Goal: Transaction & Acquisition: Book appointment/travel/reservation

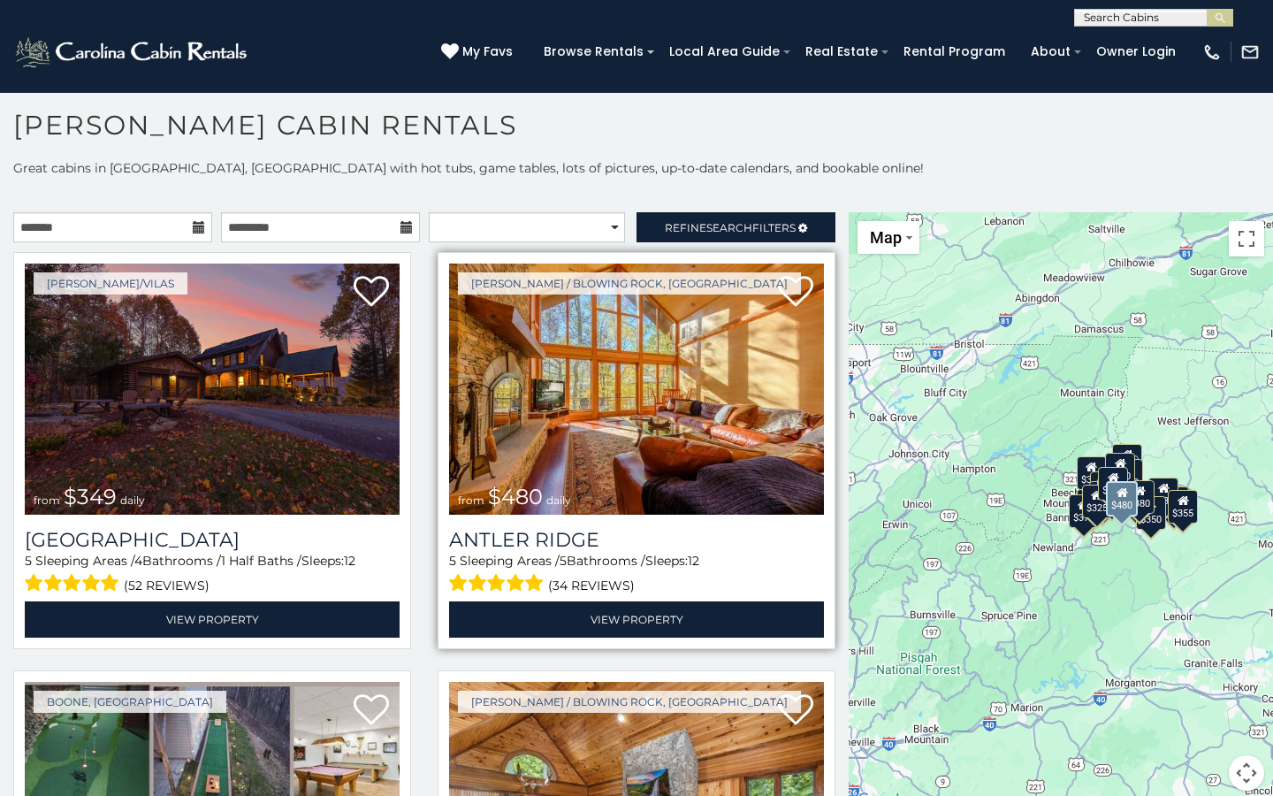
scroll to position [10, 0]
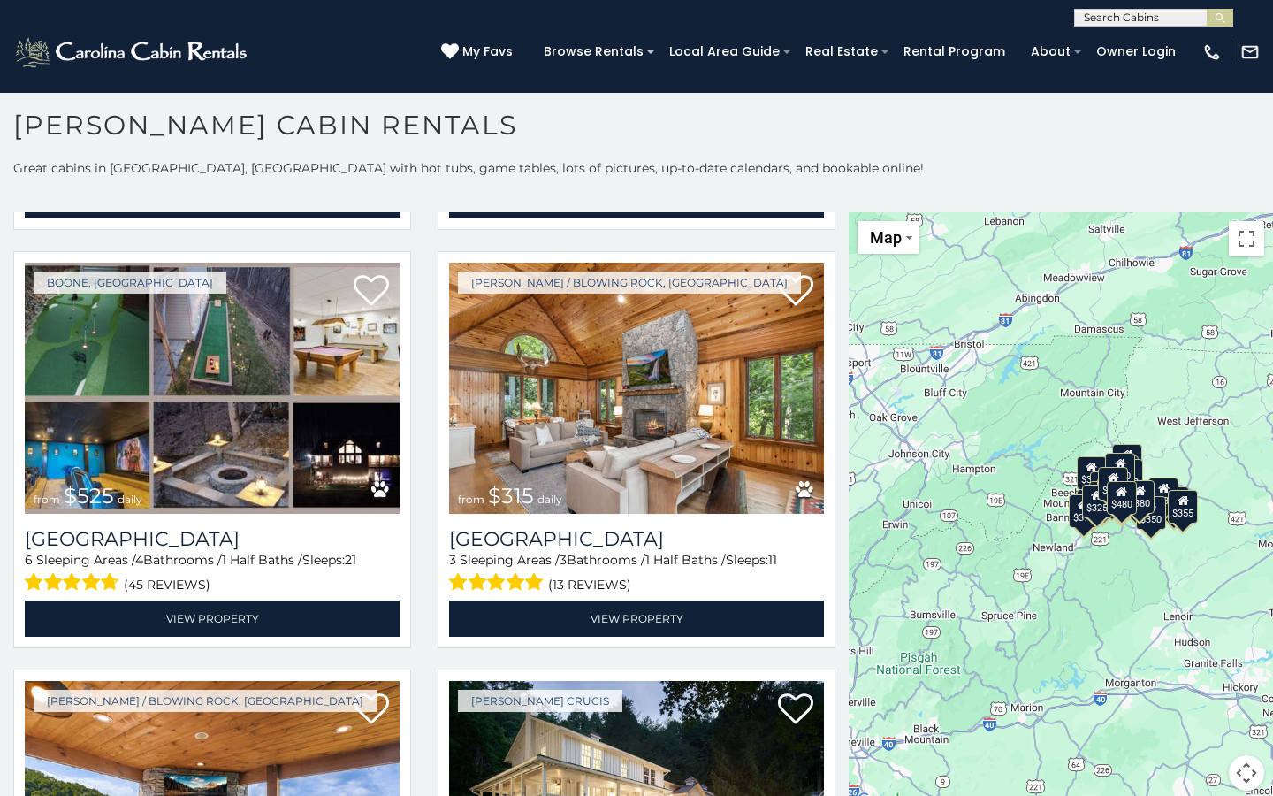
scroll to position [438, 0]
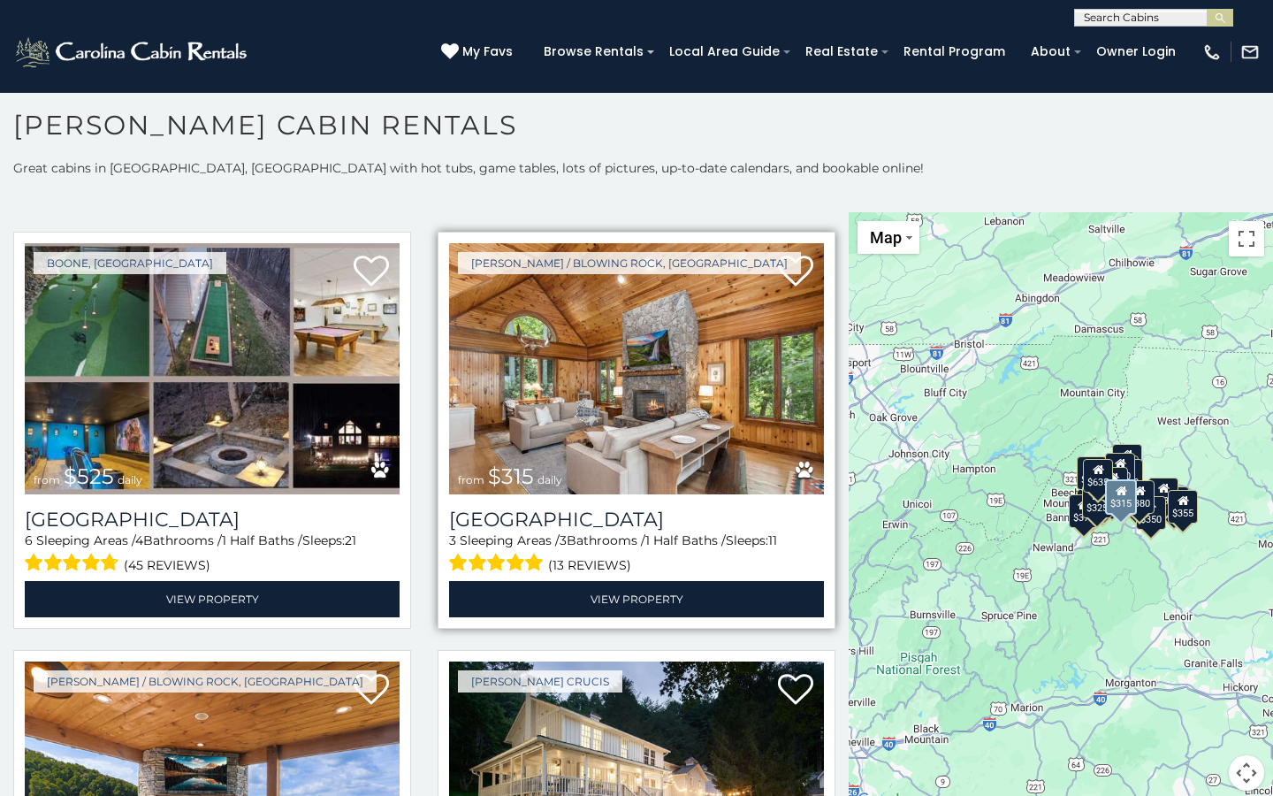
click at [589, 366] on img at bounding box center [636, 368] width 375 height 251
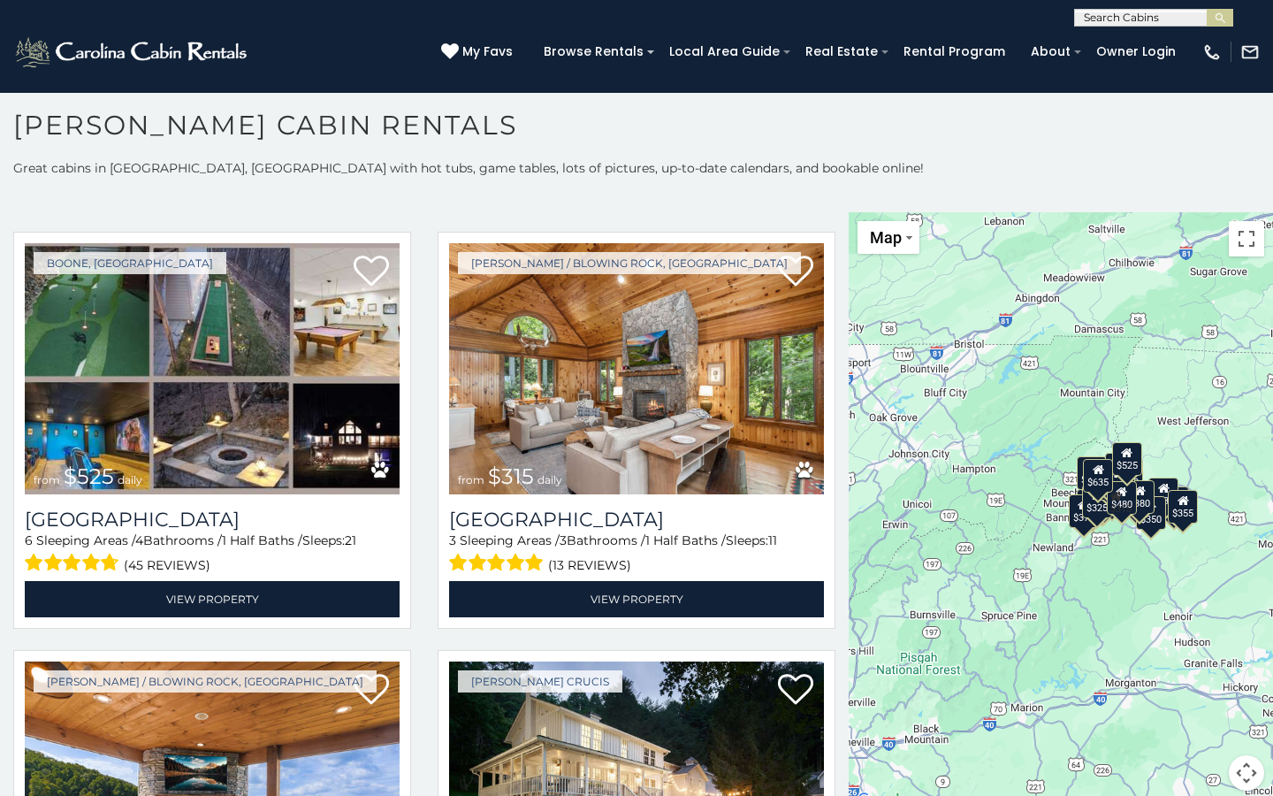
click at [824, 630] on div "Boone / Blowing Rock, NC from $315 daily Chimney Island 3 Sleeping Areas / 3 Ba…" at bounding box center [636, 436] width 424 height 408
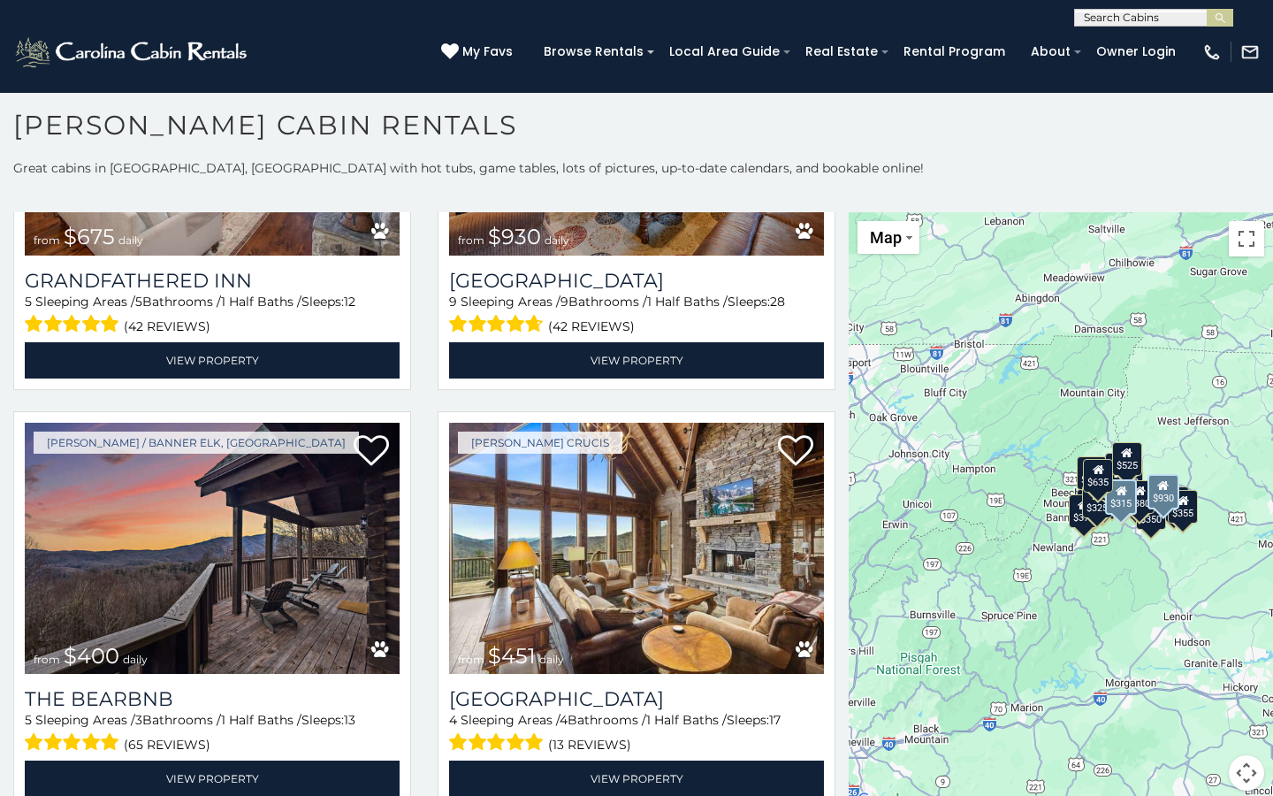
scroll to position [1550, 0]
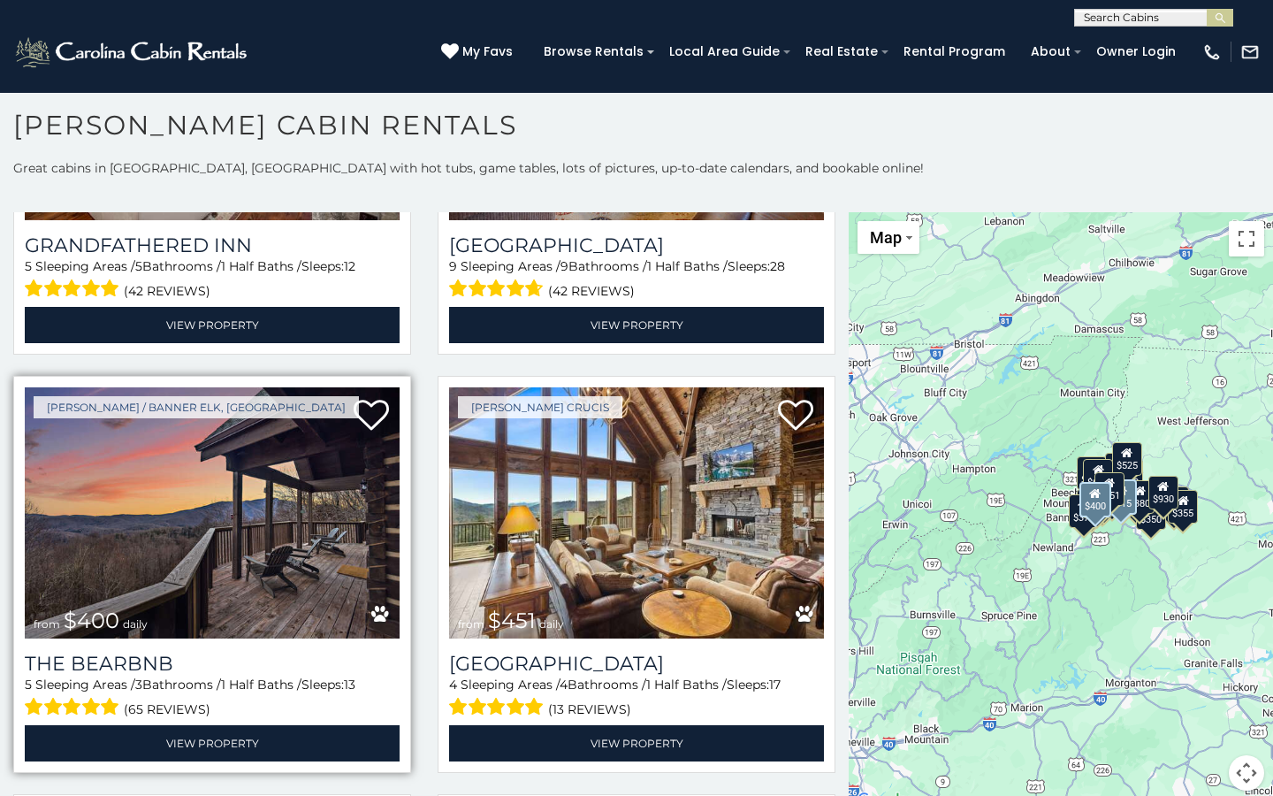
click at [372, 537] on img at bounding box center [212, 512] width 375 height 251
click at [331, 522] on img at bounding box center [212, 512] width 375 height 251
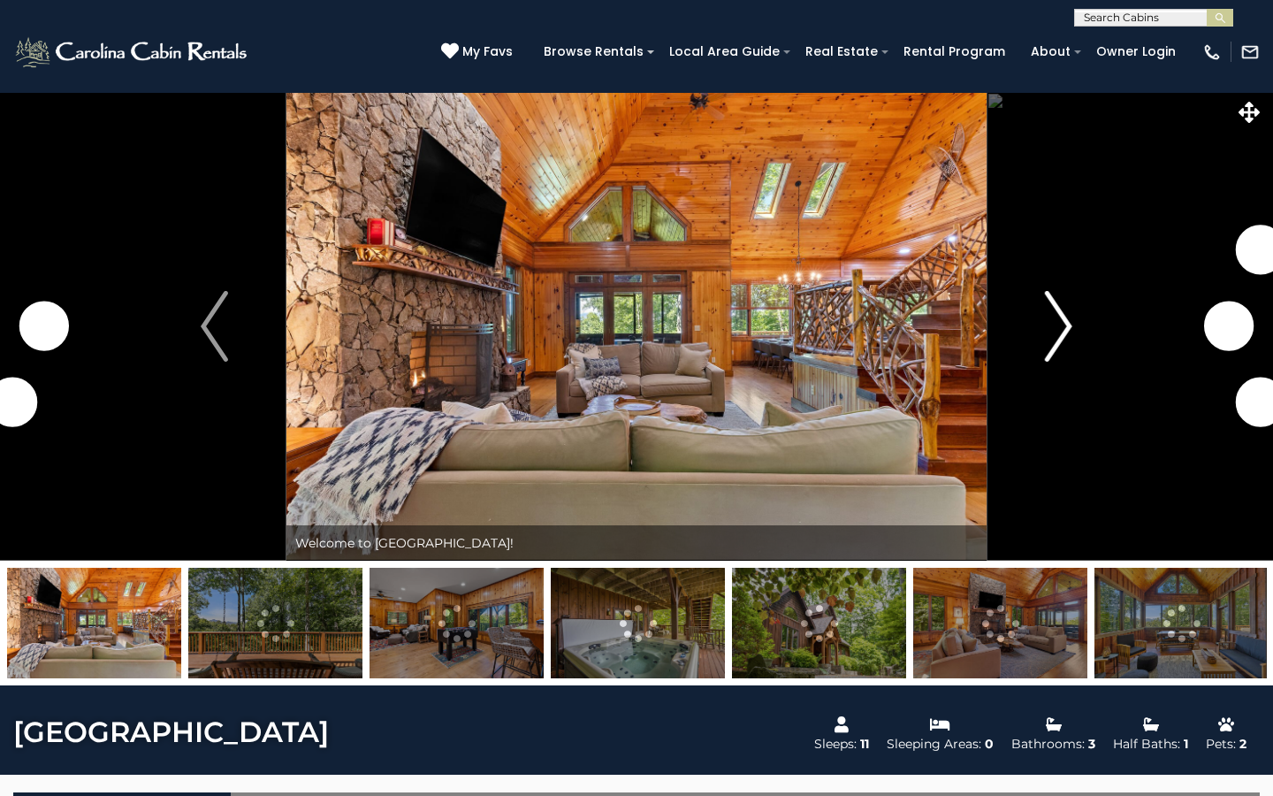
click at [1065, 318] on img "Next" at bounding box center [1058, 326] width 27 height 71
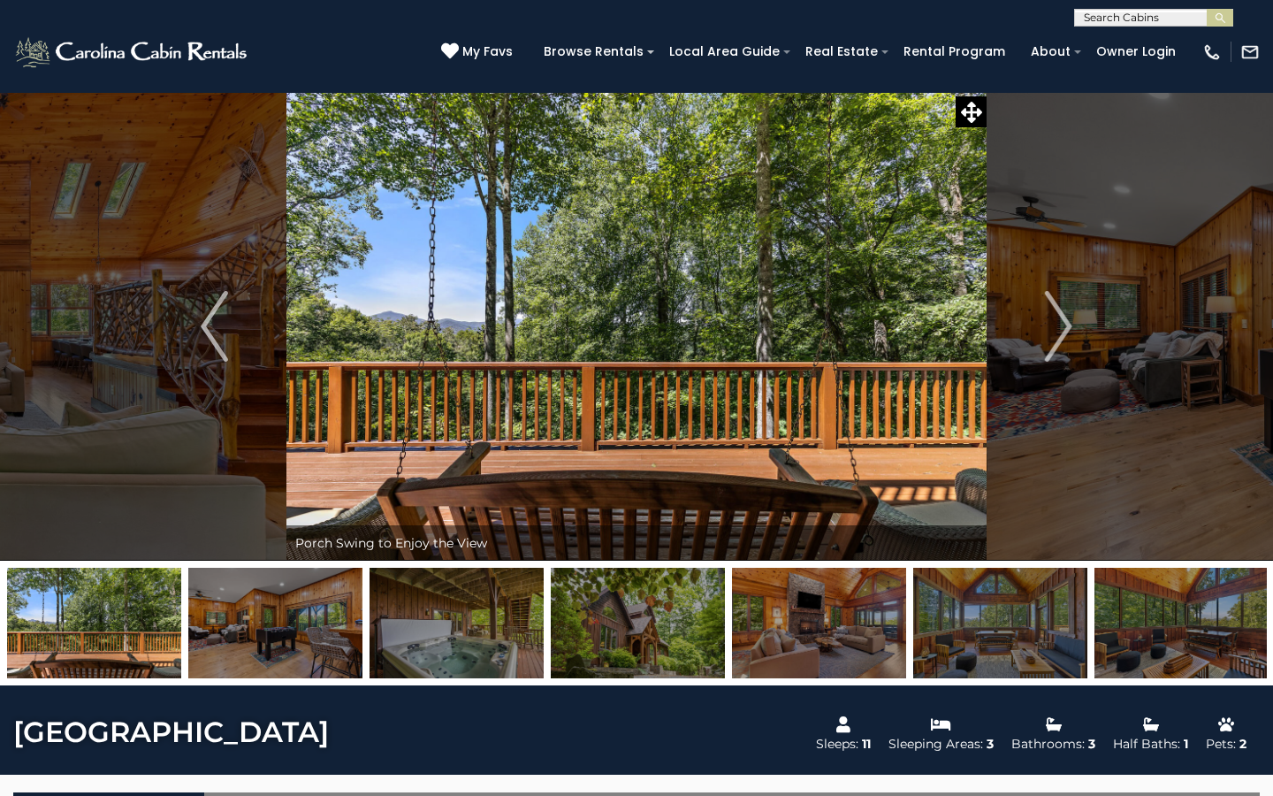
click at [873, 399] on img at bounding box center [636, 326] width 700 height 469
click at [1069, 322] on img "Next" at bounding box center [1058, 326] width 27 height 71
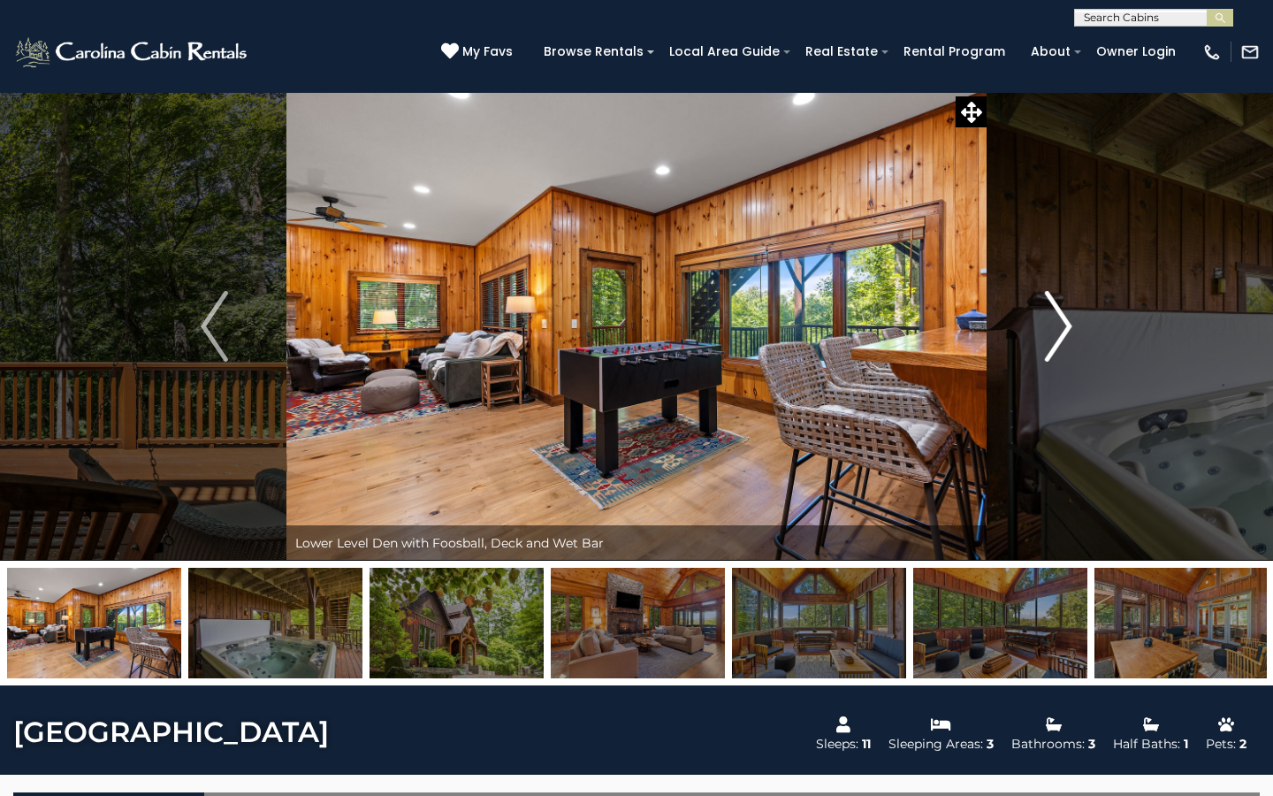
click at [1069, 322] on img "Next" at bounding box center [1058, 326] width 27 height 71
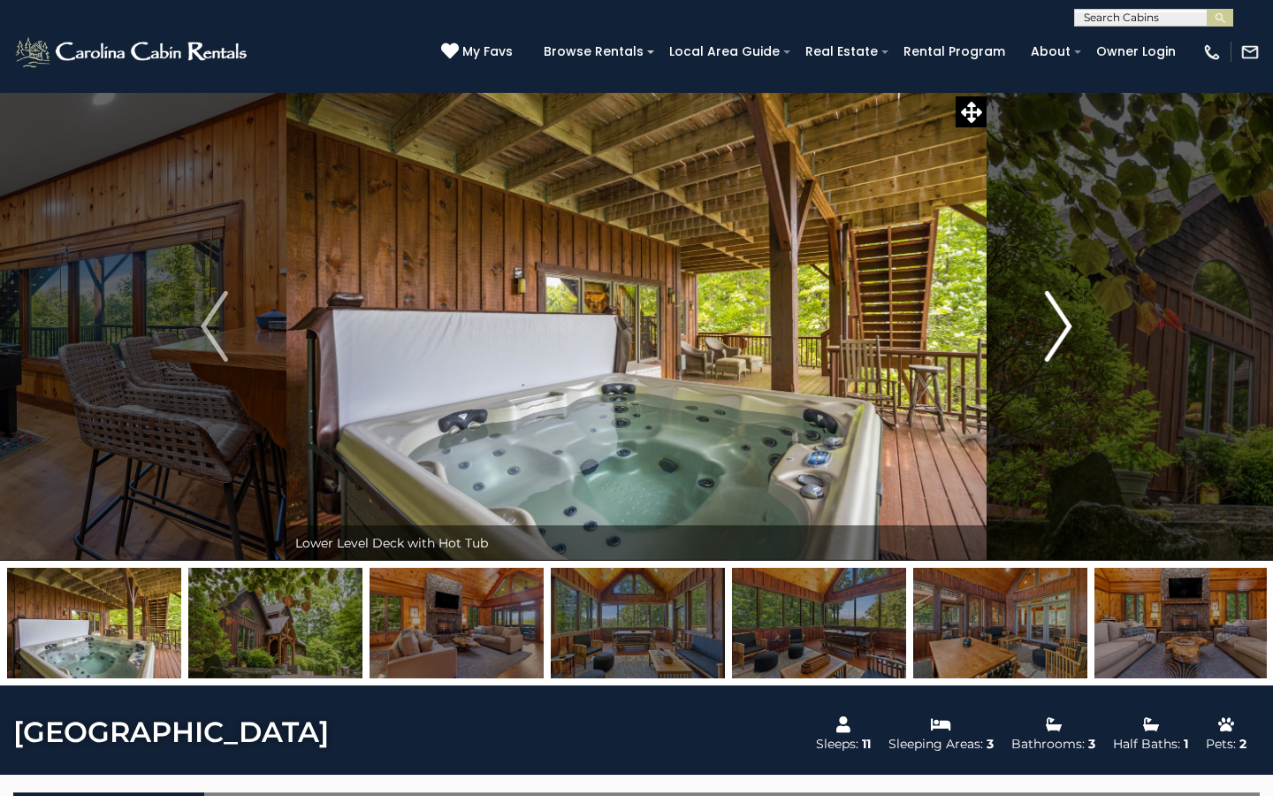
click at [1074, 316] on button "Next" at bounding box center [1059, 326] width 144 height 469
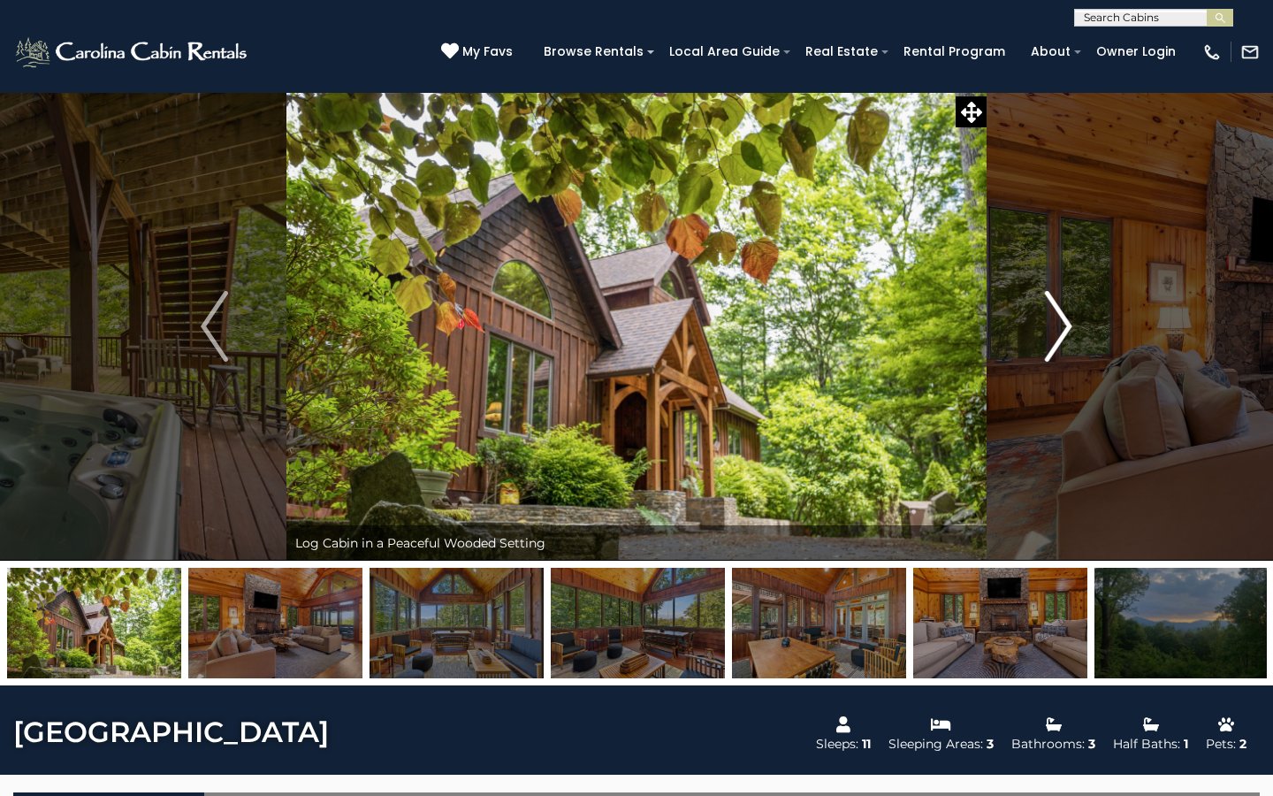
click at [1074, 316] on button "Next" at bounding box center [1059, 326] width 144 height 469
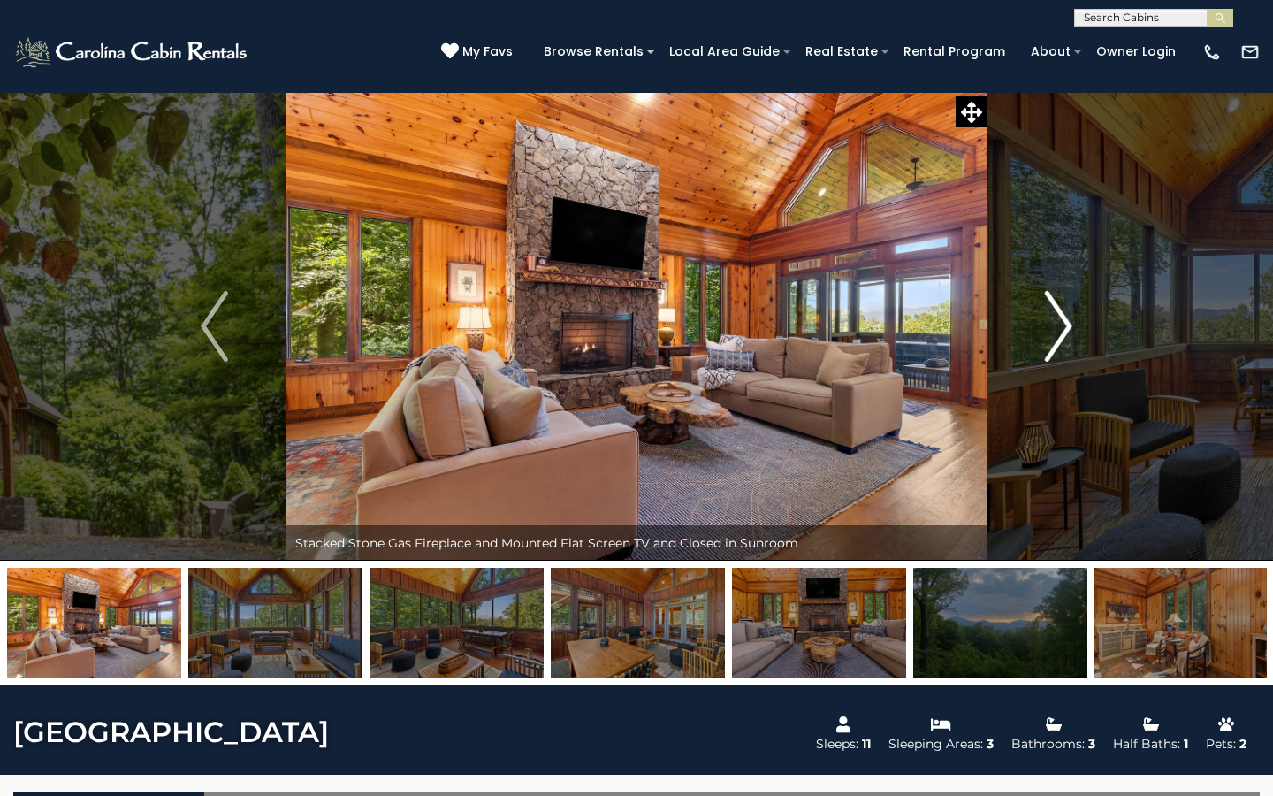
click at [1066, 319] on img "Next" at bounding box center [1058, 326] width 27 height 71
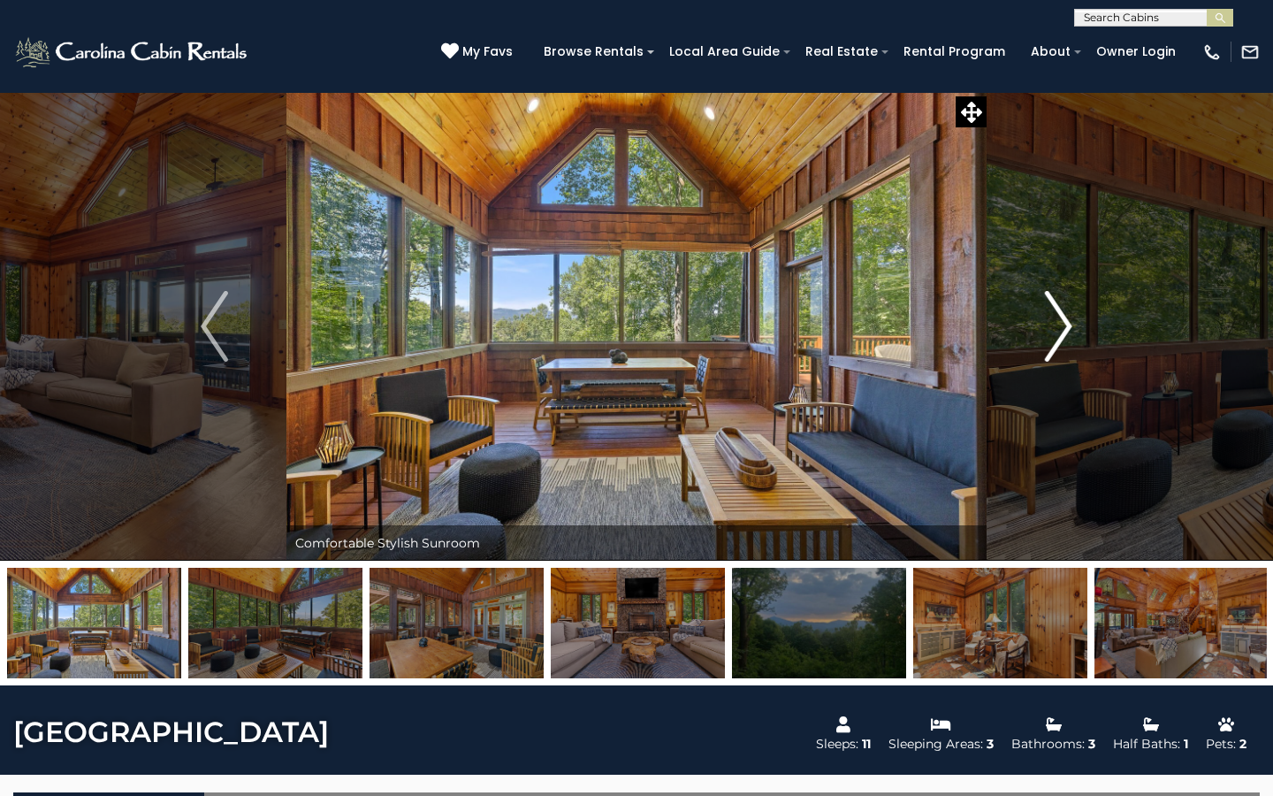
click at [1070, 316] on img "Next" at bounding box center [1058, 326] width 27 height 71
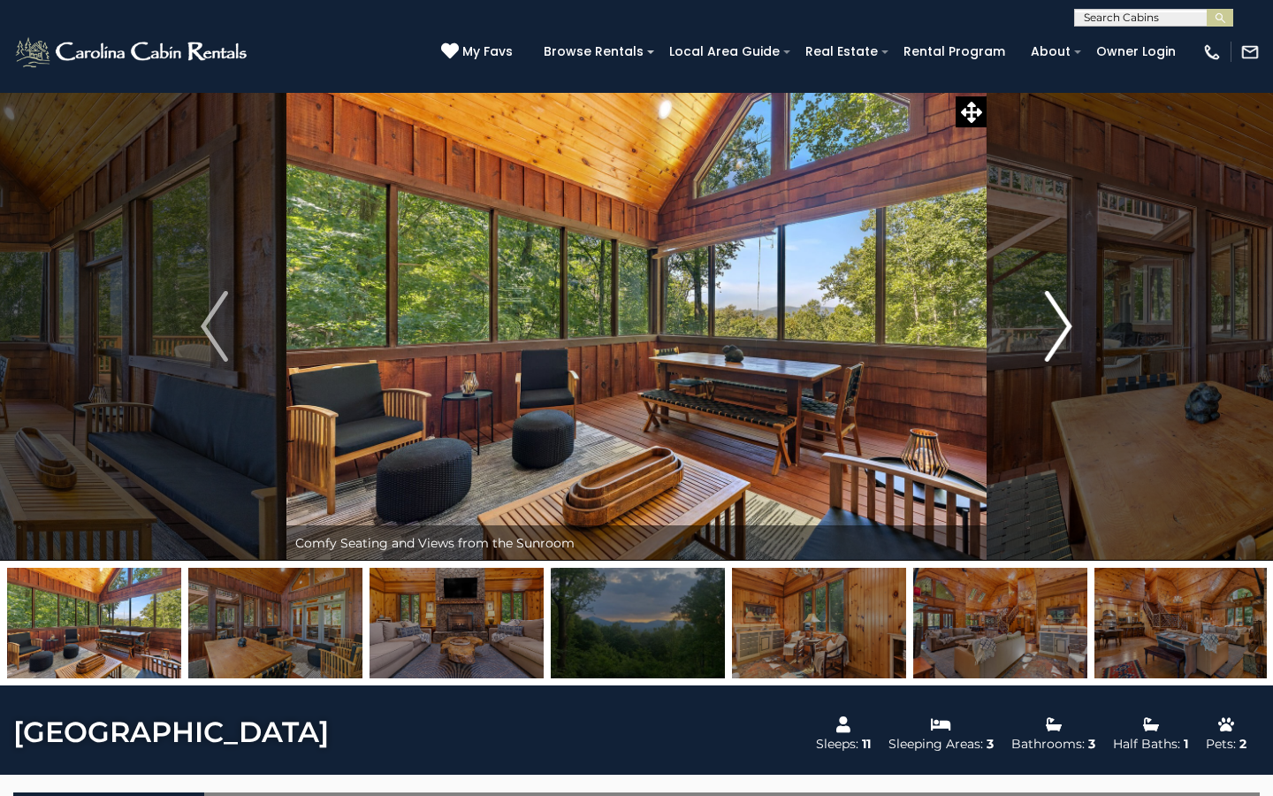
click at [1070, 316] on img "Next" at bounding box center [1058, 326] width 27 height 71
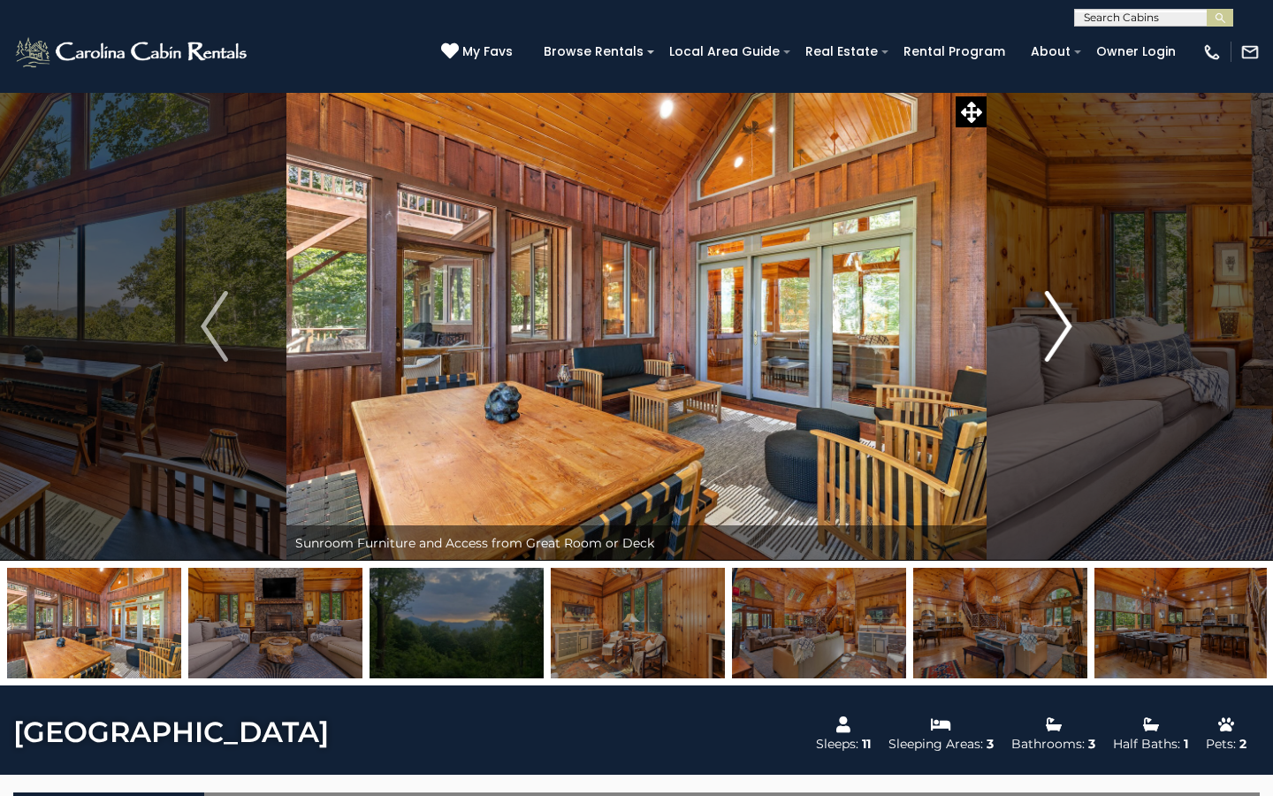
click at [1069, 320] on img "Next" at bounding box center [1058, 326] width 27 height 71
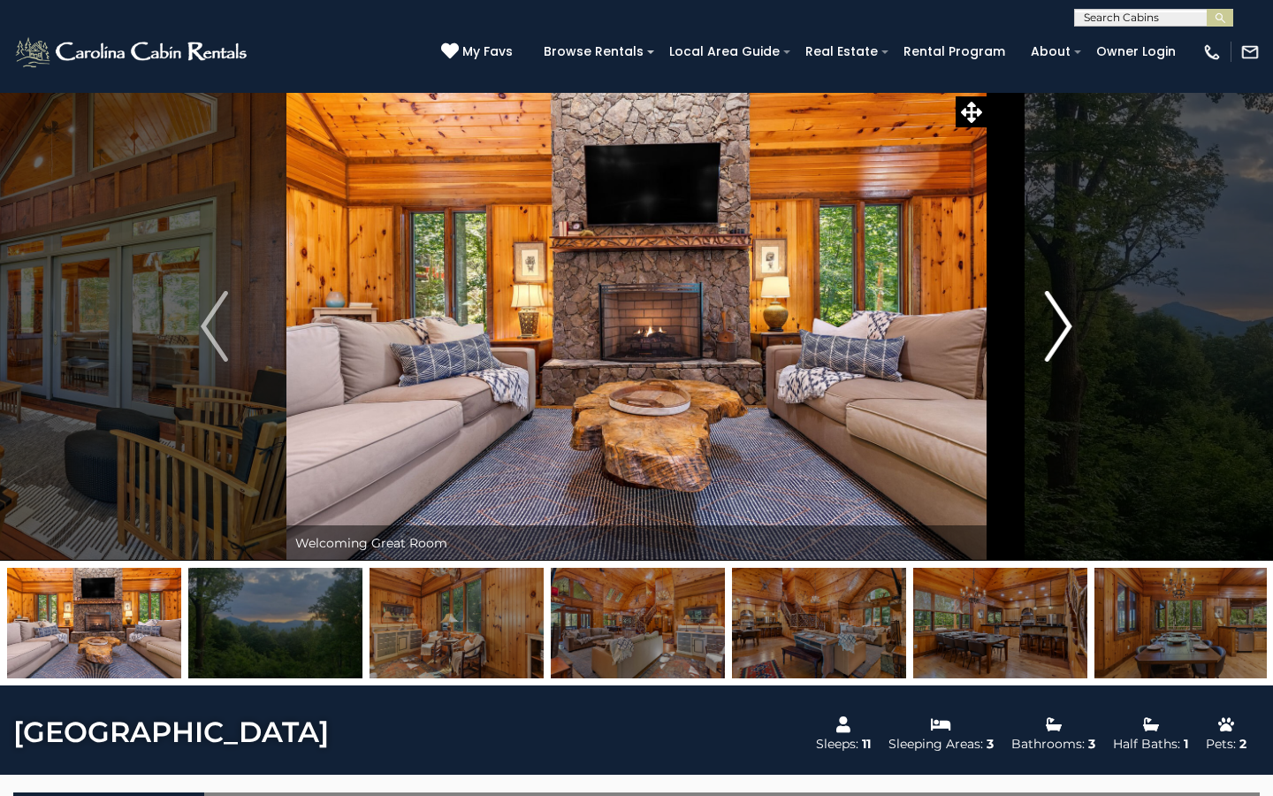
click at [1068, 324] on img "Next" at bounding box center [1058, 326] width 27 height 71
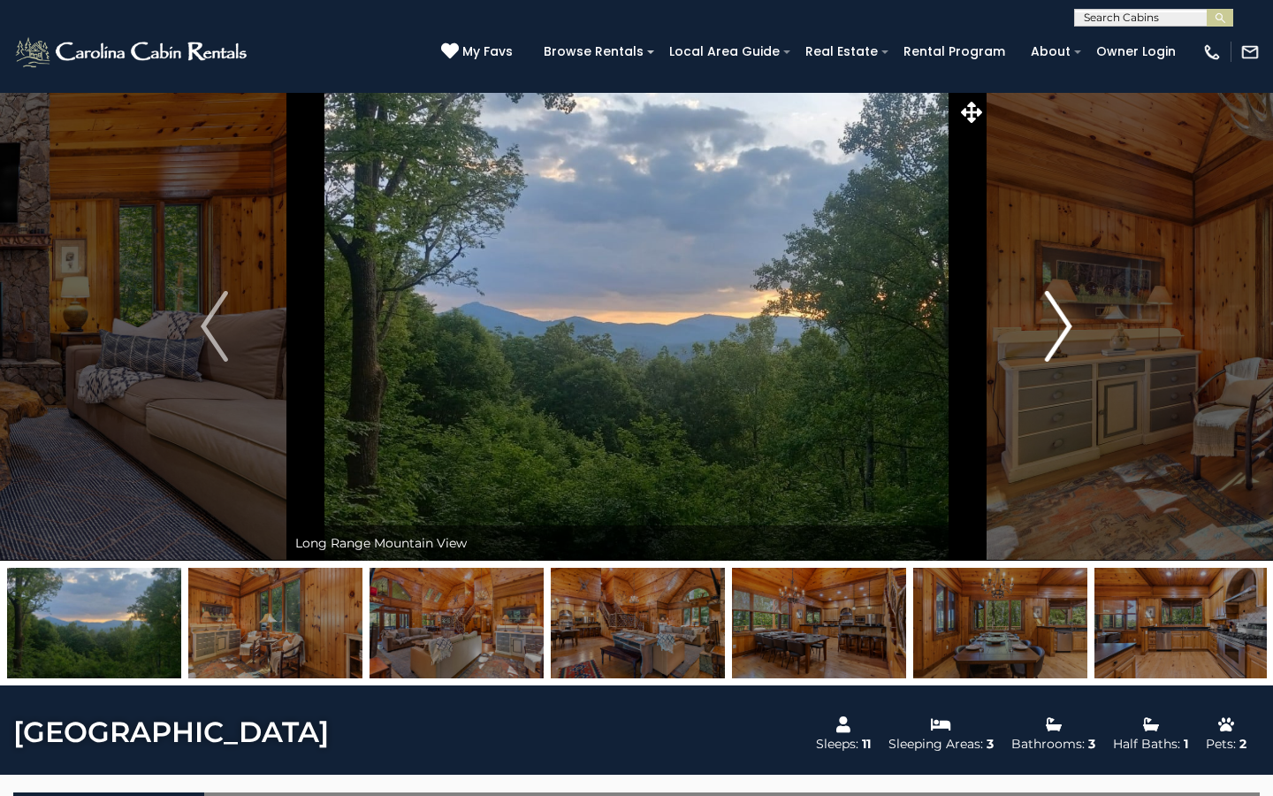
click at [1071, 322] on img "Next" at bounding box center [1058, 326] width 27 height 71
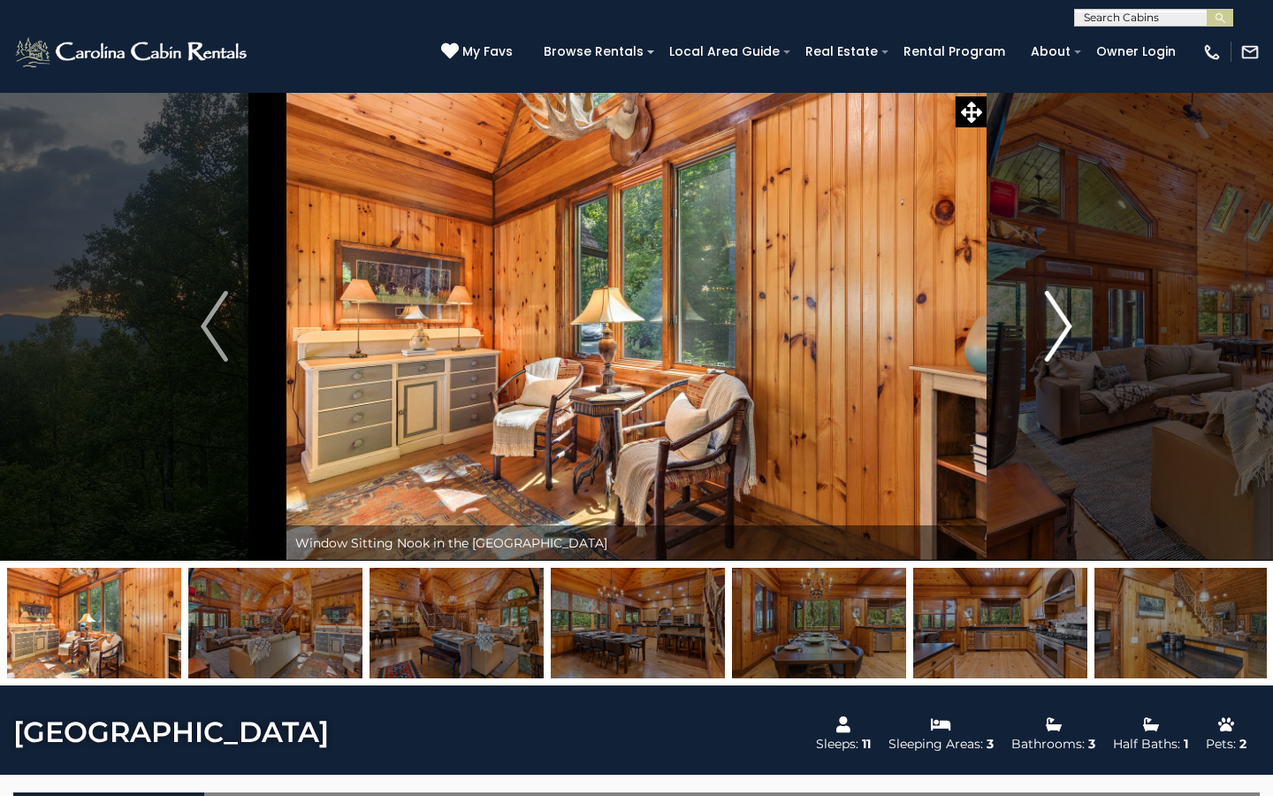
click at [1071, 322] on img "Next" at bounding box center [1058, 326] width 27 height 71
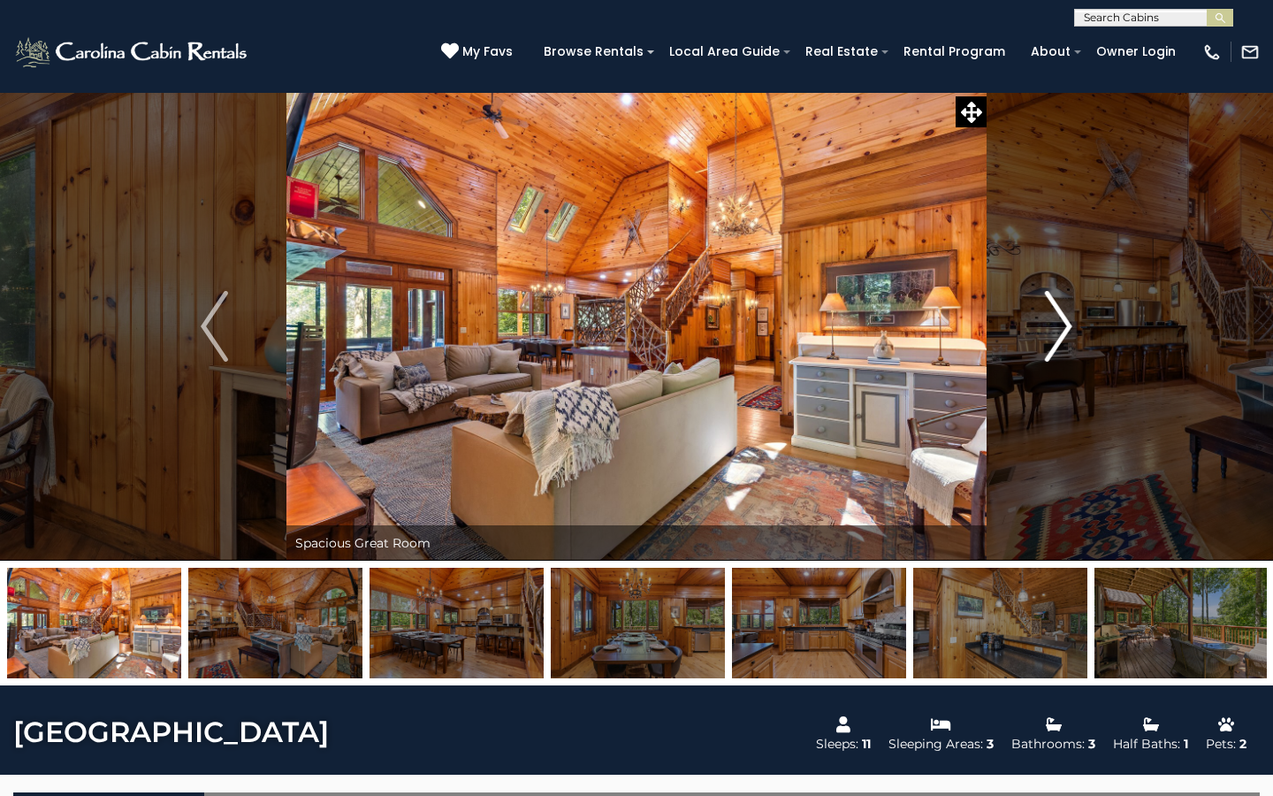
click at [1071, 322] on img "Next" at bounding box center [1058, 326] width 27 height 71
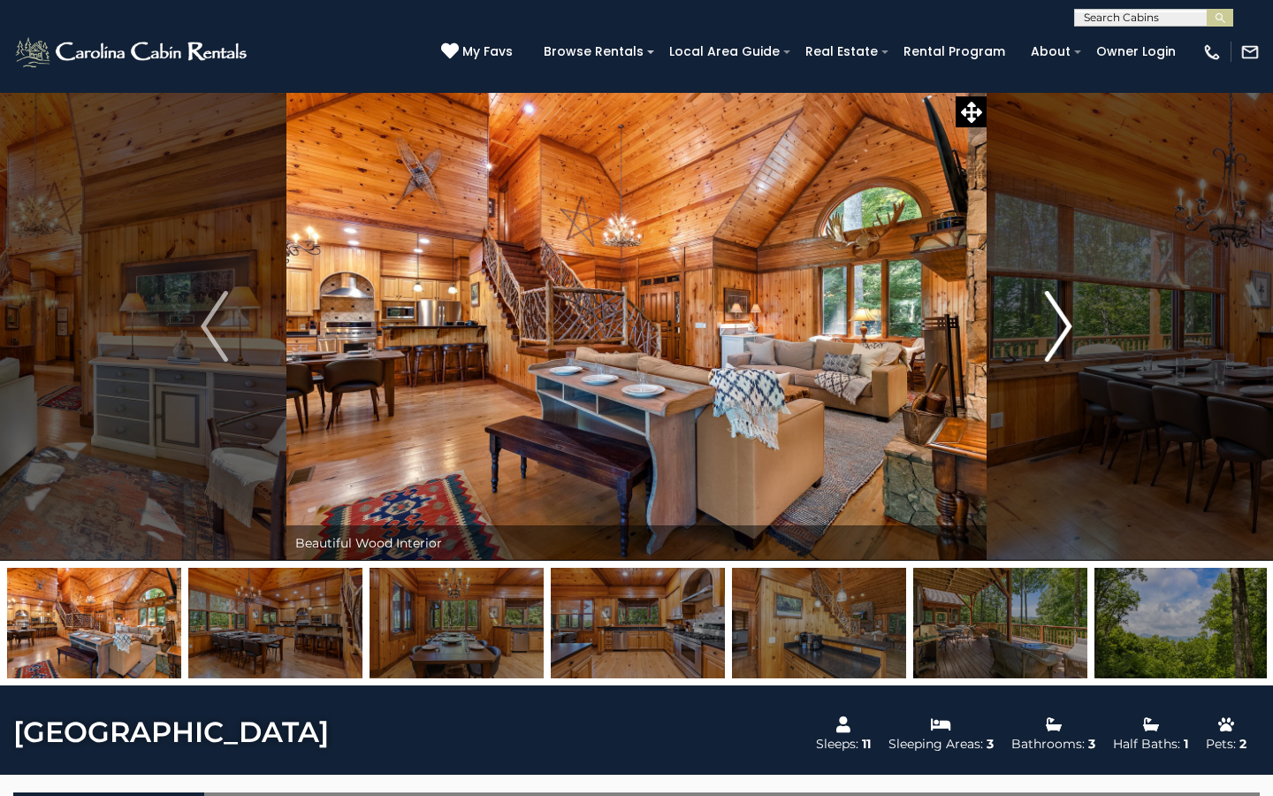
click at [1071, 323] on img "Next" at bounding box center [1058, 326] width 27 height 71
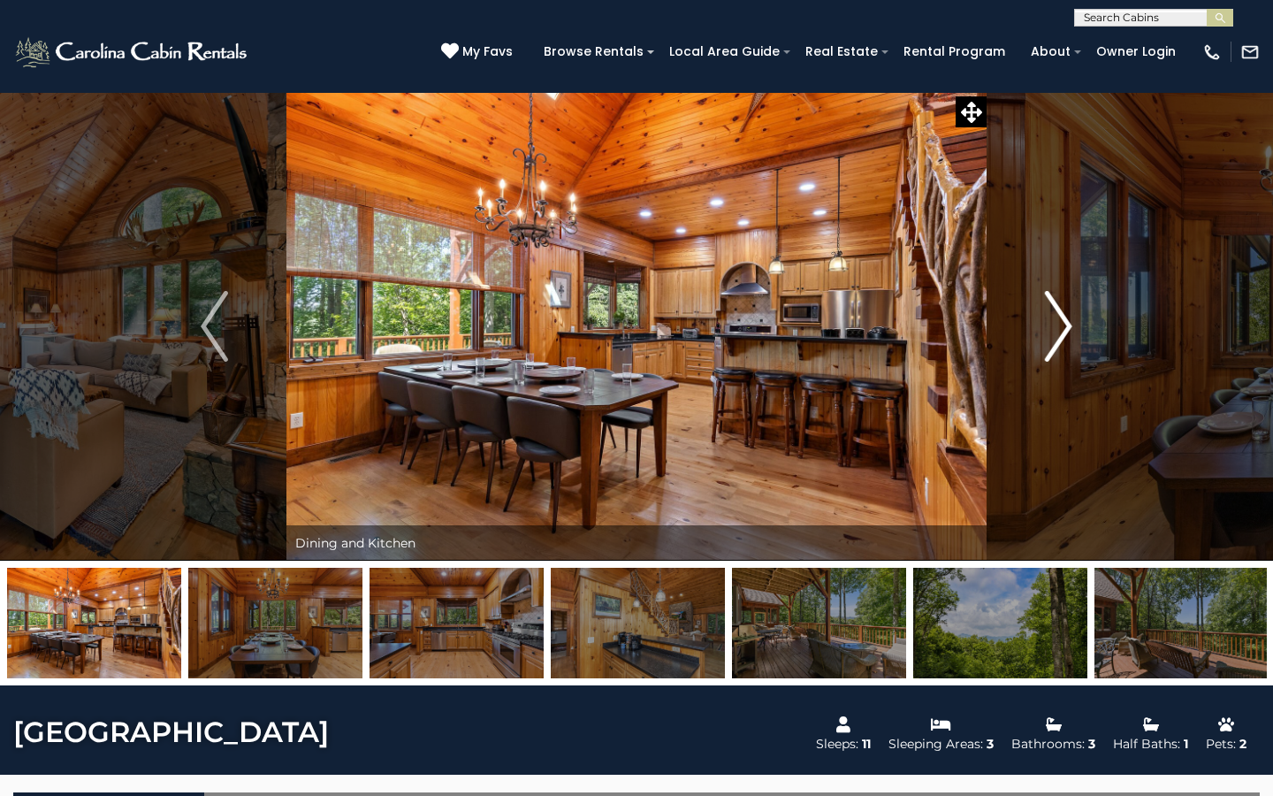
click at [1067, 323] on img "Next" at bounding box center [1058, 326] width 27 height 71
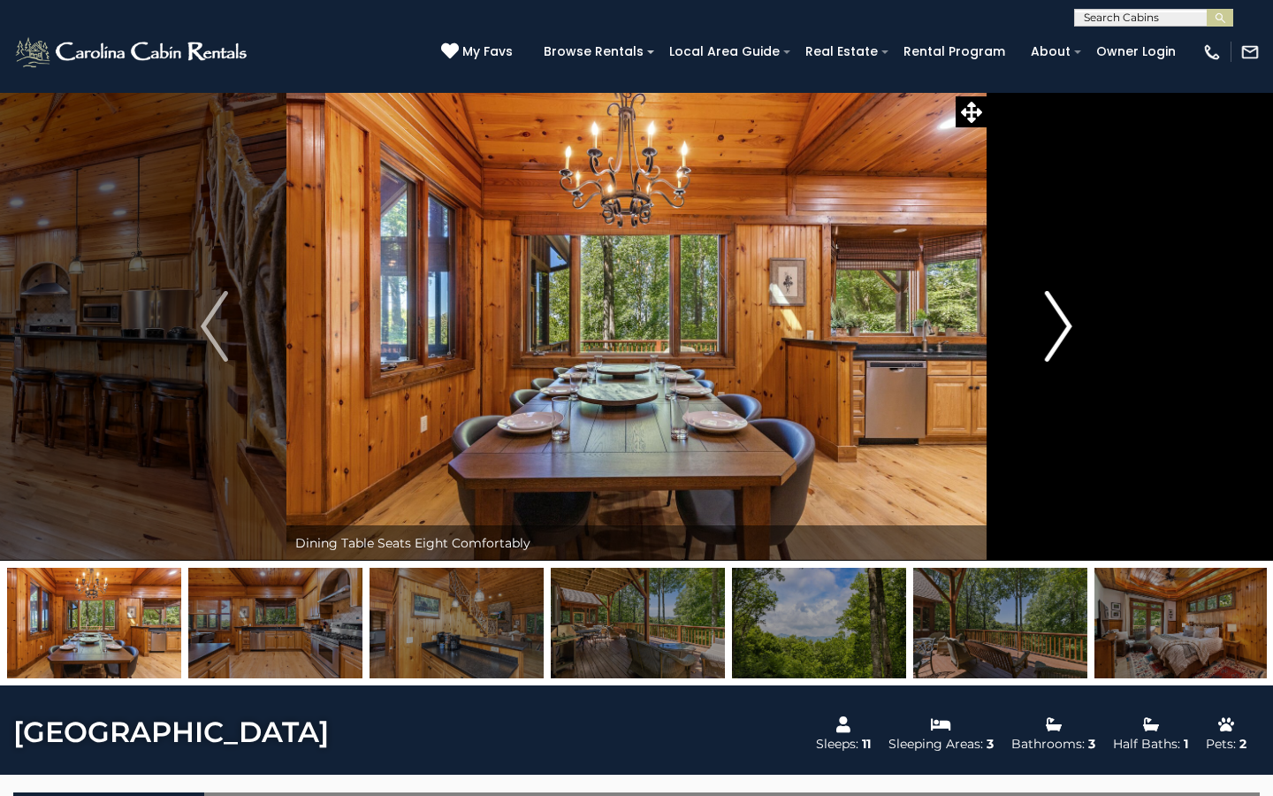
click at [1067, 324] on img "Next" at bounding box center [1058, 326] width 27 height 71
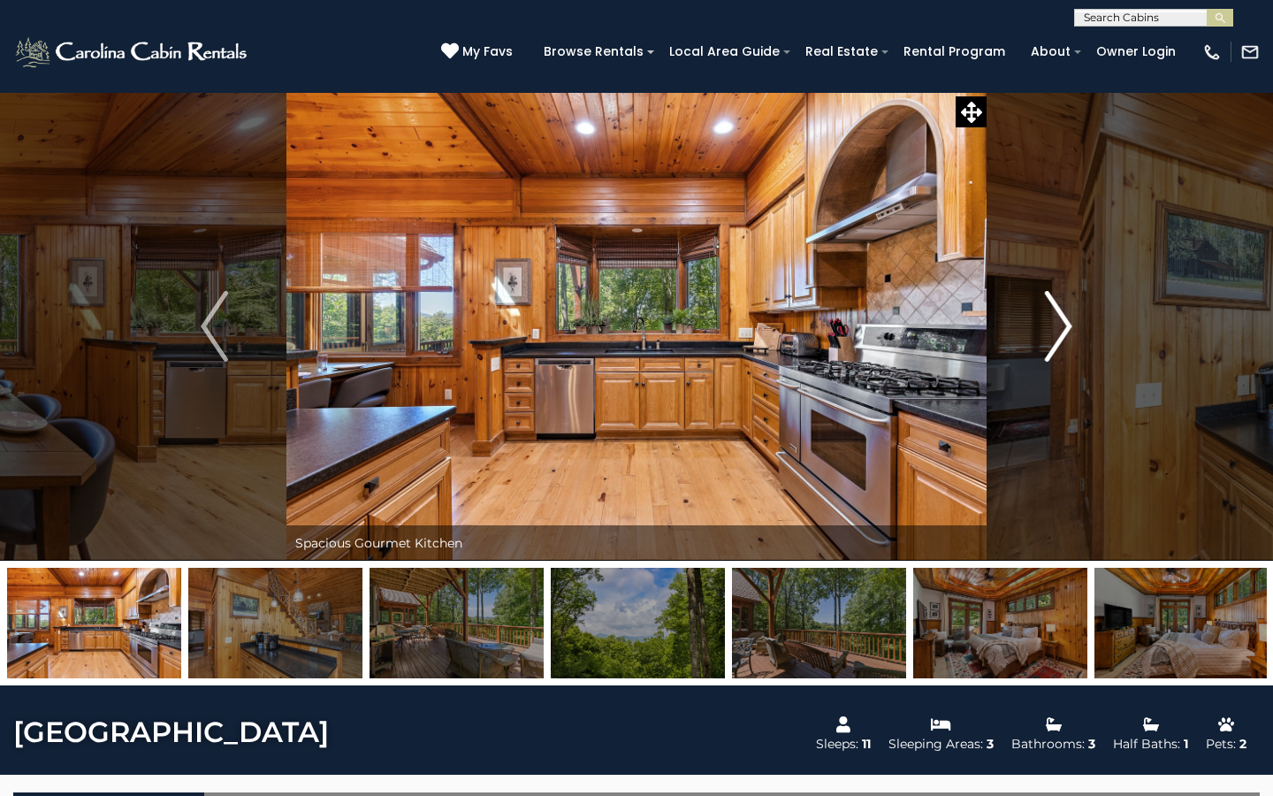
click at [1071, 326] on img "Next" at bounding box center [1058, 326] width 27 height 71
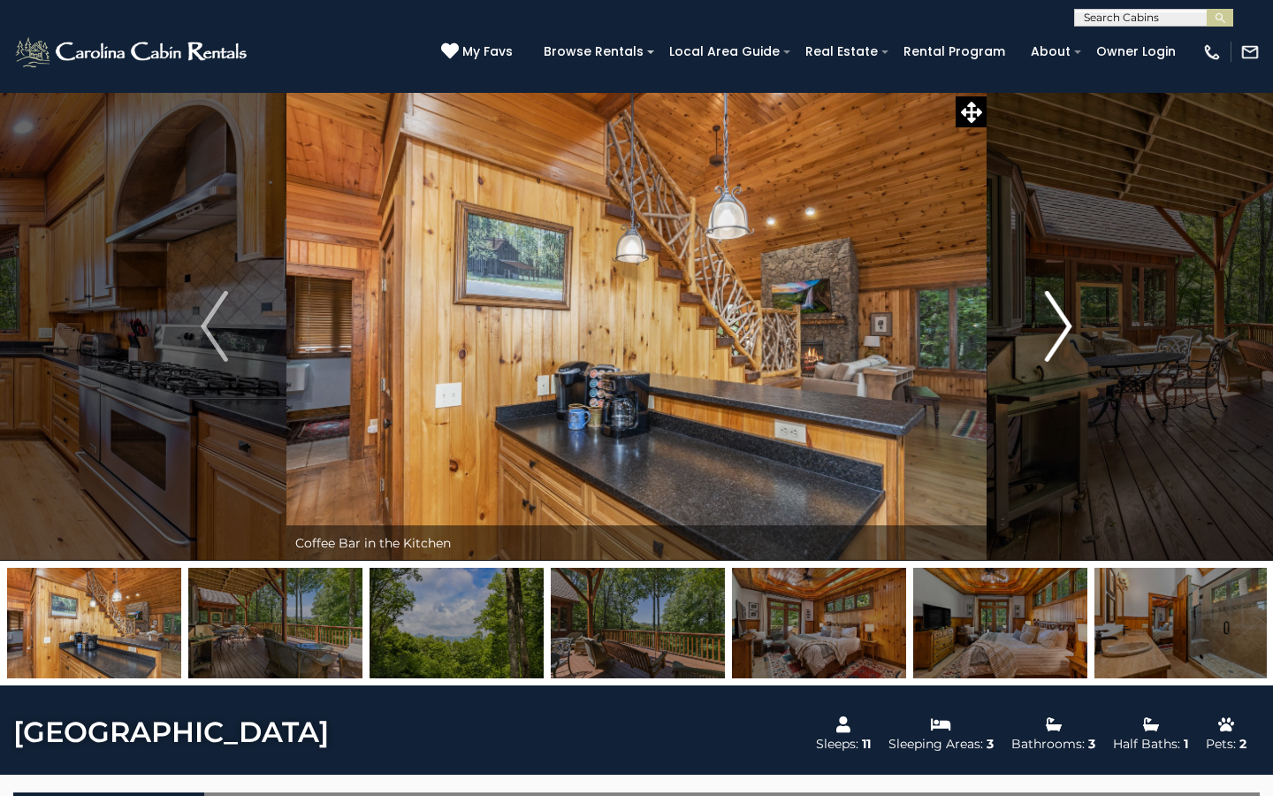
click at [1076, 324] on button "Next" at bounding box center [1059, 326] width 144 height 469
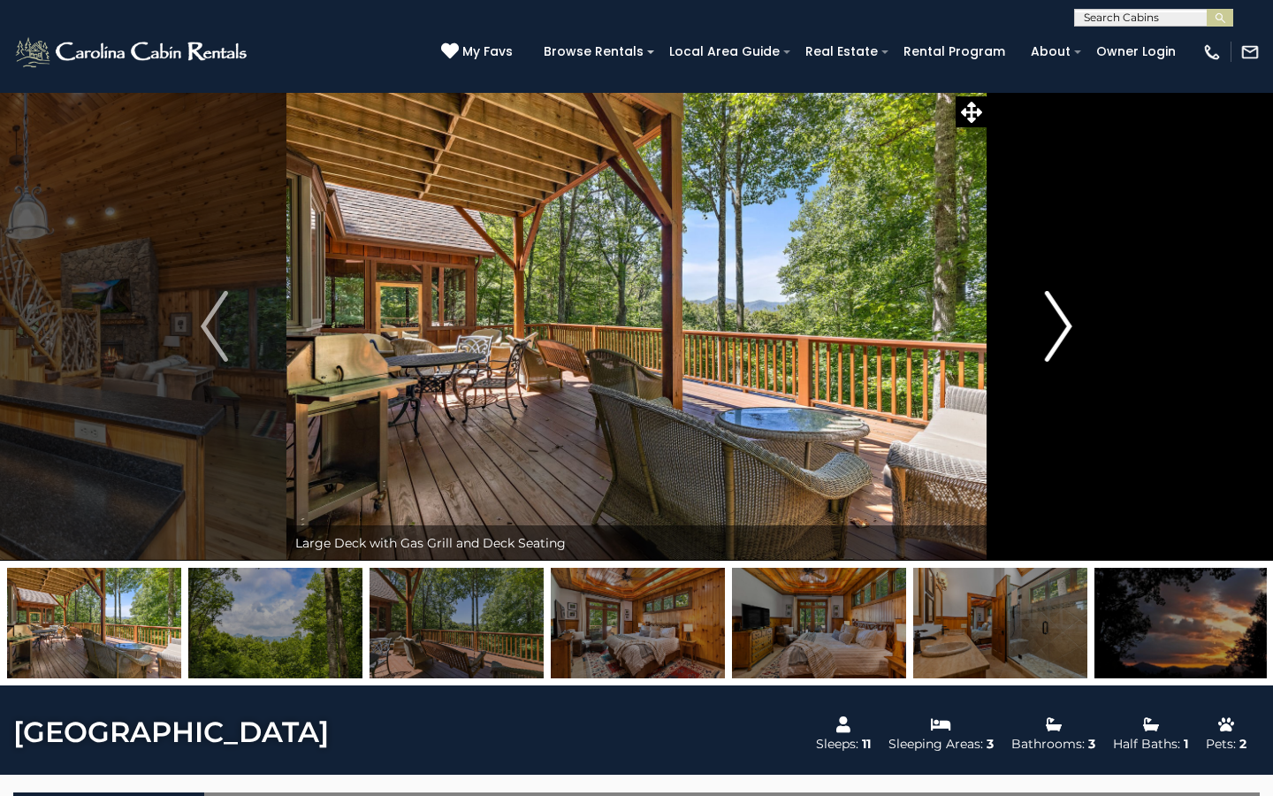
click at [1073, 330] on button "Next" at bounding box center [1059, 326] width 144 height 469
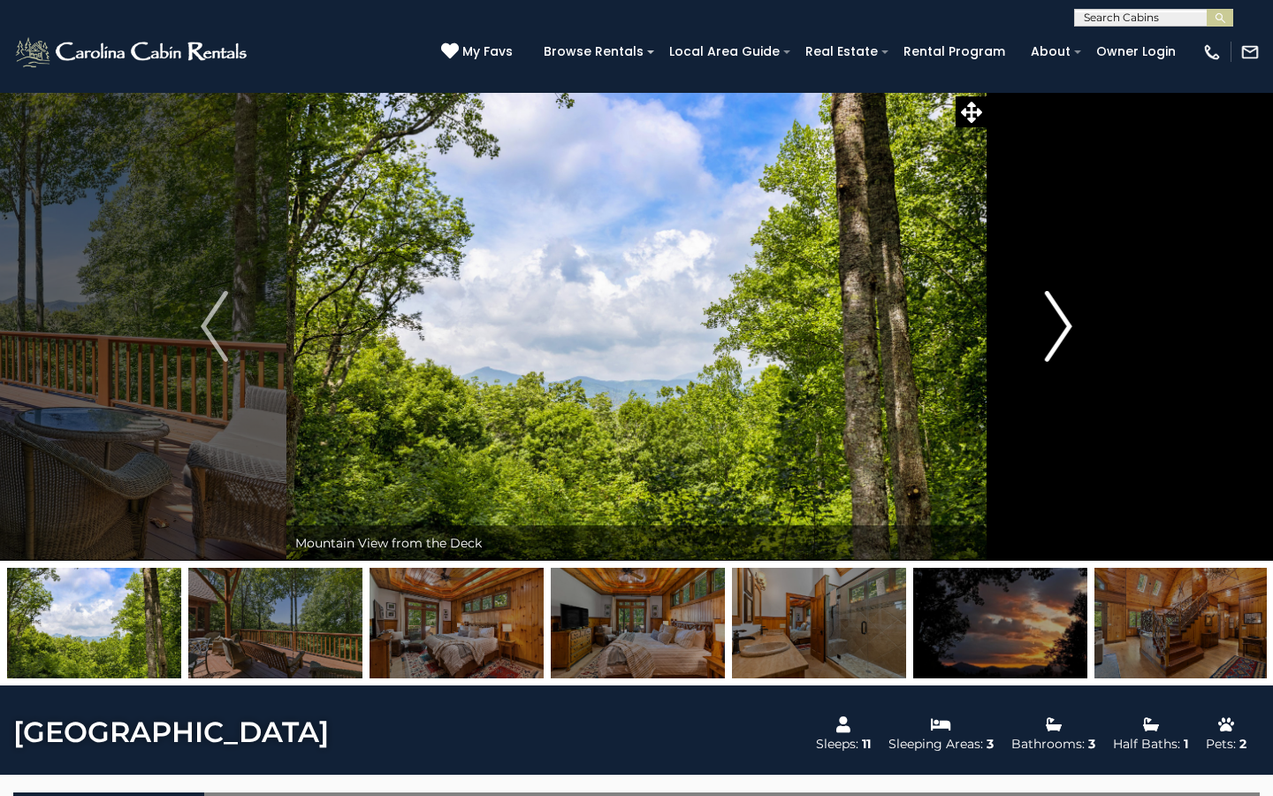
click at [1073, 330] on button "Next" at bounding box center [1059, 326] width 144 height 469
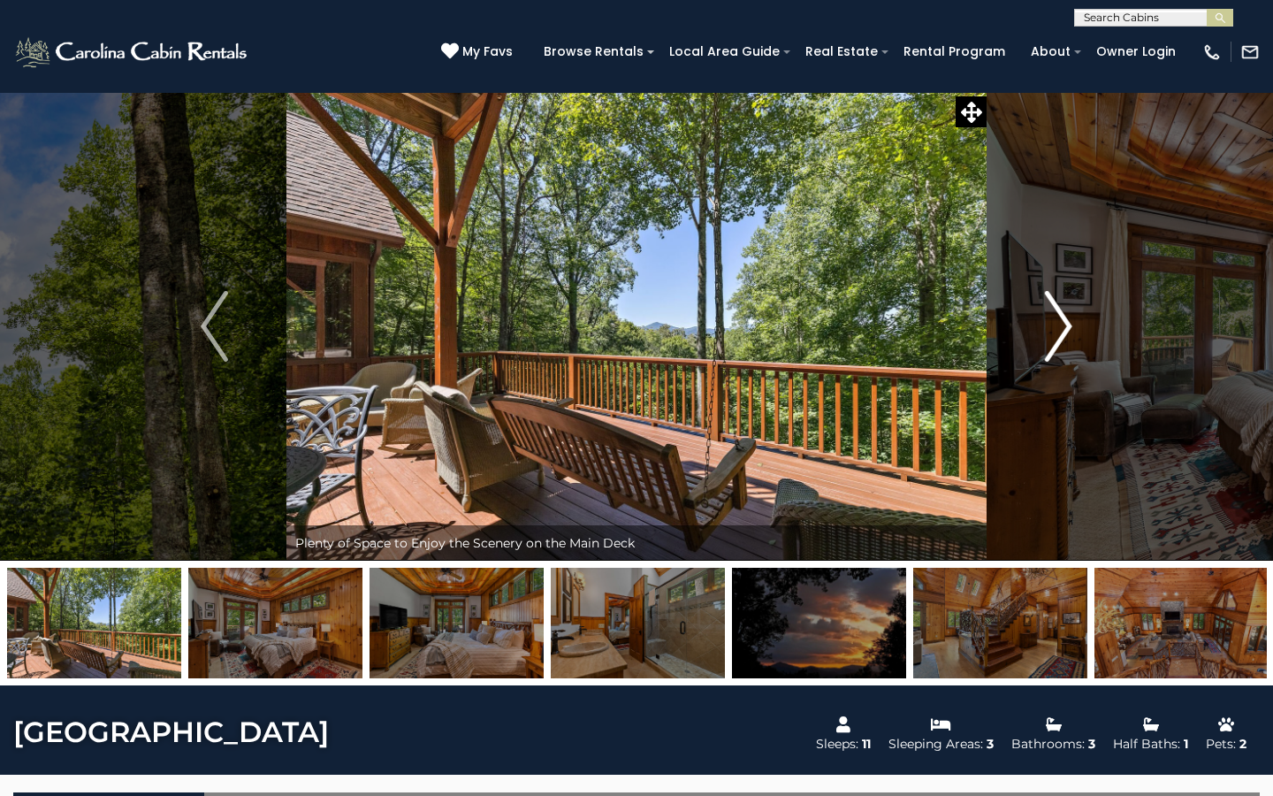
click at [1071, 332] on img "Next" at bounding box center [1058, 326] width 27 height 71
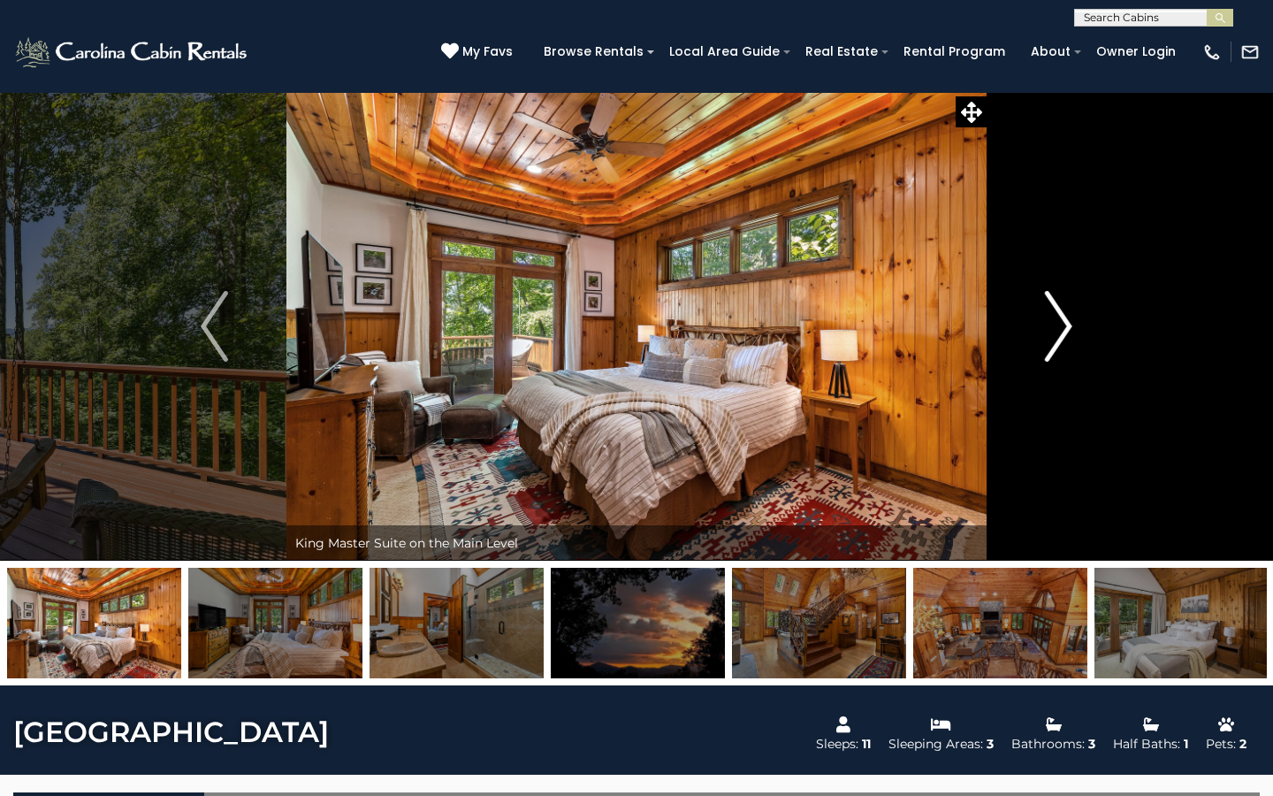
click at [1068, 325] on img "Next" at bounding box center [1058, 326] width 27 height 71
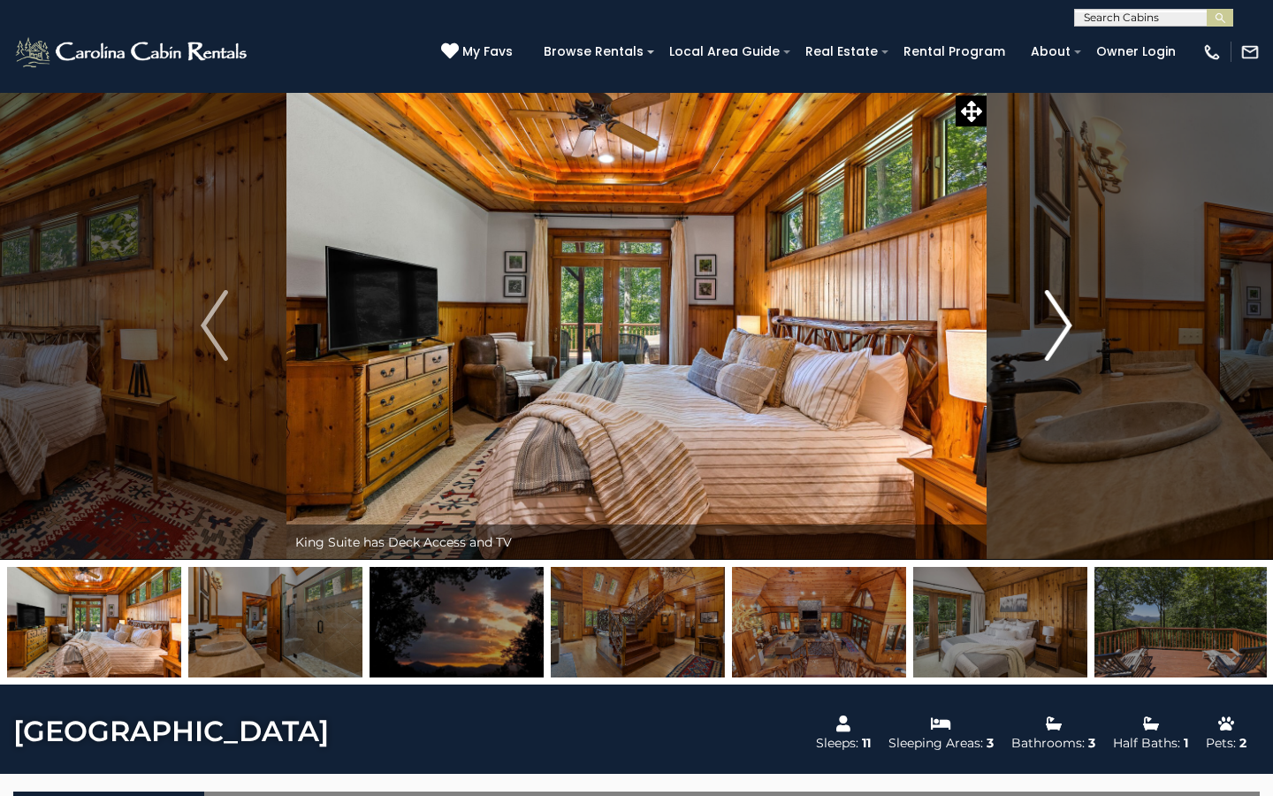
scroll to position [1, 0]
click at [1062, 317] on img "Next" at bounding box center [1058, 325] width 27 height 71
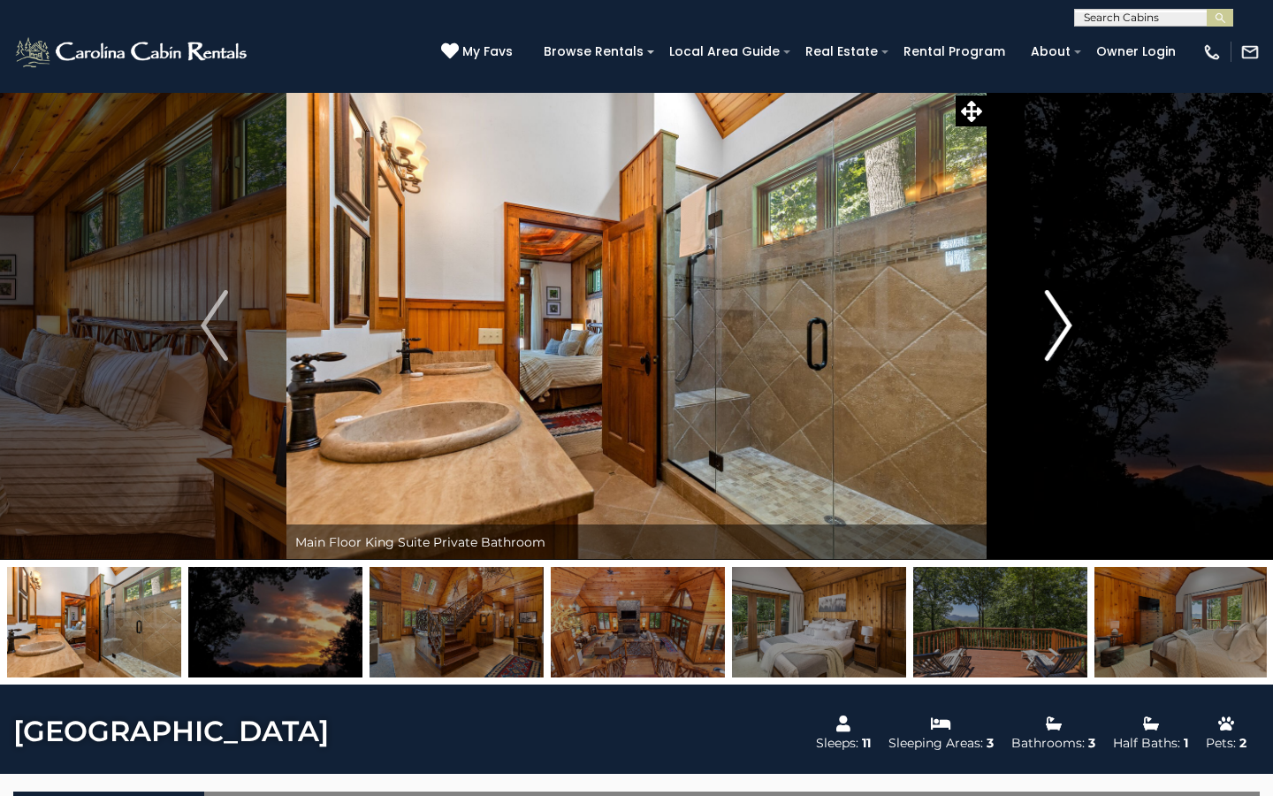
click at [1070, 320] on img "Next" at bounding box center [1058, 325] width 27 height 71
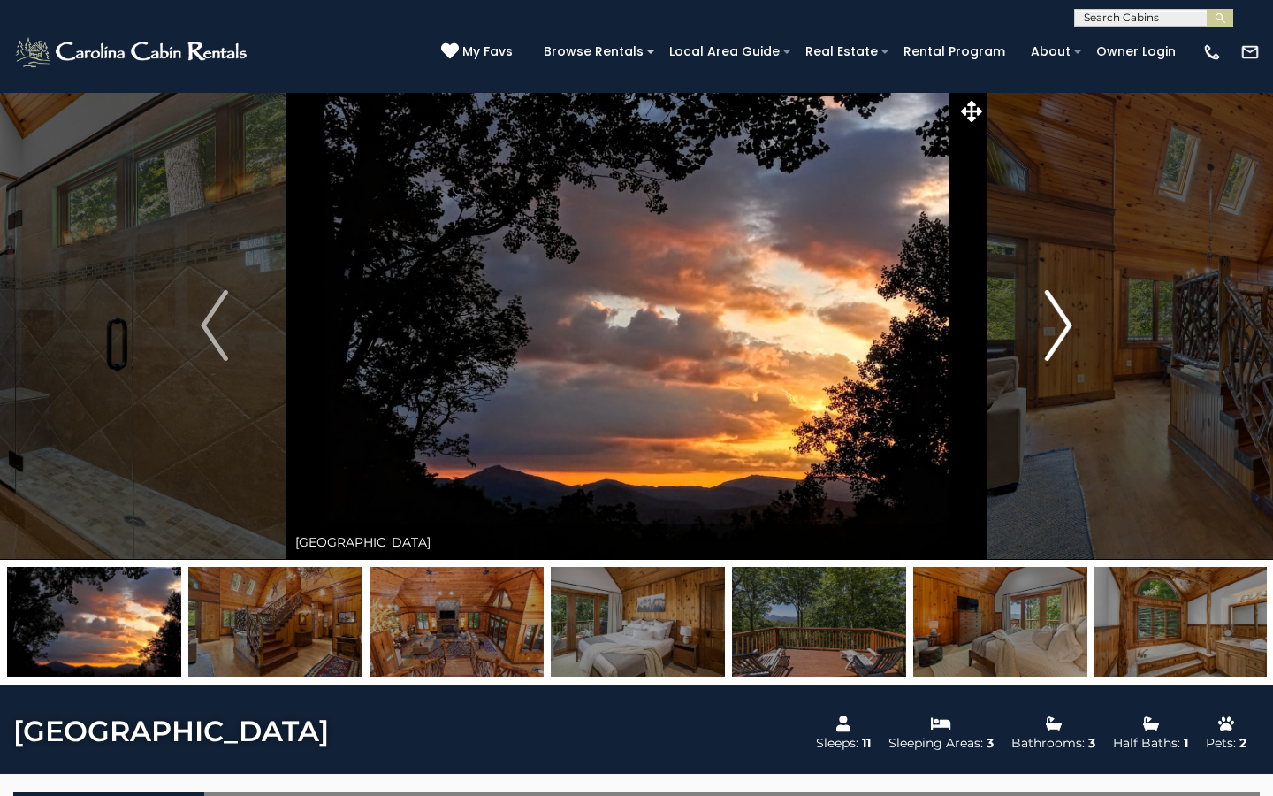
click at [1068, 321] on img "Next" at bounding box center [1058, 325] width 27 height 71
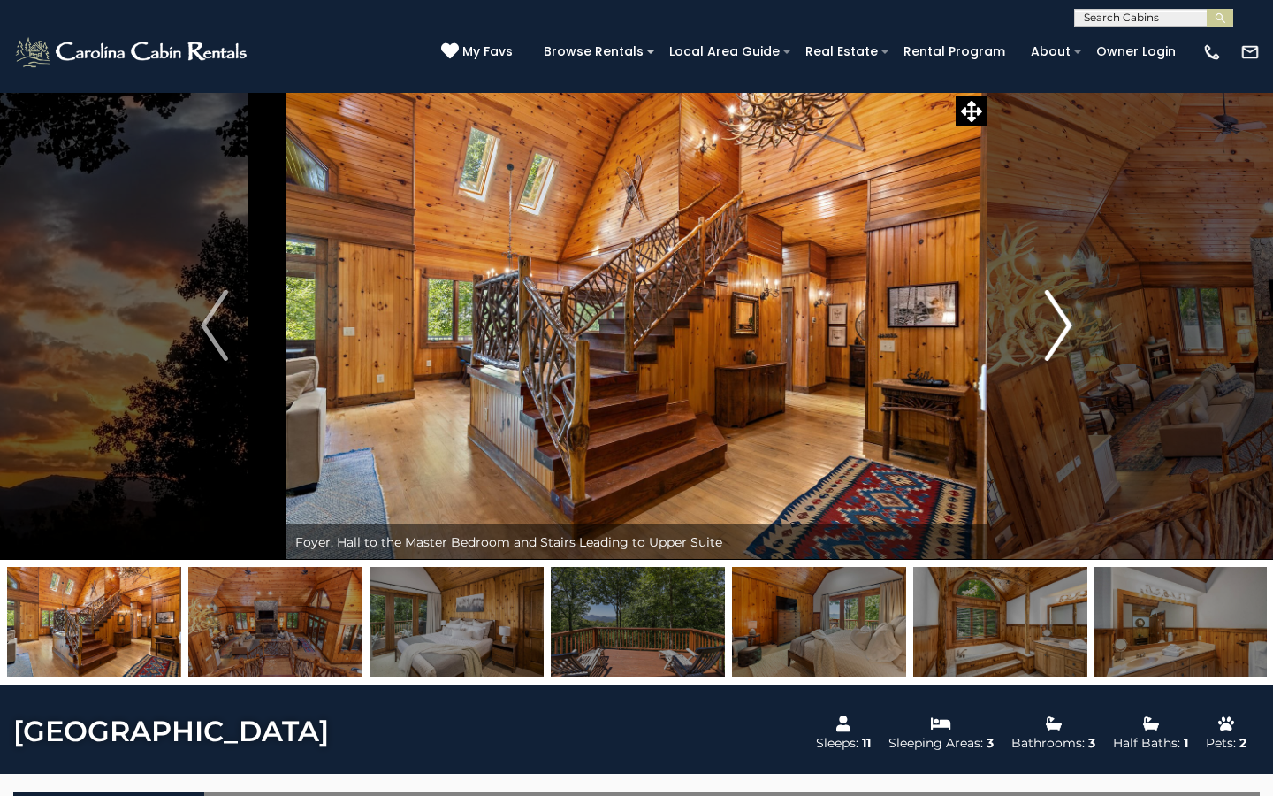
click at [1065, 320] on img "Next" at bounding box center [1058, 325] width 27 height 71
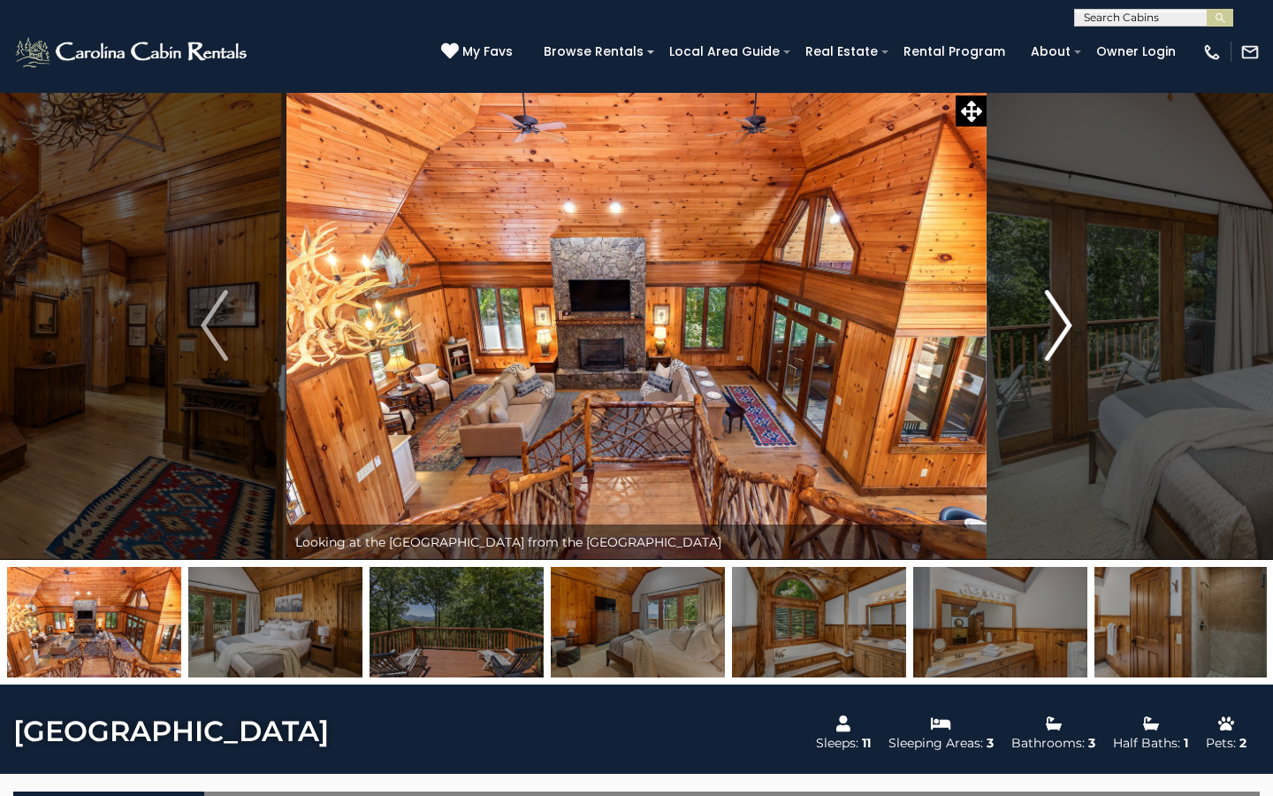
click at [1065, 320] on img "Next" at bounding box center [1058, 325] width 27 height 71
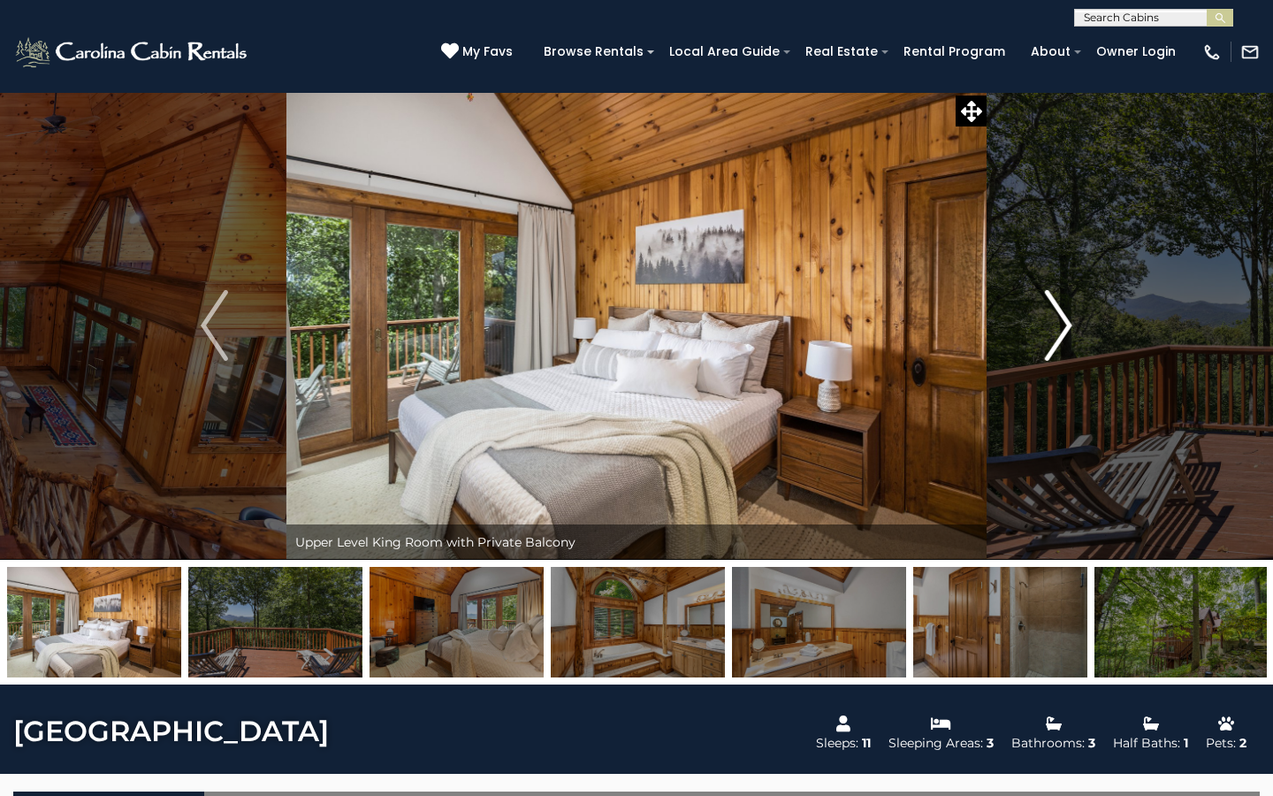
click at [1065, 320] on img "Next" at bounding box center [1058, 325] width 27 height 71
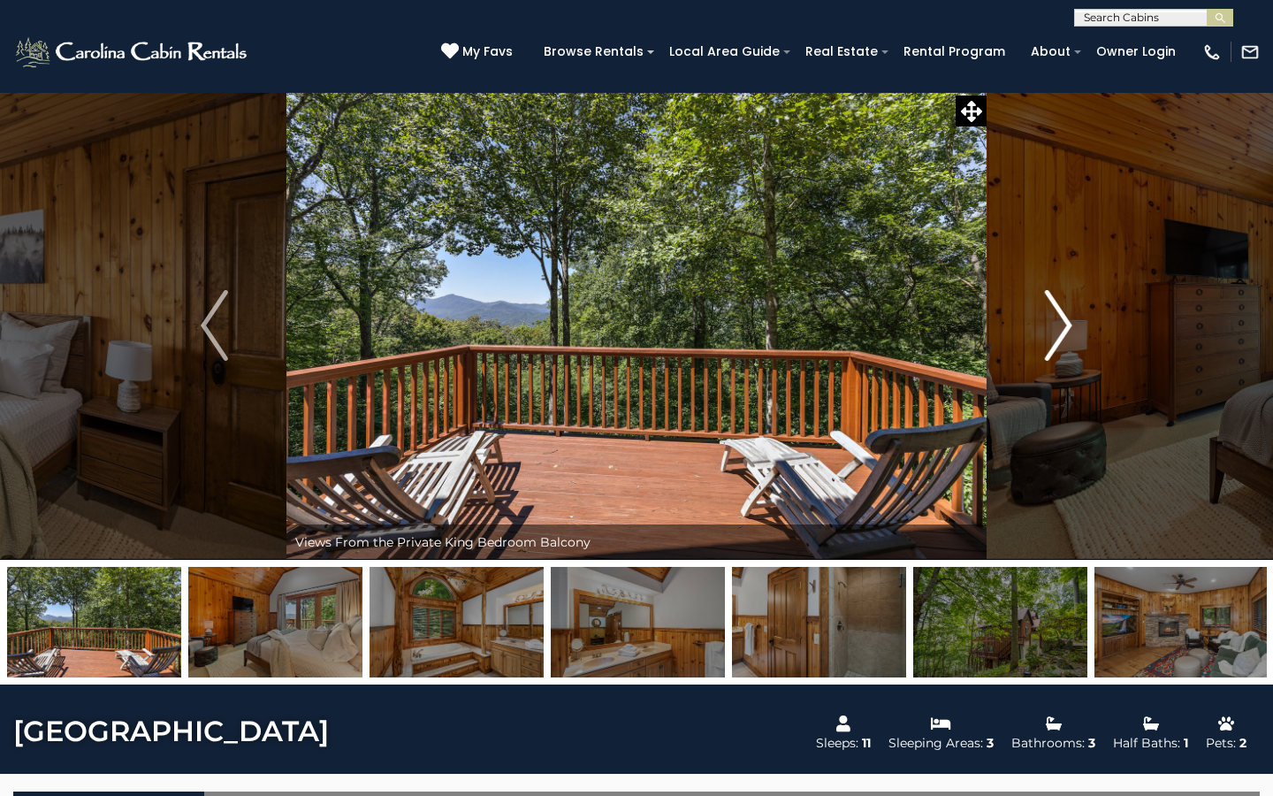
click at [1064, 320] on img "Next" at bounding box center [1058, 325] width 27 height 71
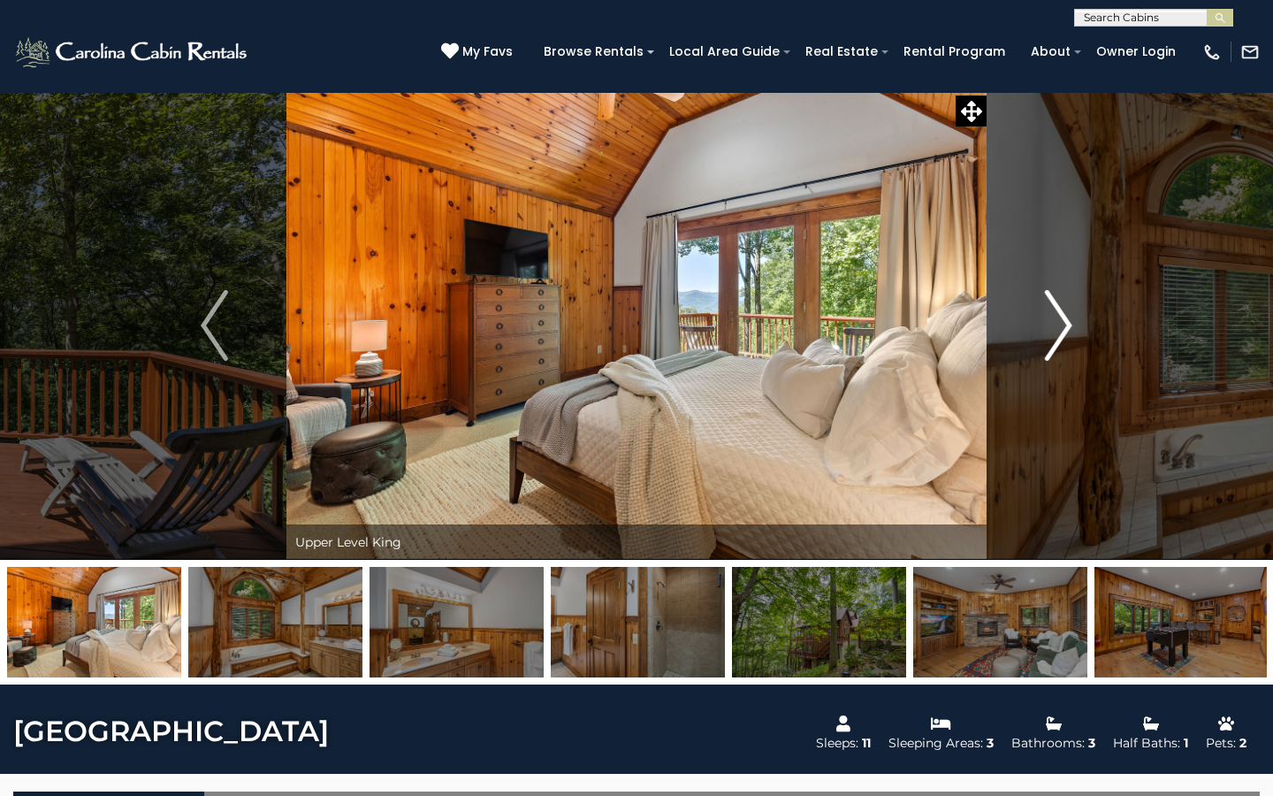
click at [1064, 320] on img "Next" at bounding box center [1058, 325] width 27 height 71
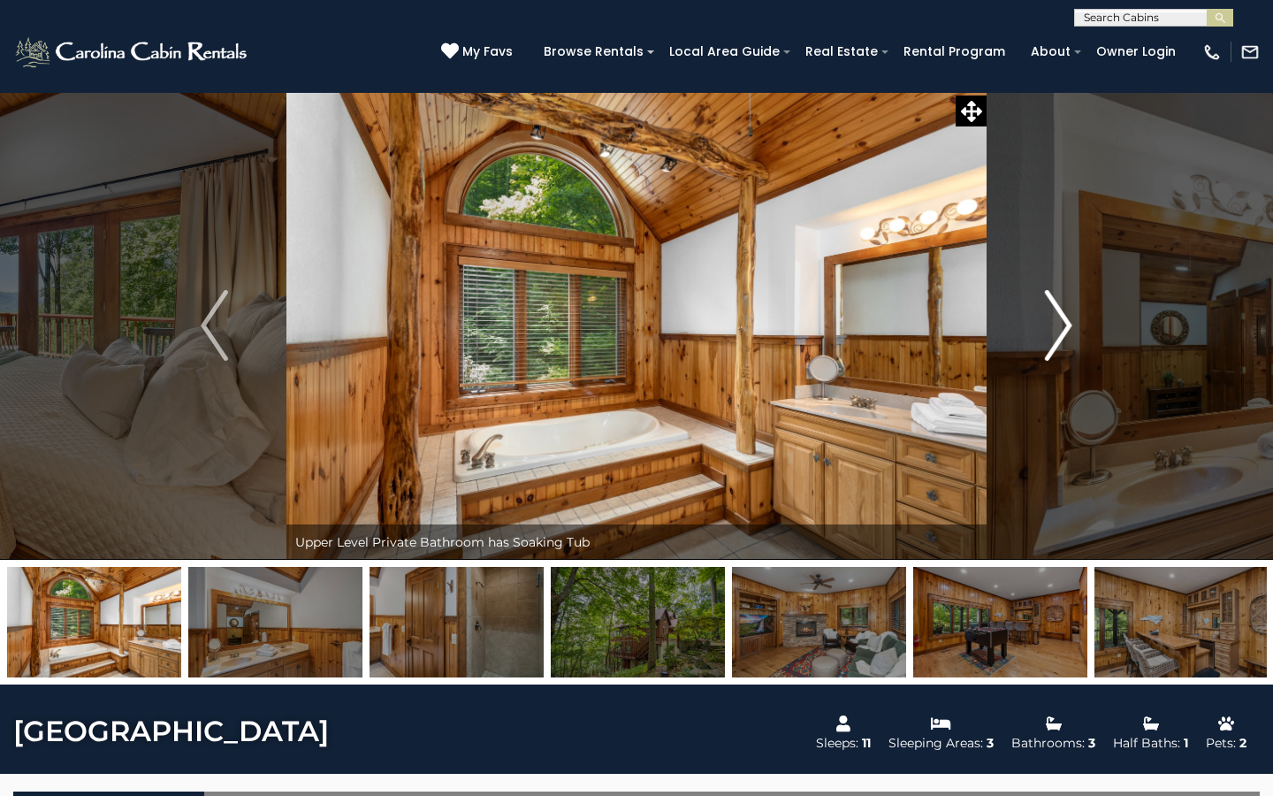
click at [1064, 320] on img "Next" at bounding box center [1058, 325] width 27 height 71
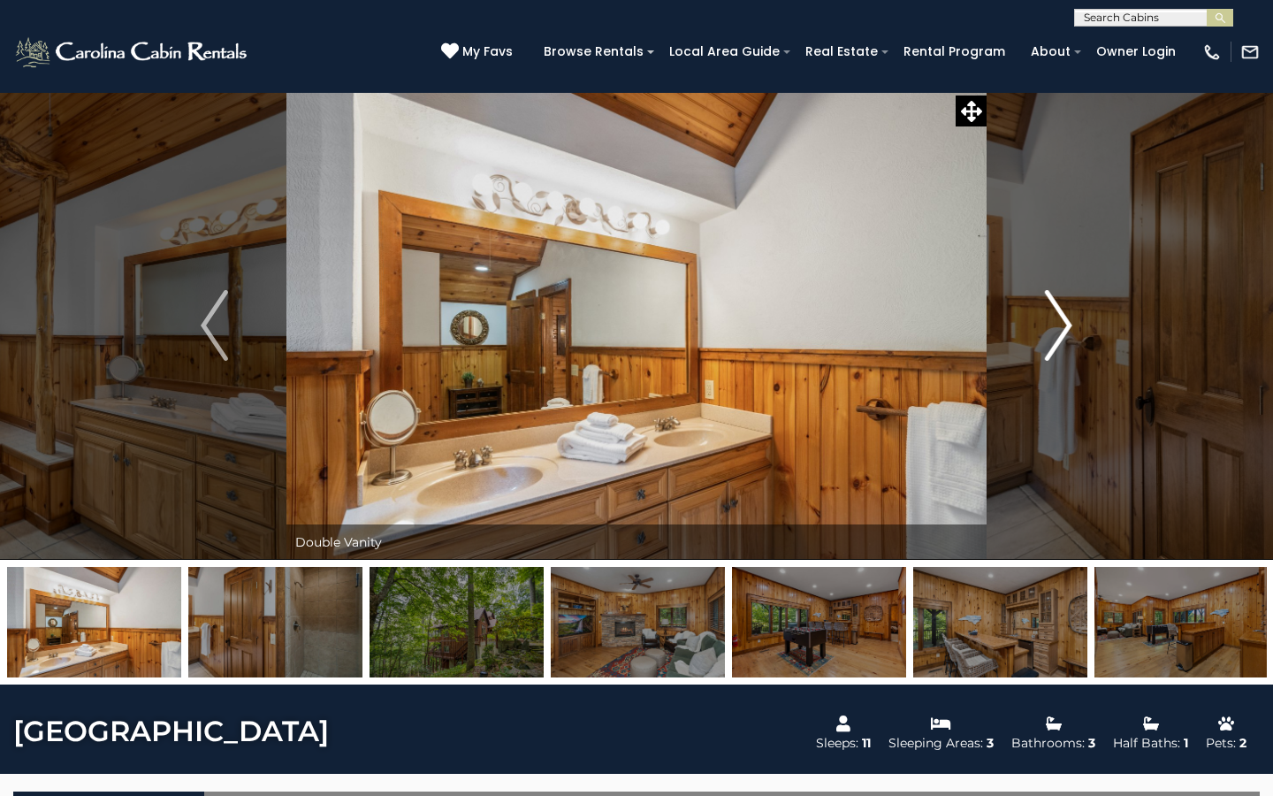
click at [1064, 320] on img "Next" at bounding box center [1058, 325] width 27 height 71
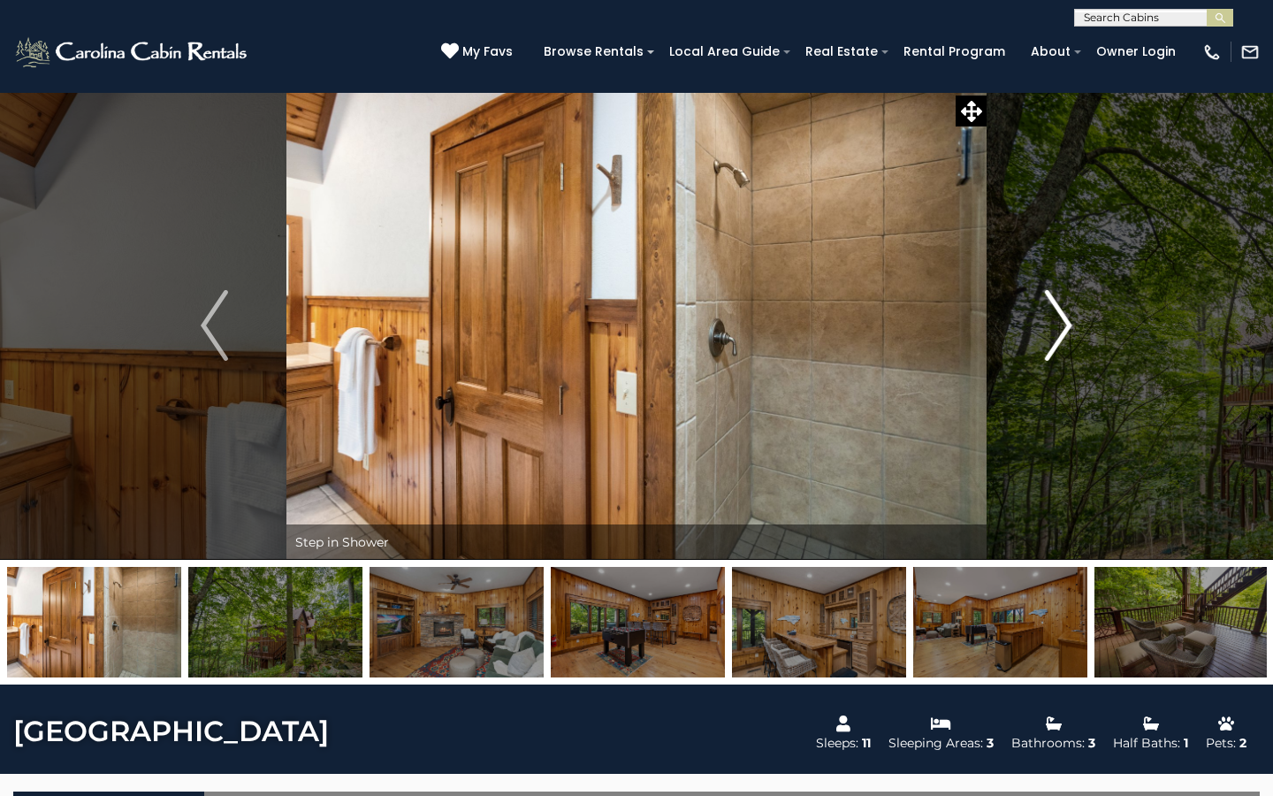
click at [1064, 320] on img "Next" at bounding box center [1058, 325] width 27 height 71
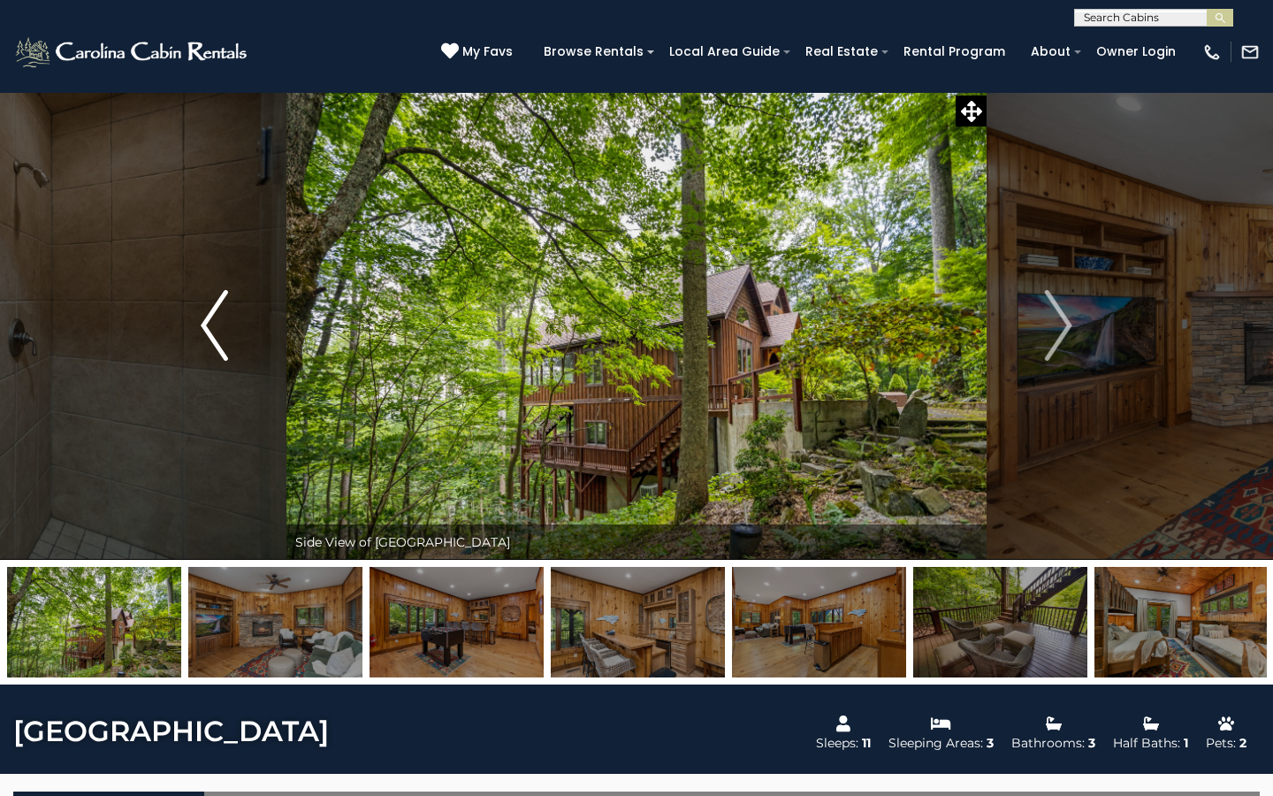
click at [207, 317] on img "Previous" at bounding box center [214, 325] width 27 height 71
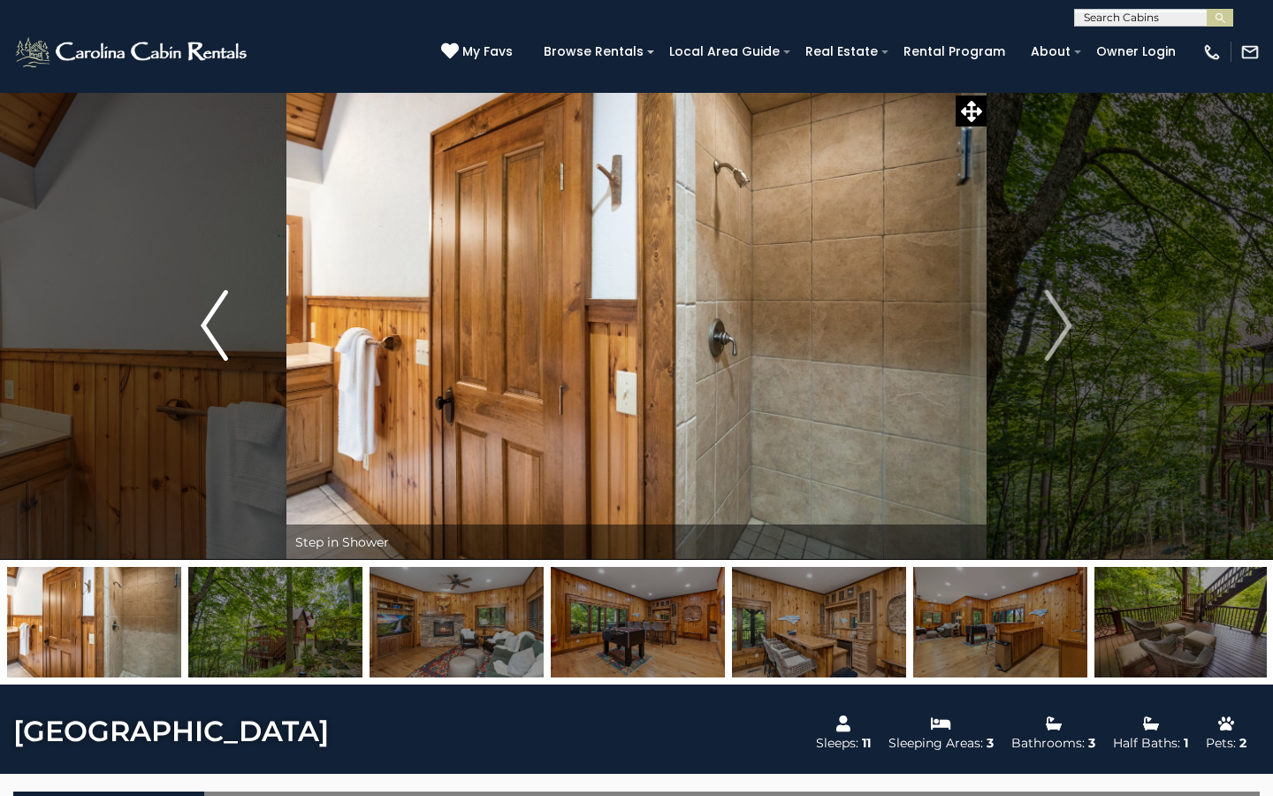
click at [209, 318] on img "Previous" at bounding box center [214, 325] width 27 height 71
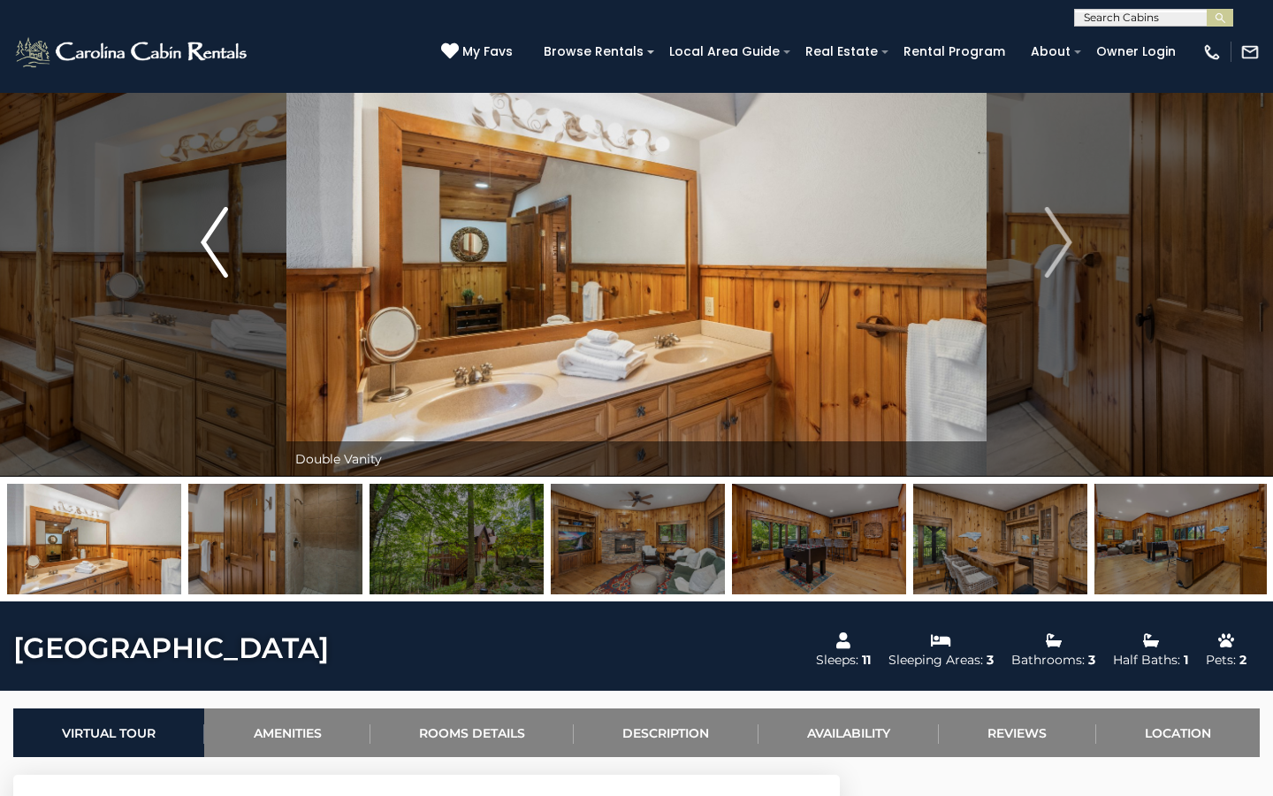
scroll to position [118, 0]
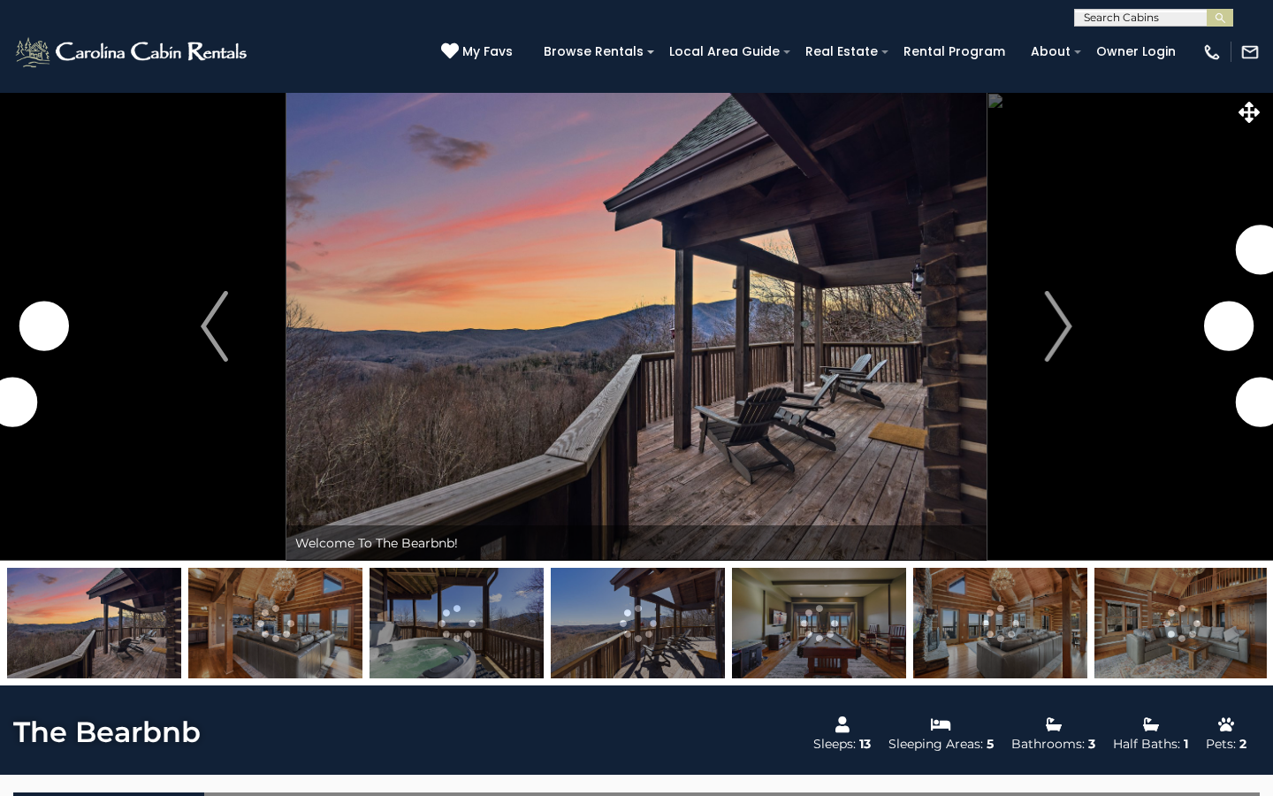
click at [1066, 320] on img "Next" at bounding box center [1058, 326] width 27 height 71
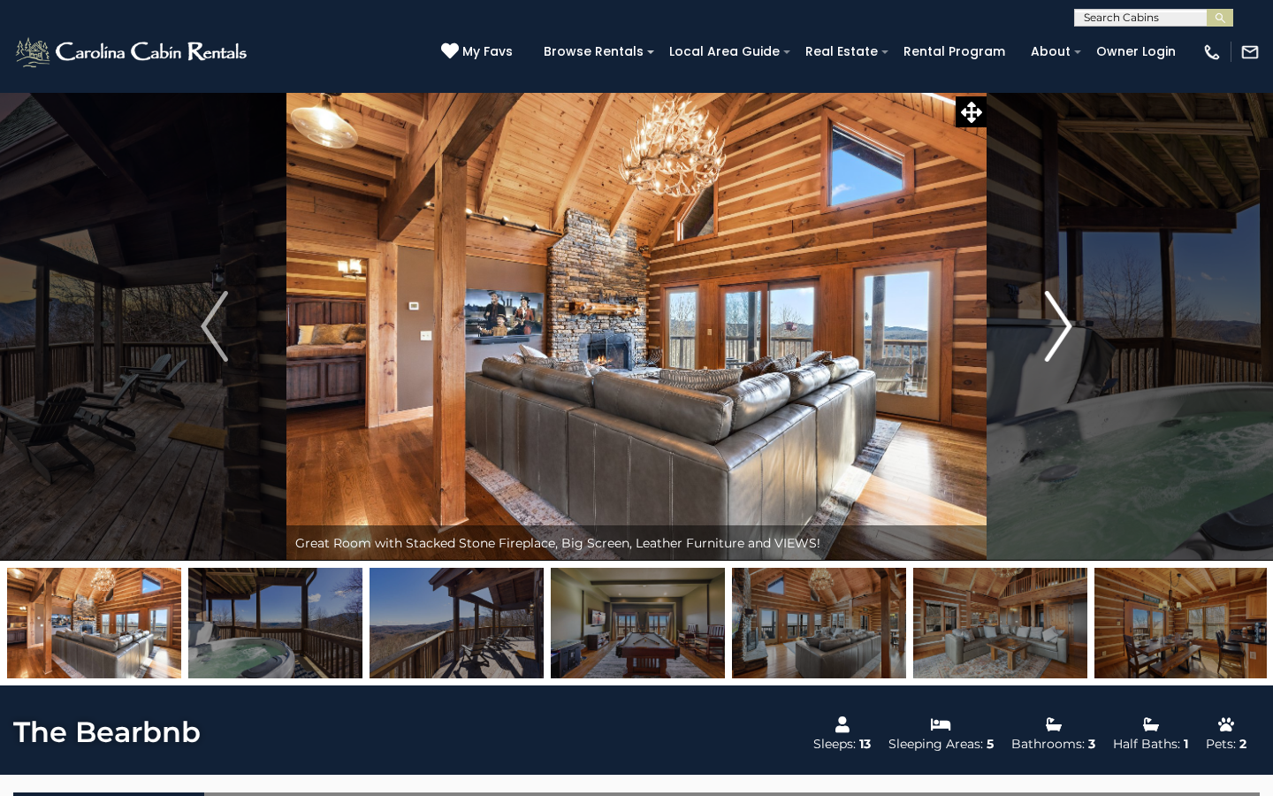
click at [1063, 324] on img "Next" at bounding box center [1058, 326] width 27 height 71
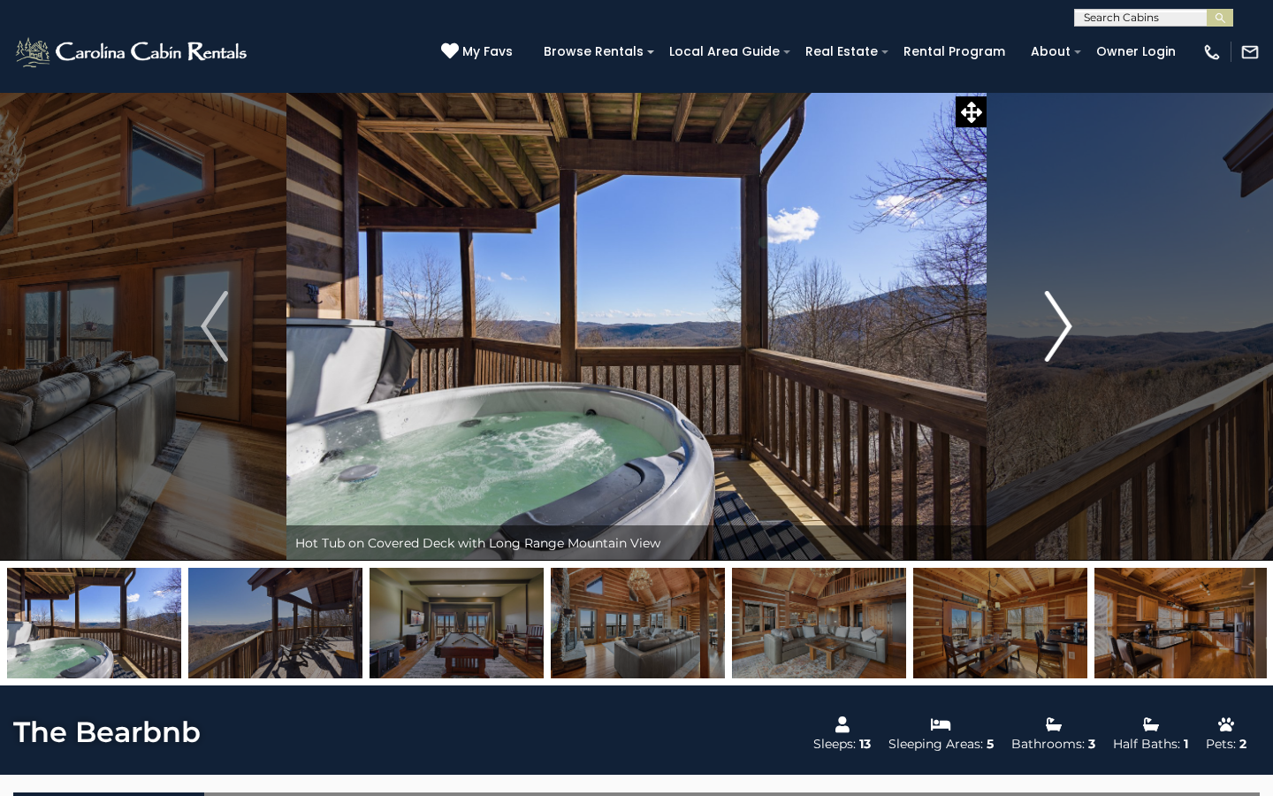
click at [1063, 324] on img "Next" at bounding box center [1058, 326] width 27 height 71
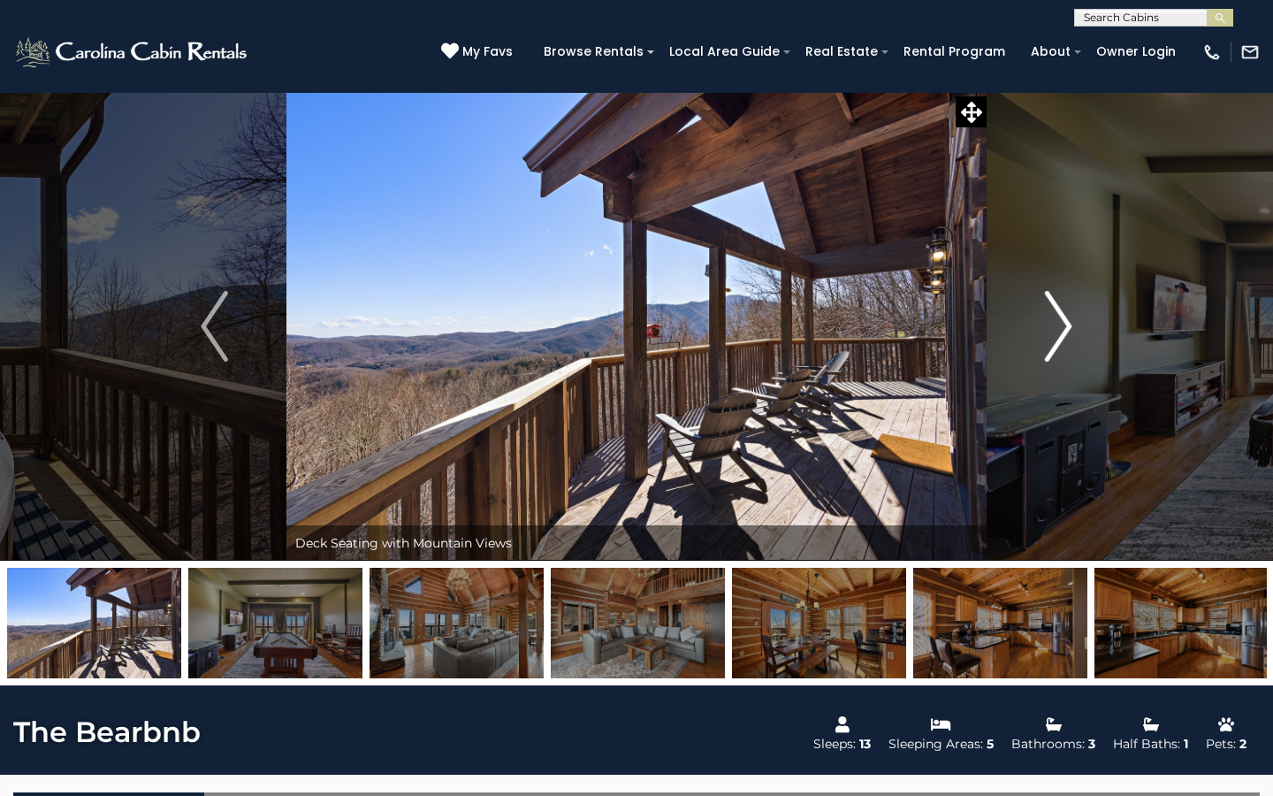
click at [1063, 324] on img "Next" at bounding box center [1058, 326] width 27 height 71
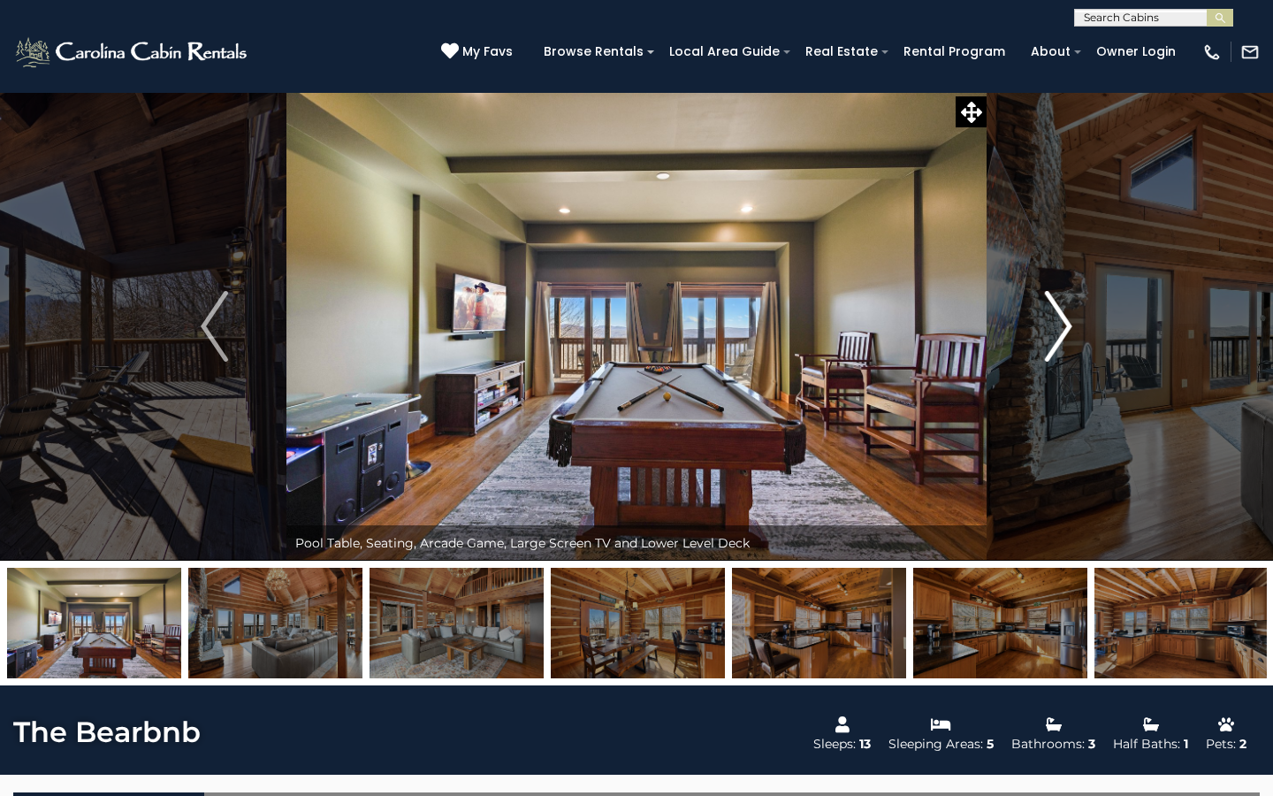
click at [1063, 324] on img "Next" at bounding box center [1058, 326] width 27 height 71
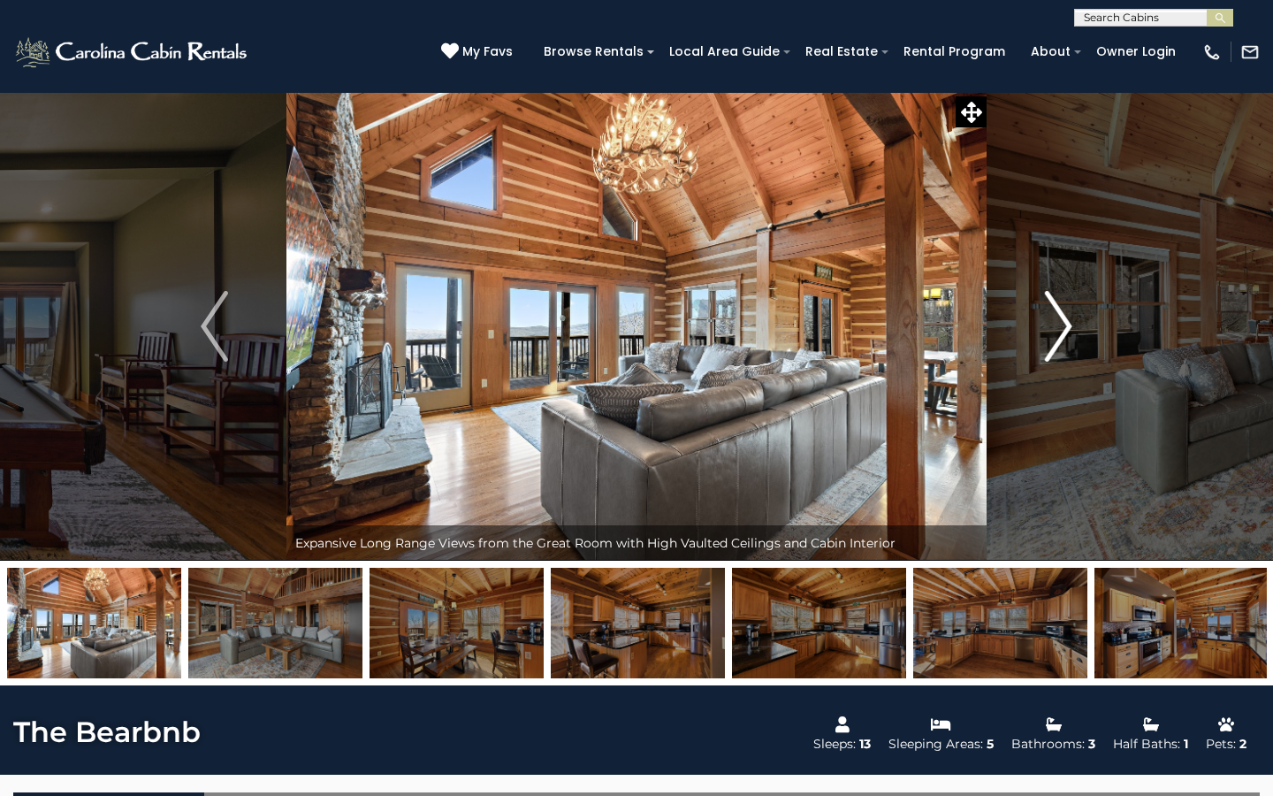
click at [1068, 318] on img "Next" at bounding box center [1058, 326] width 27 height 71
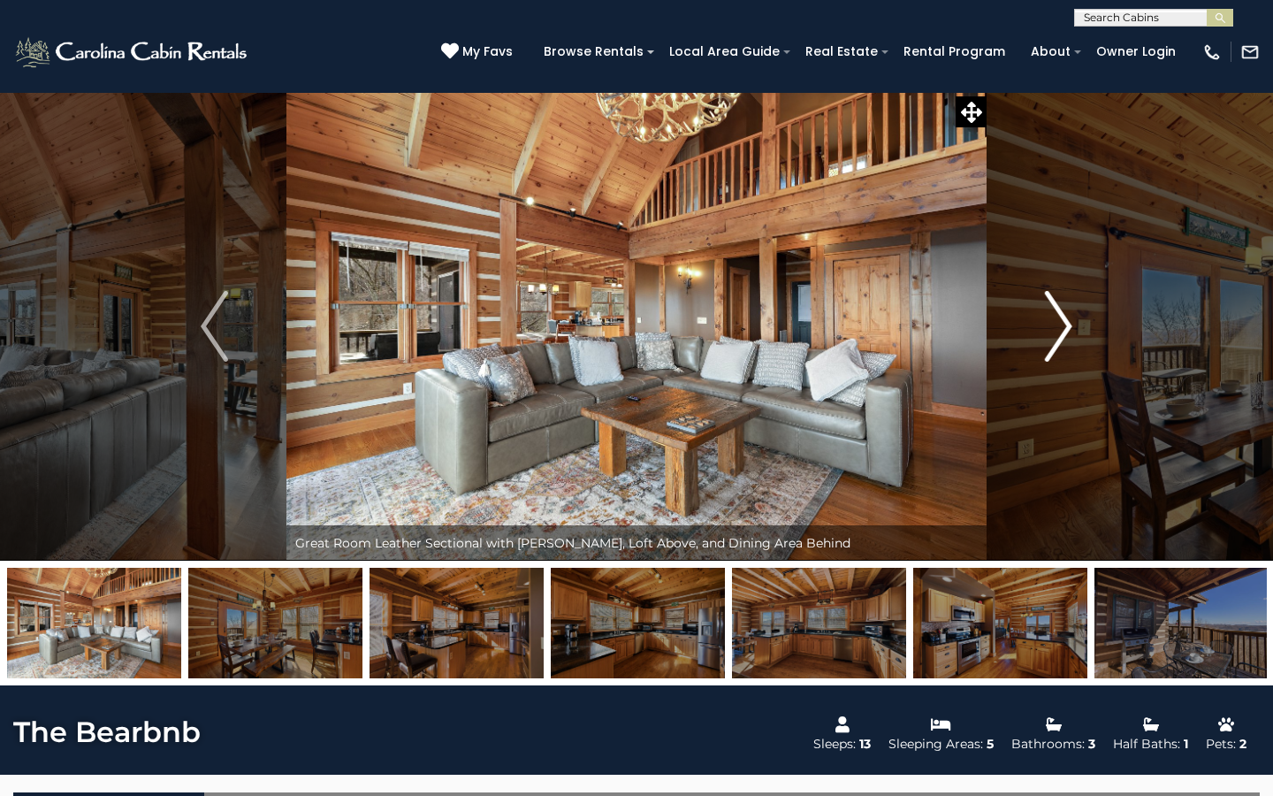
click at [1068, 318] on img "Next" at bounding box center [1058, 326] width 27 height 71
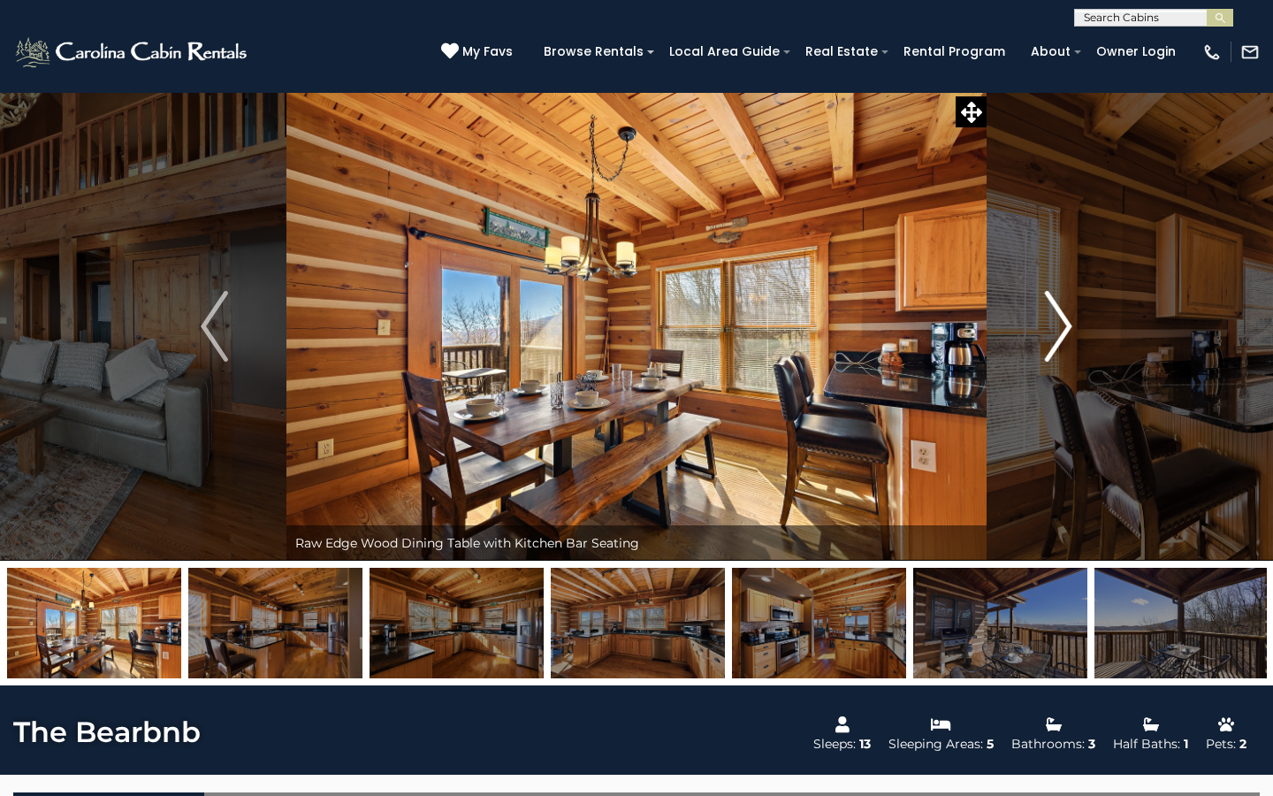
click at [1068, 318] on img "Next" at bounding box center [1058, 326] width 27 height 71
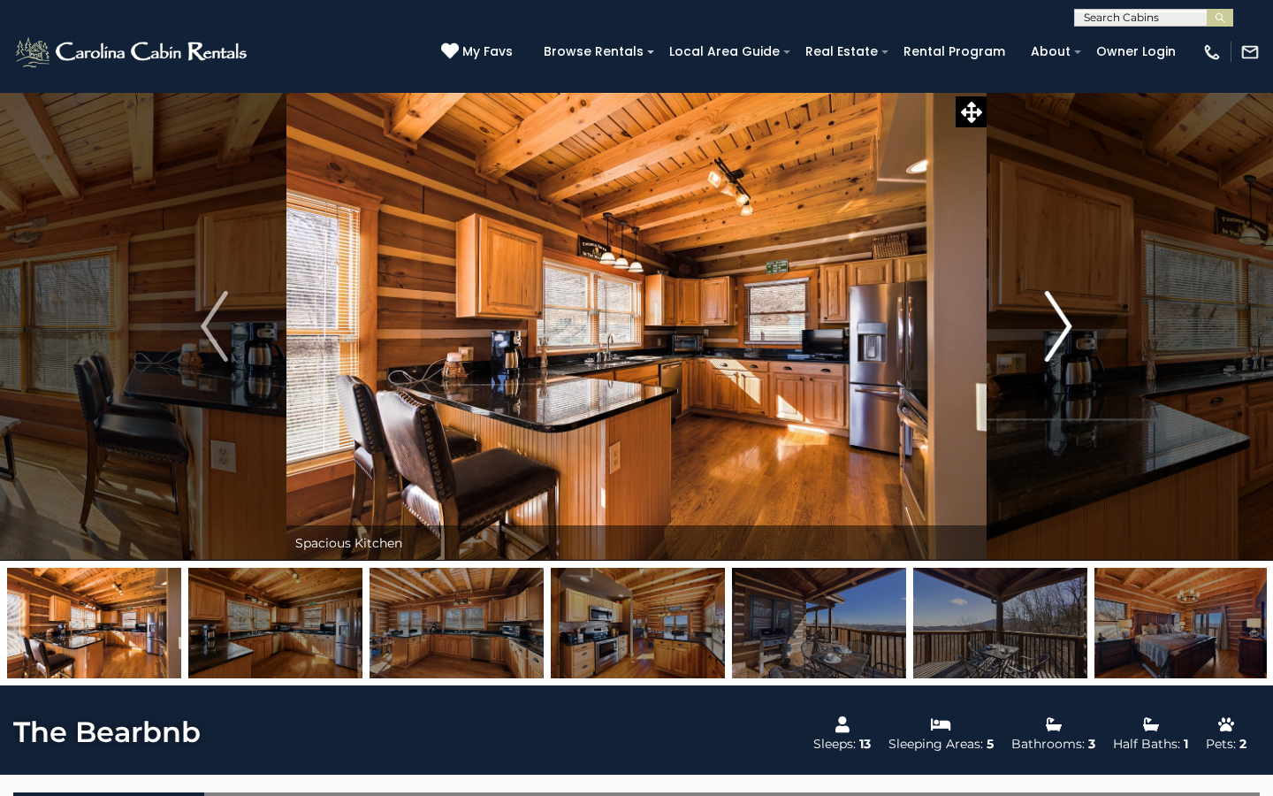
click at [1068, 318] on img "Next" at bounding box center [1058, 326] width 27 height 71
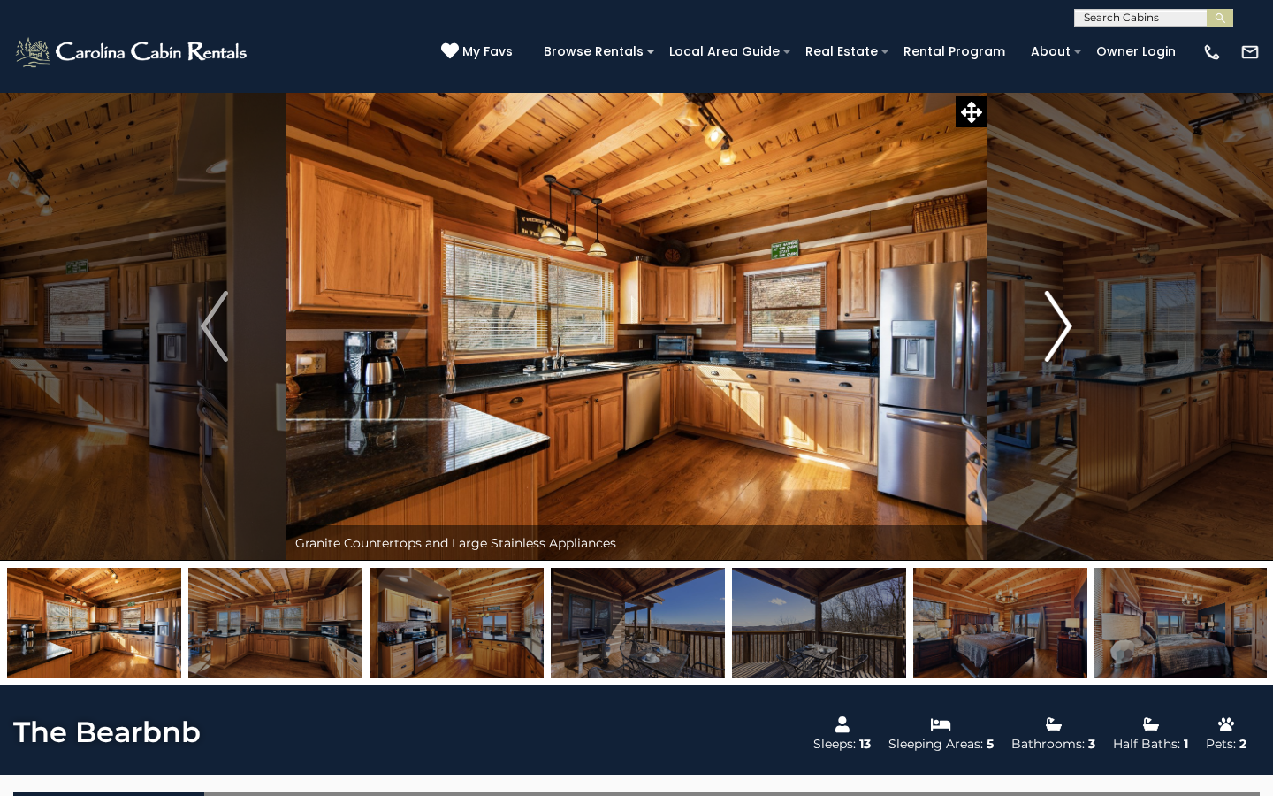
click at [1068, 321] on img "Next" at bounding box center [1058, 326] width 27 height 71
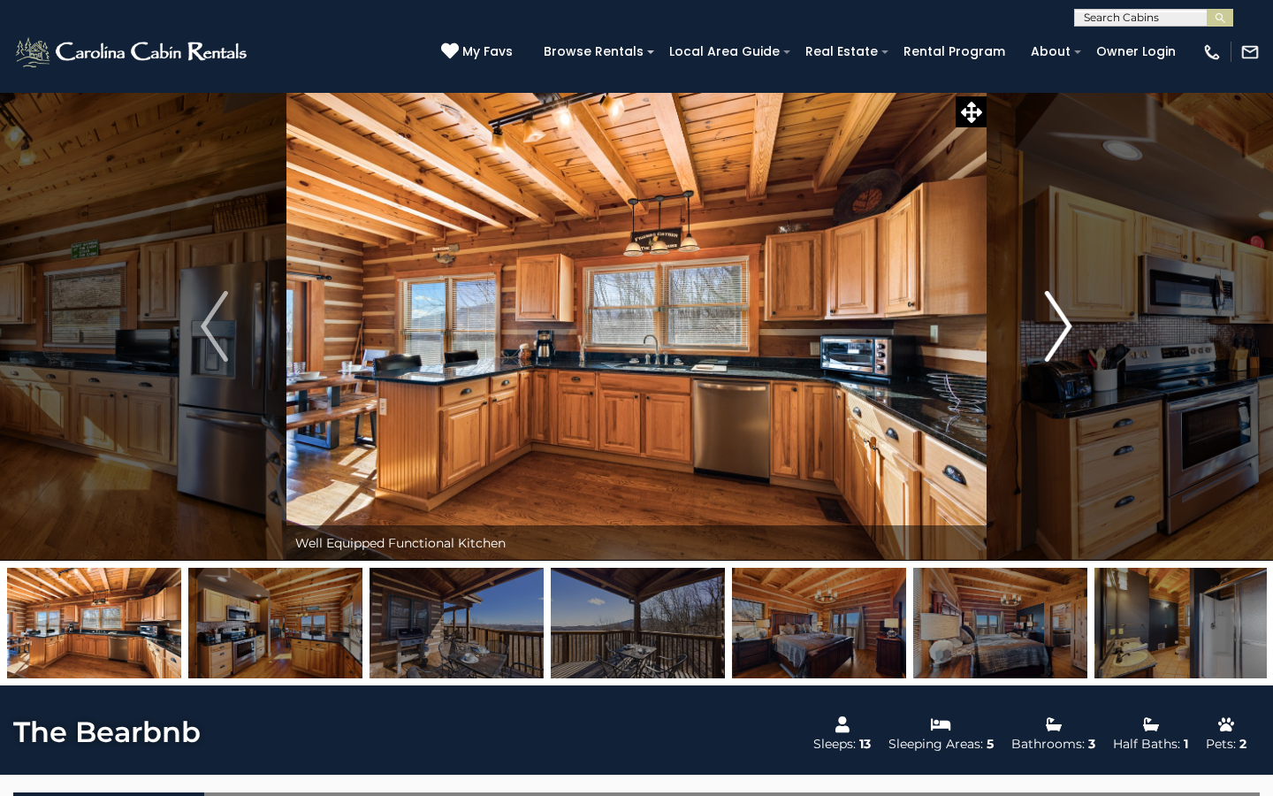
click at [1067, 322] on img "Next" at bounding box center [1058, 326] width 27 height 71
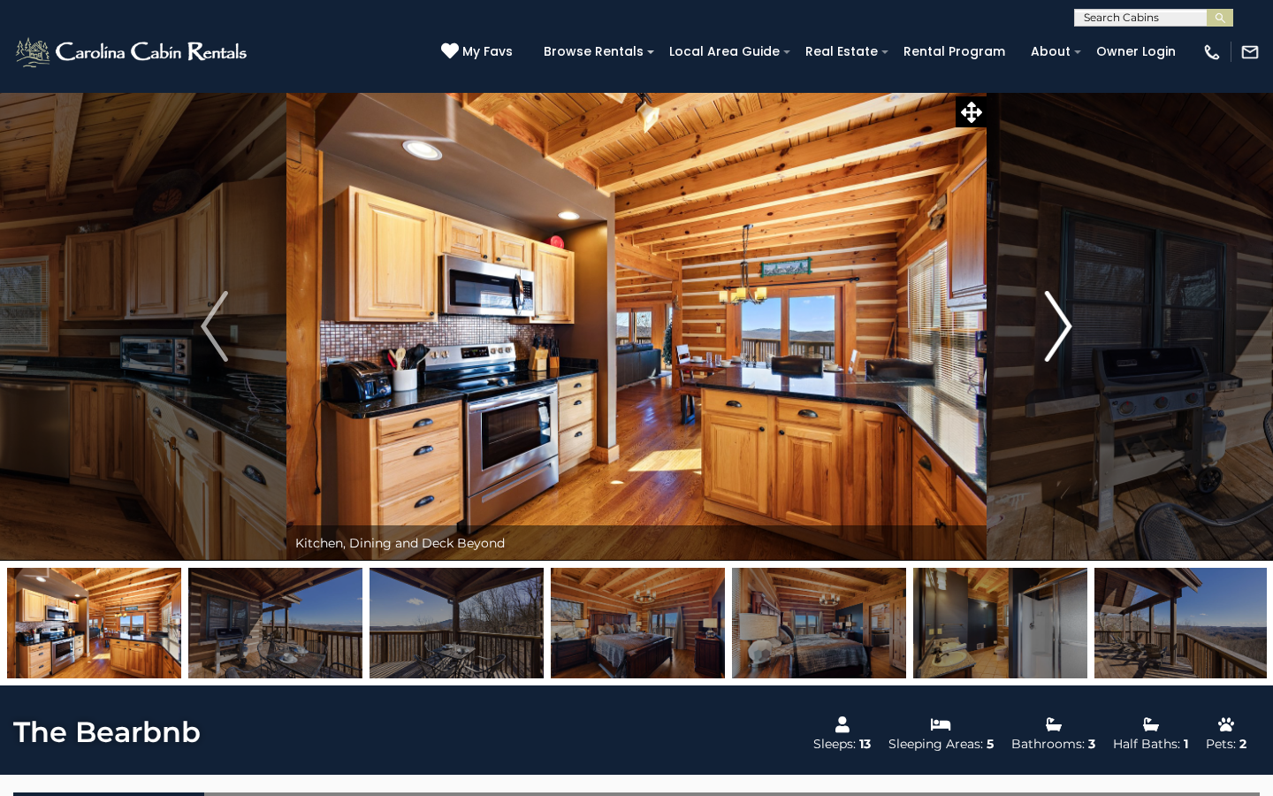
click at [1067, 322] on img "Next" at bounding box center [1058, 326] width 27 height 71
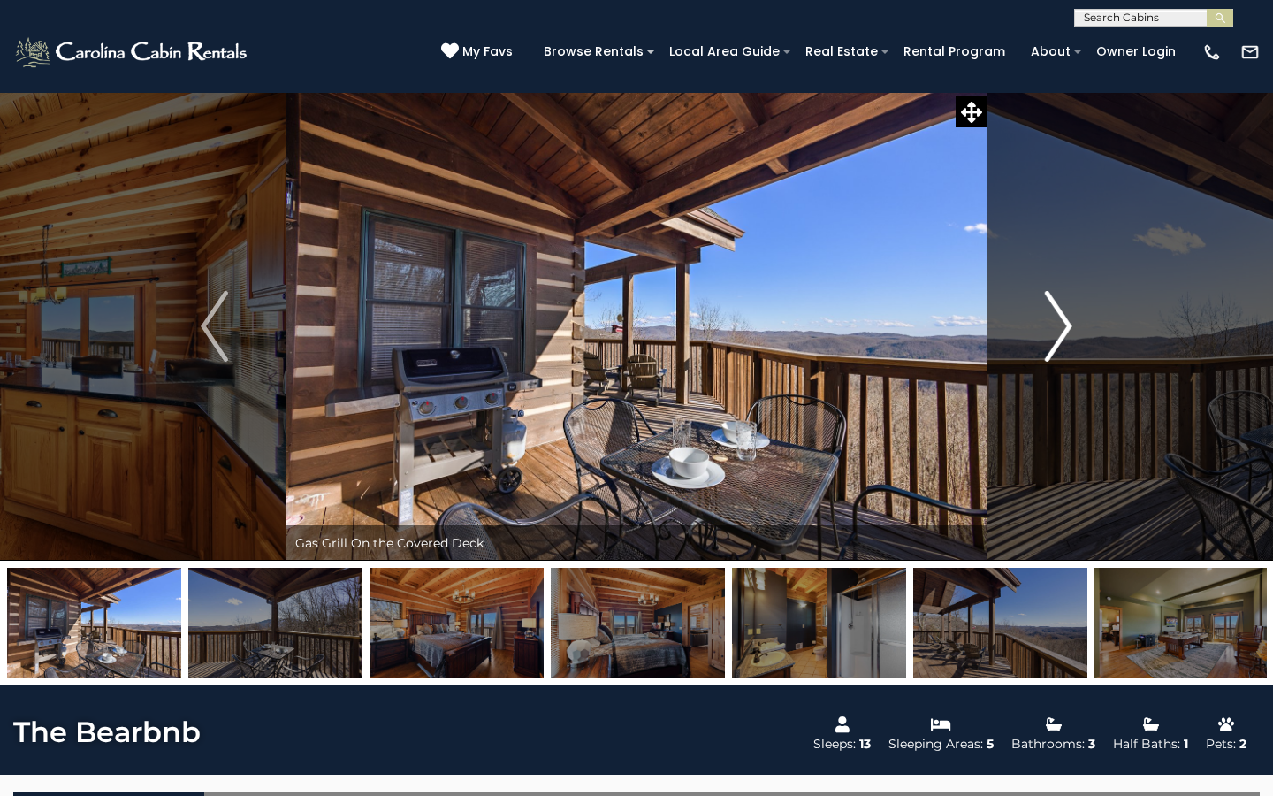
click at [1067, 321] on img "Next" at bounding box center [1058, 326] width 27 height 71
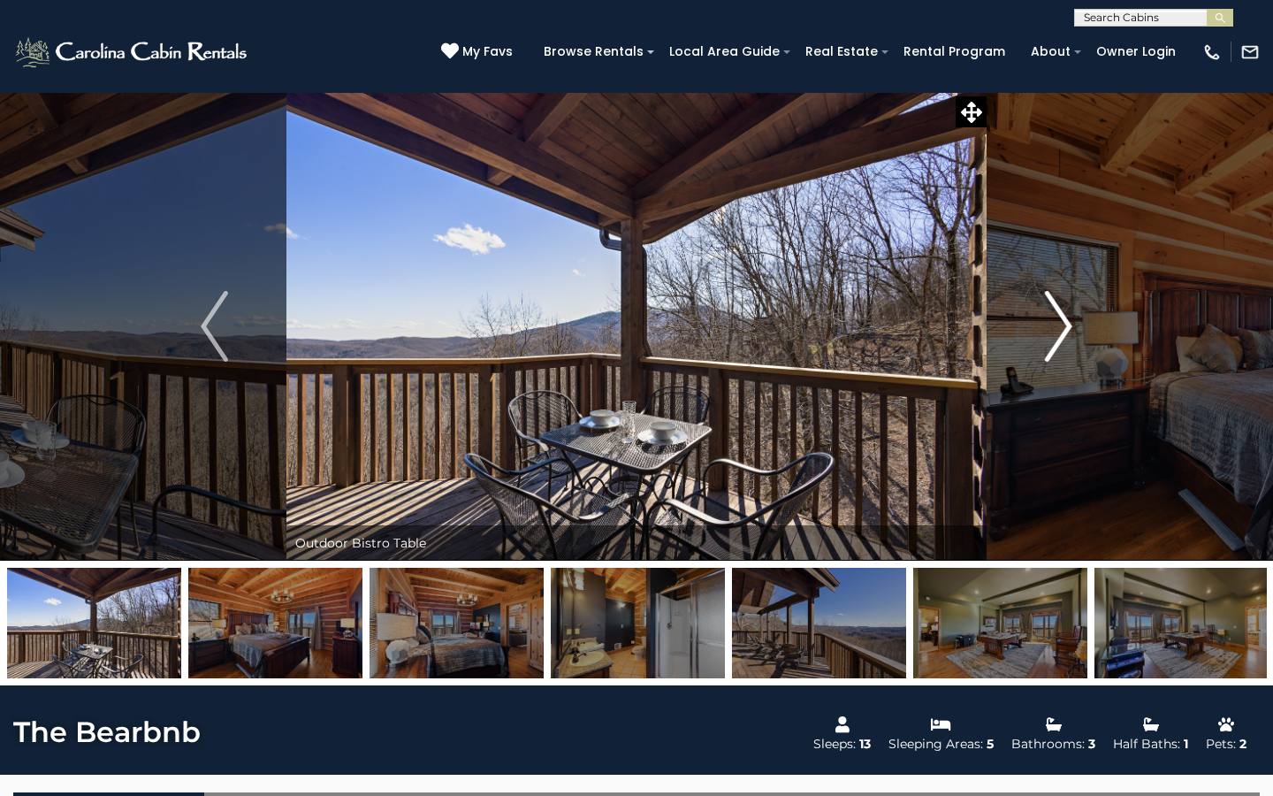
click at [1067, 321] on img "Next" at bounding box center [1058, 326] width 27 height 71
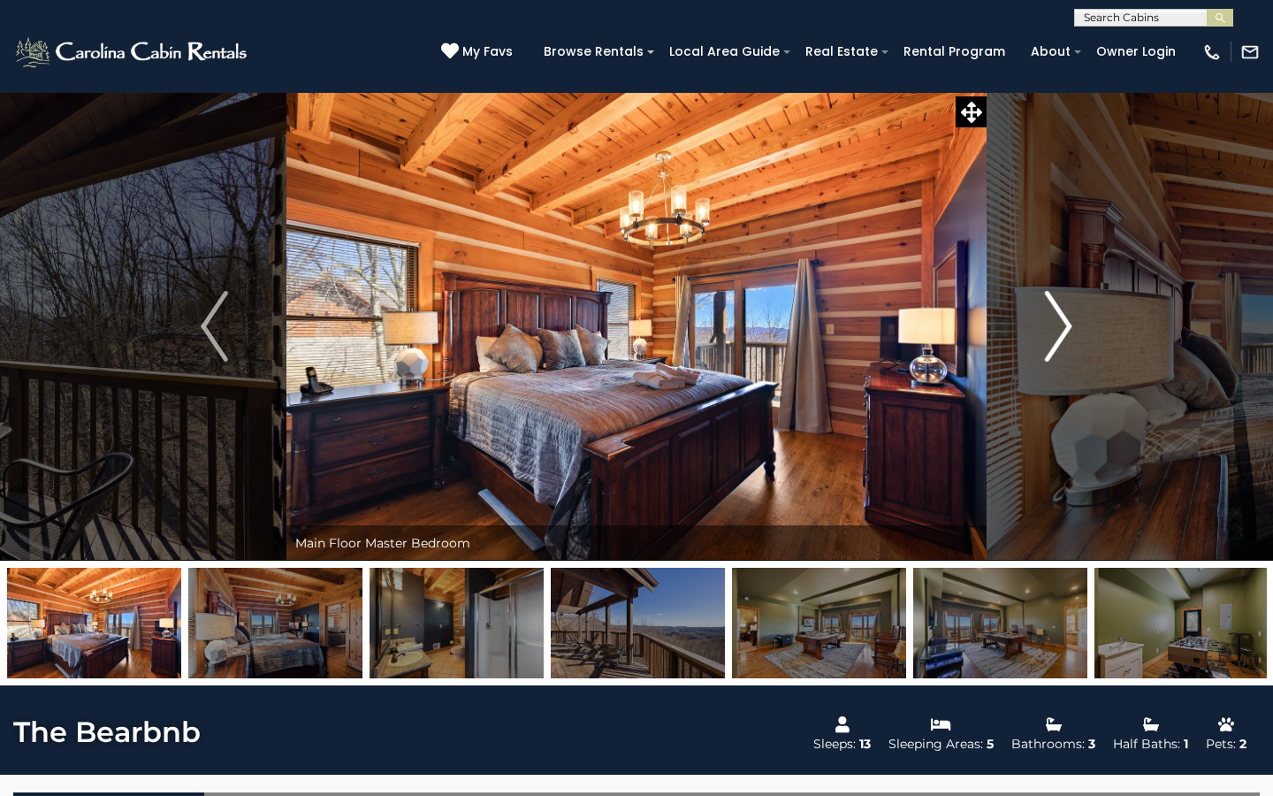
click at [1067, 321] on img "Next" at bounding box center [1058, 326] width 27 height 71
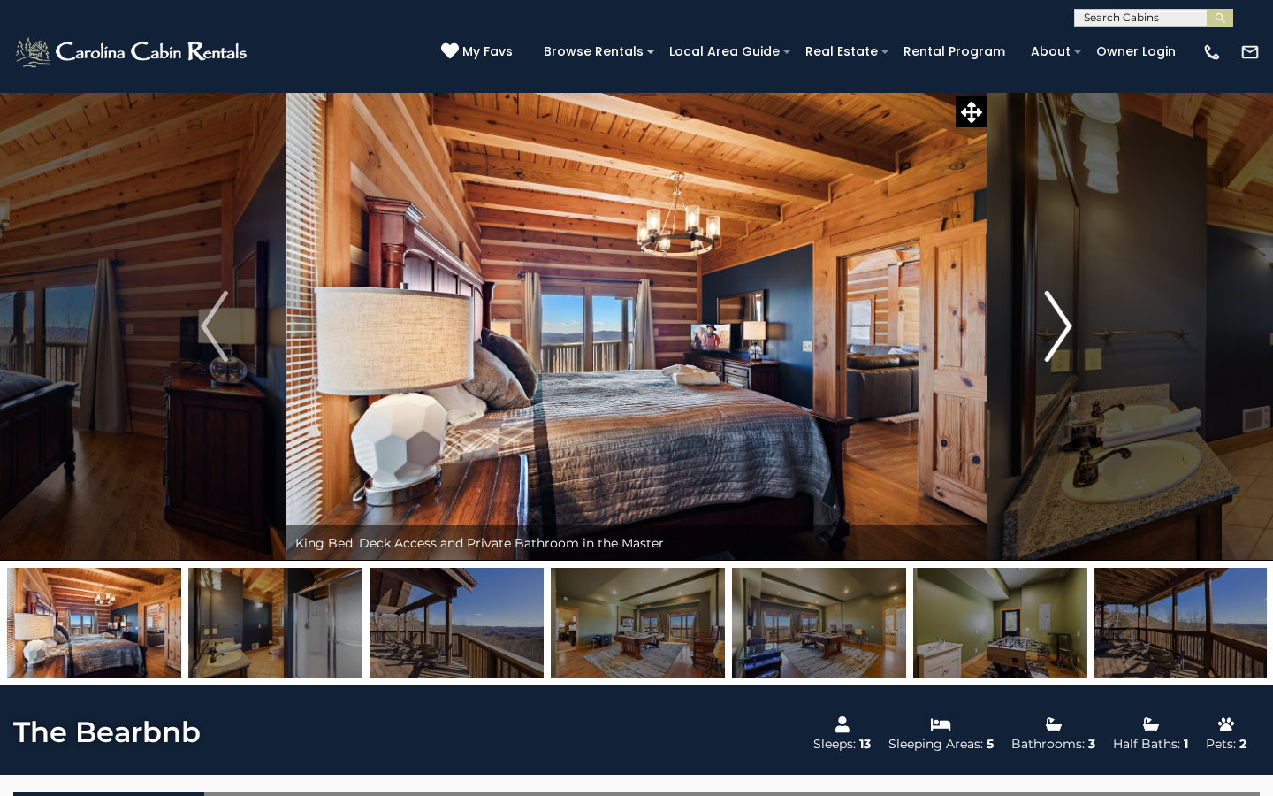
click at [1065, 323] on img "Next" at bounding box center [1058, 326] width 27 height 71
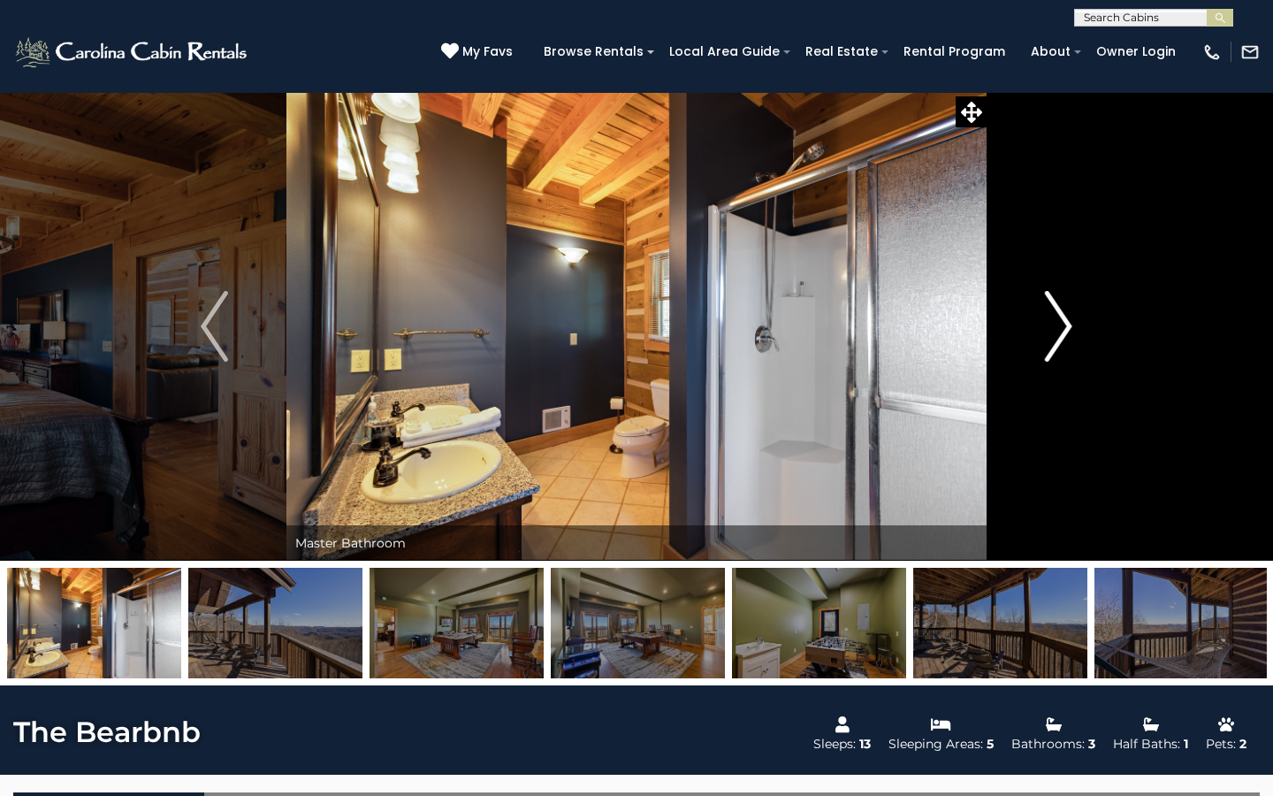
click at [1067, 323] on img "Next" at bounding box center [1058, 326] width 27 height 71
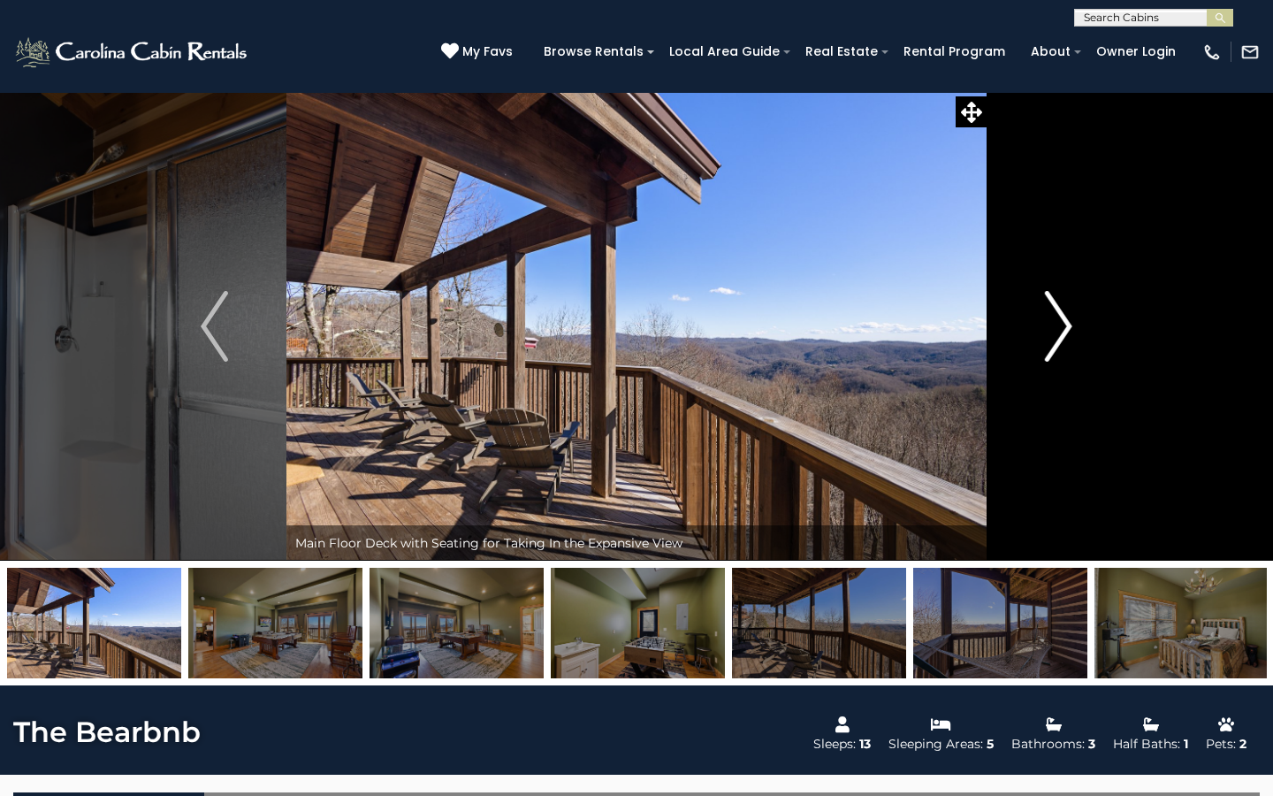
click at [1069, 325] on img "Next" at bounding box center [1058, 326] width 27 height 71
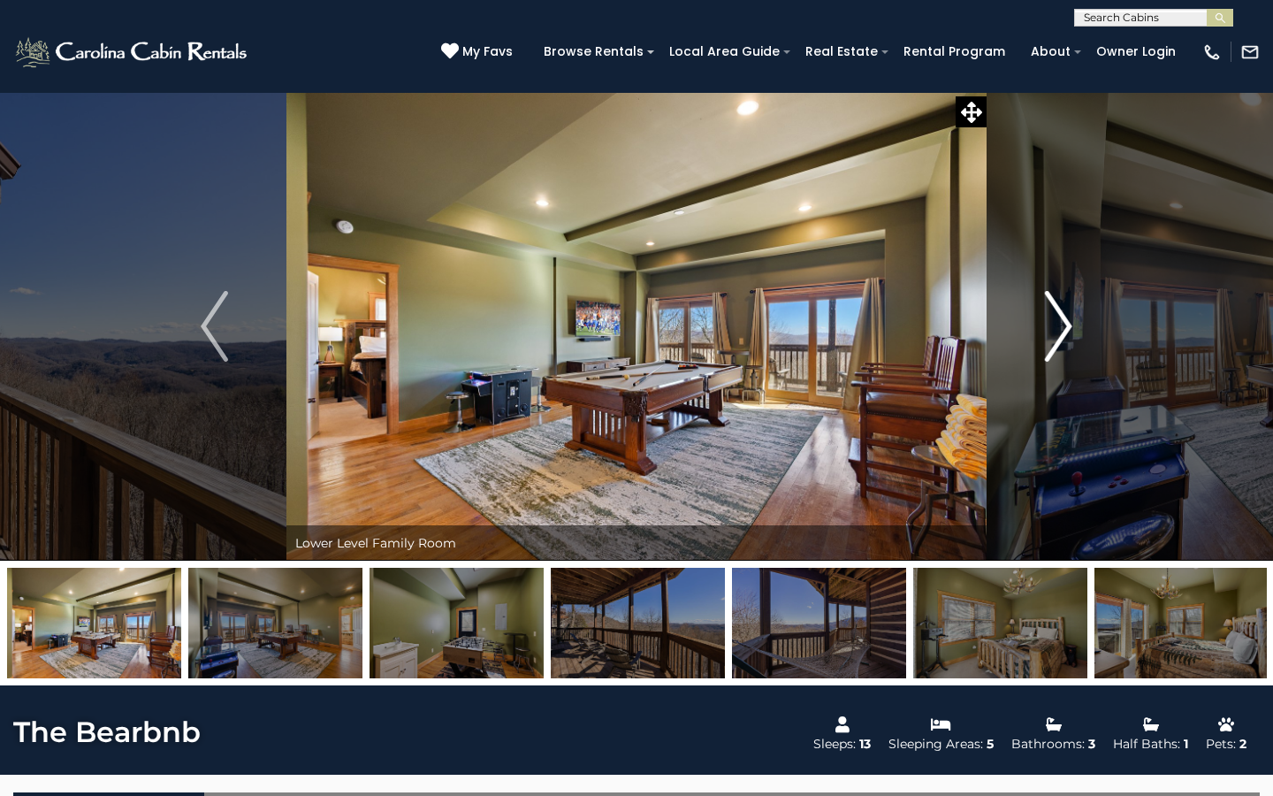
click at [1068, 325] on img "Next" at bounding box center [1058, 326] width 27 height 71
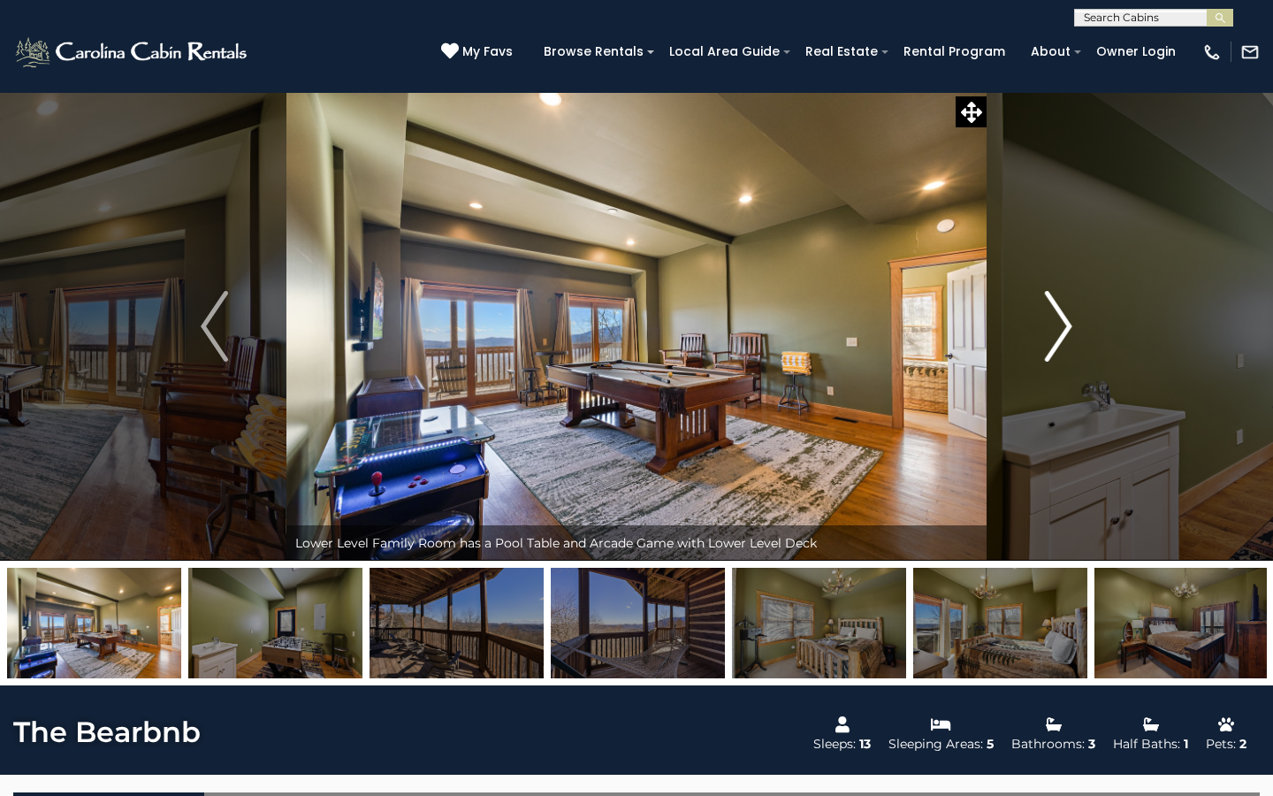
click at [1065, 326] on img "Next" at bounding box center [1058, 326] width 27 height 71
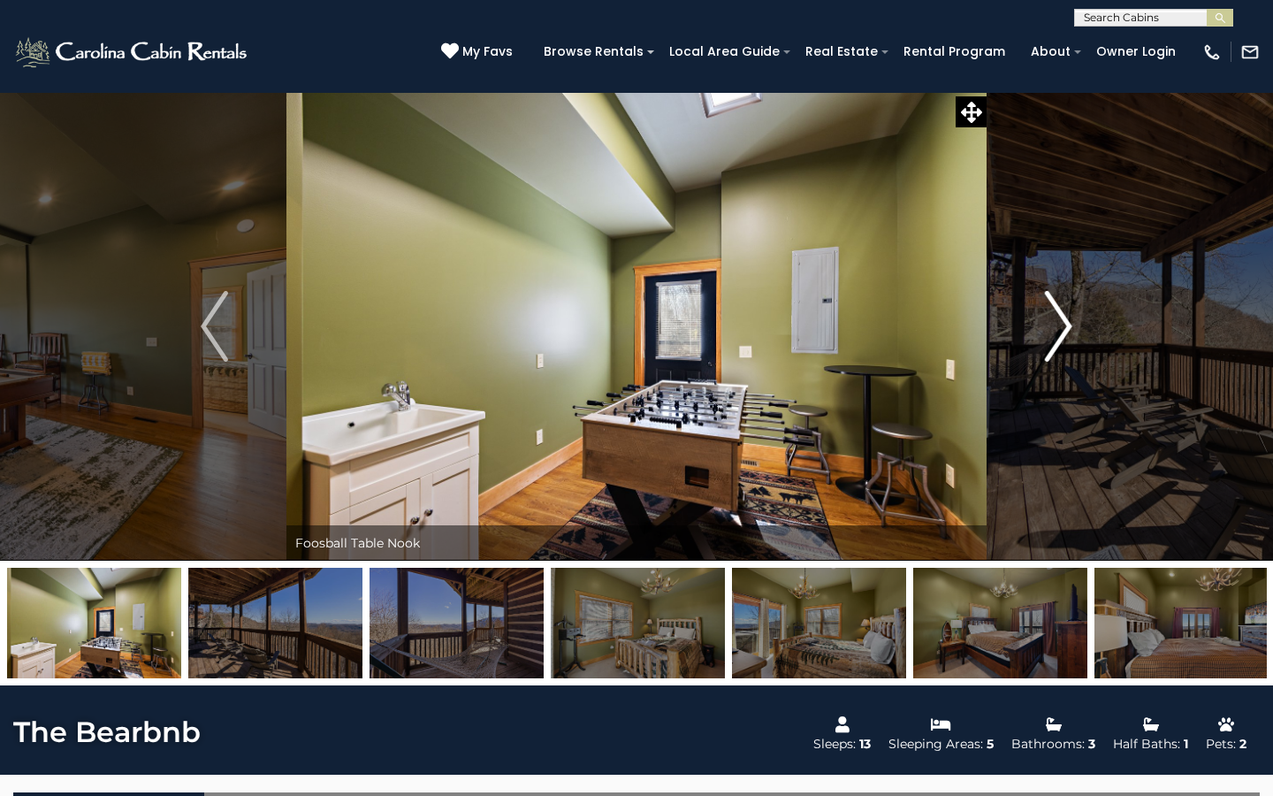
click at [1065, 327] on img "Next" at bounding box center [1058, 326] width 27 height 71
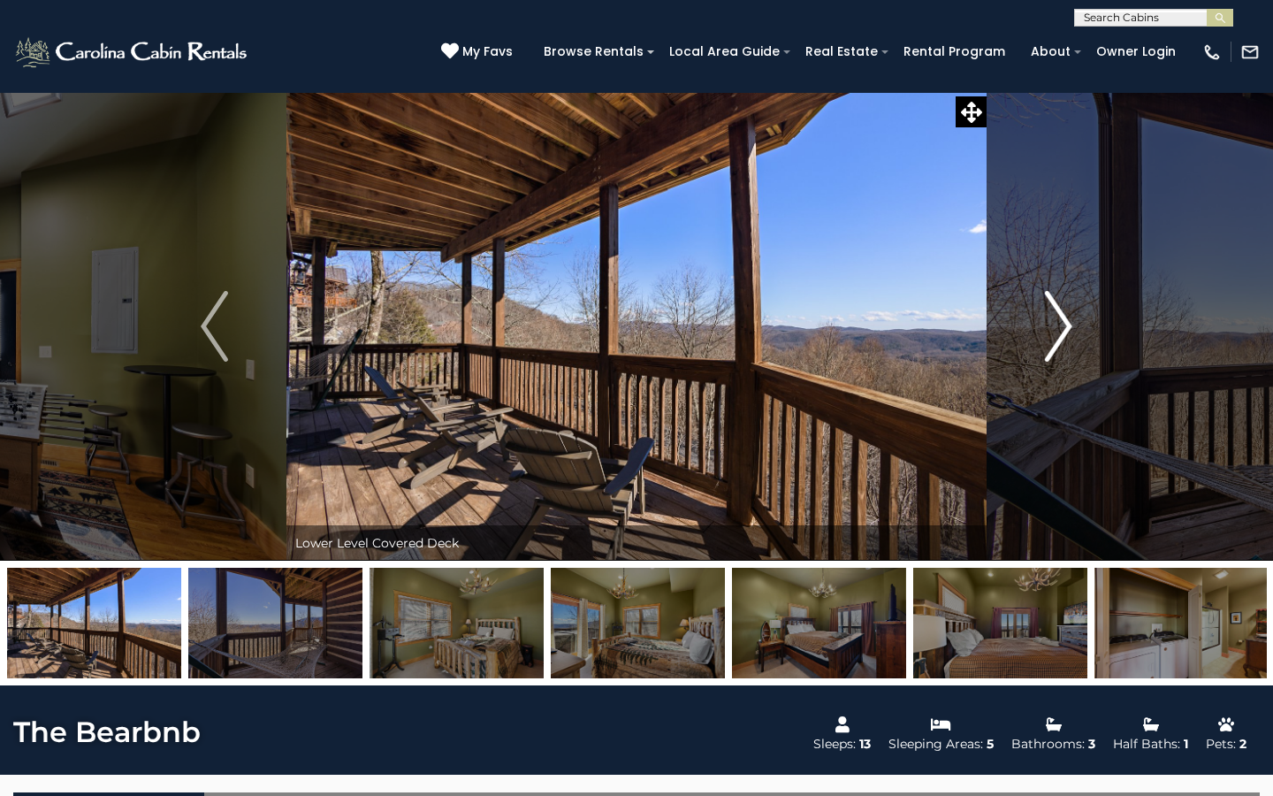
click at [1065, 325] on img "Next" at bounding box center [1058, 326] width 27 height 71
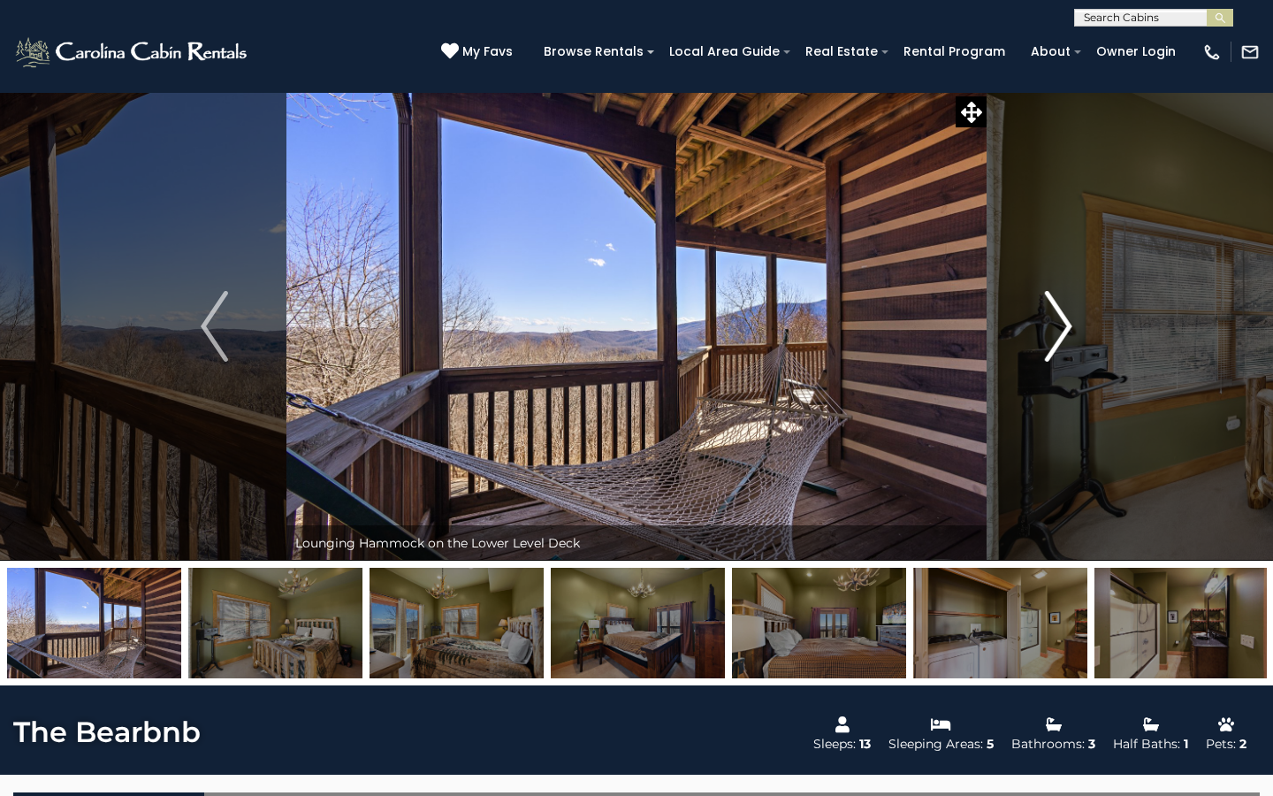
click at [1065, 325] on img "Next" at bounding box center [1058, 326] width 27 height 71
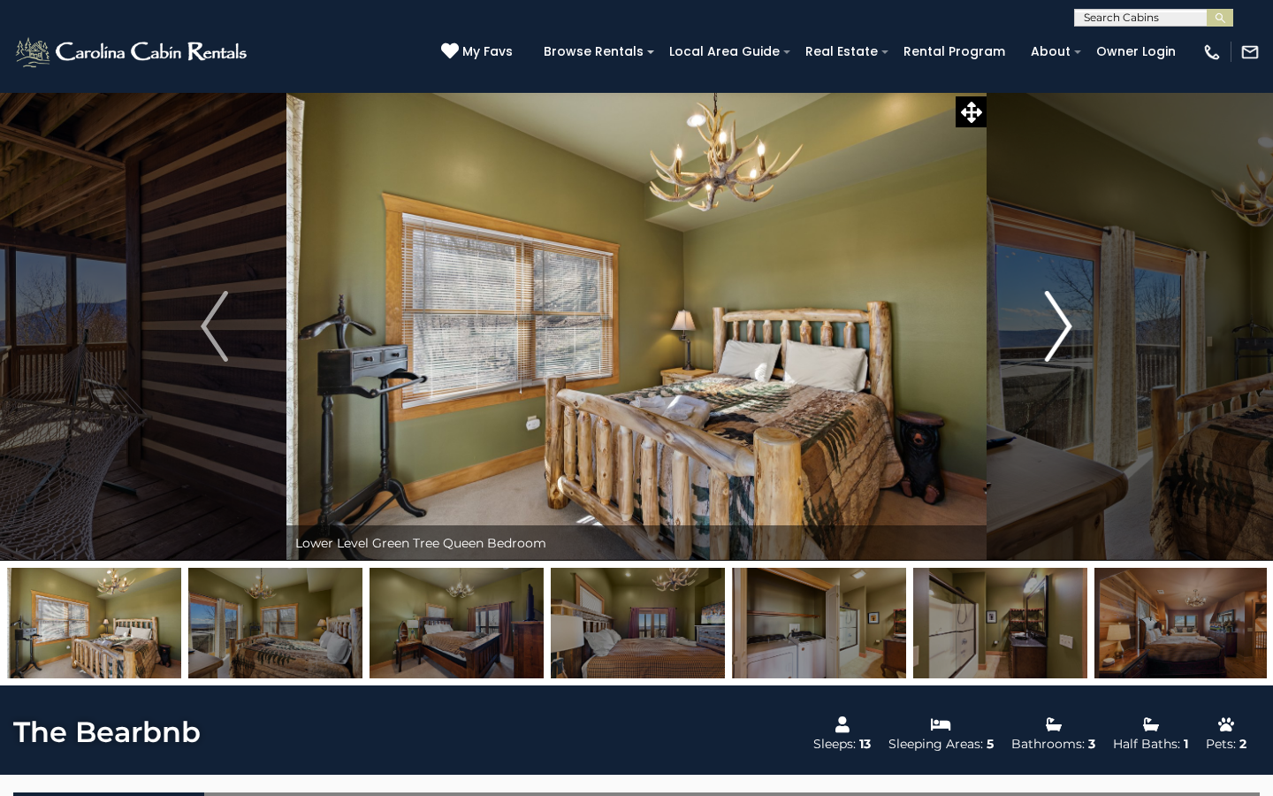
click at [1067, 324] on img "Next" at bounding box center [1058, 326] width 27 height 71
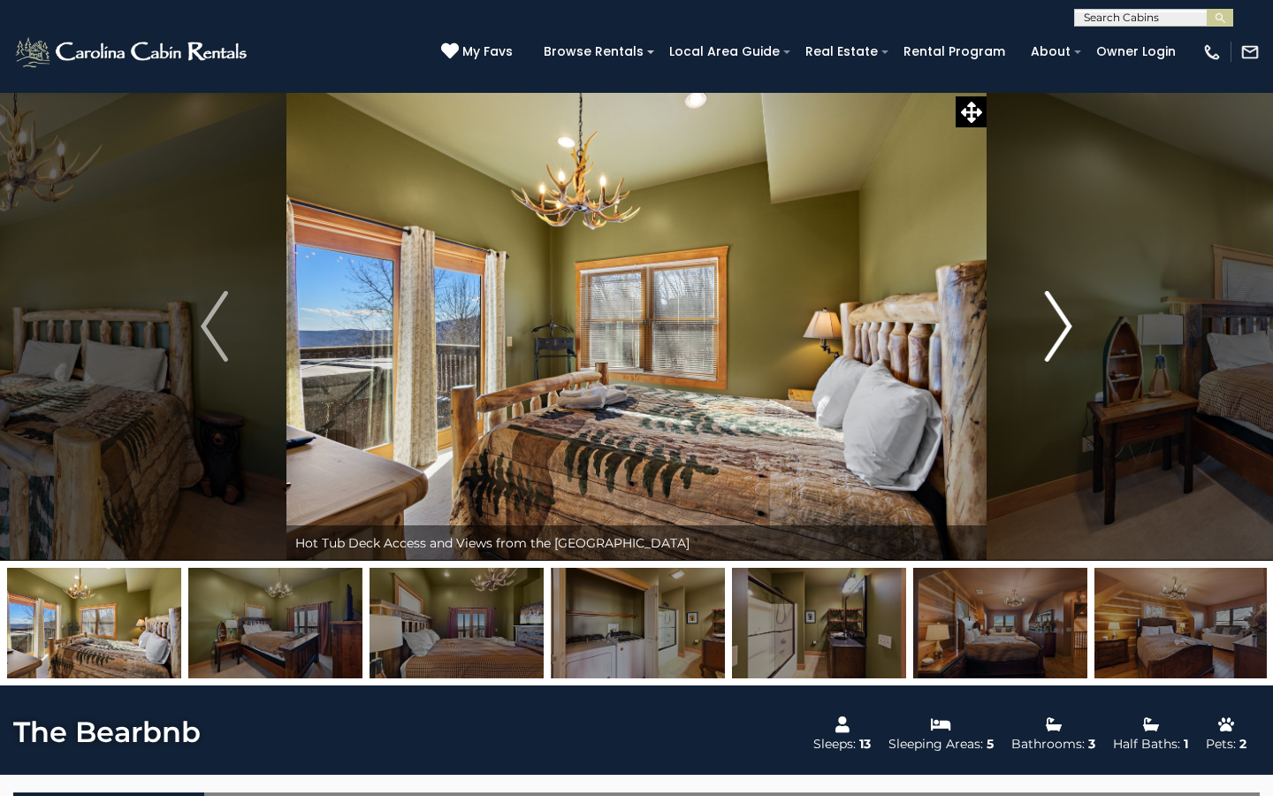
click at [1065, 335] on img "Next" at bounding box center [1058, 326] width 27 height 71
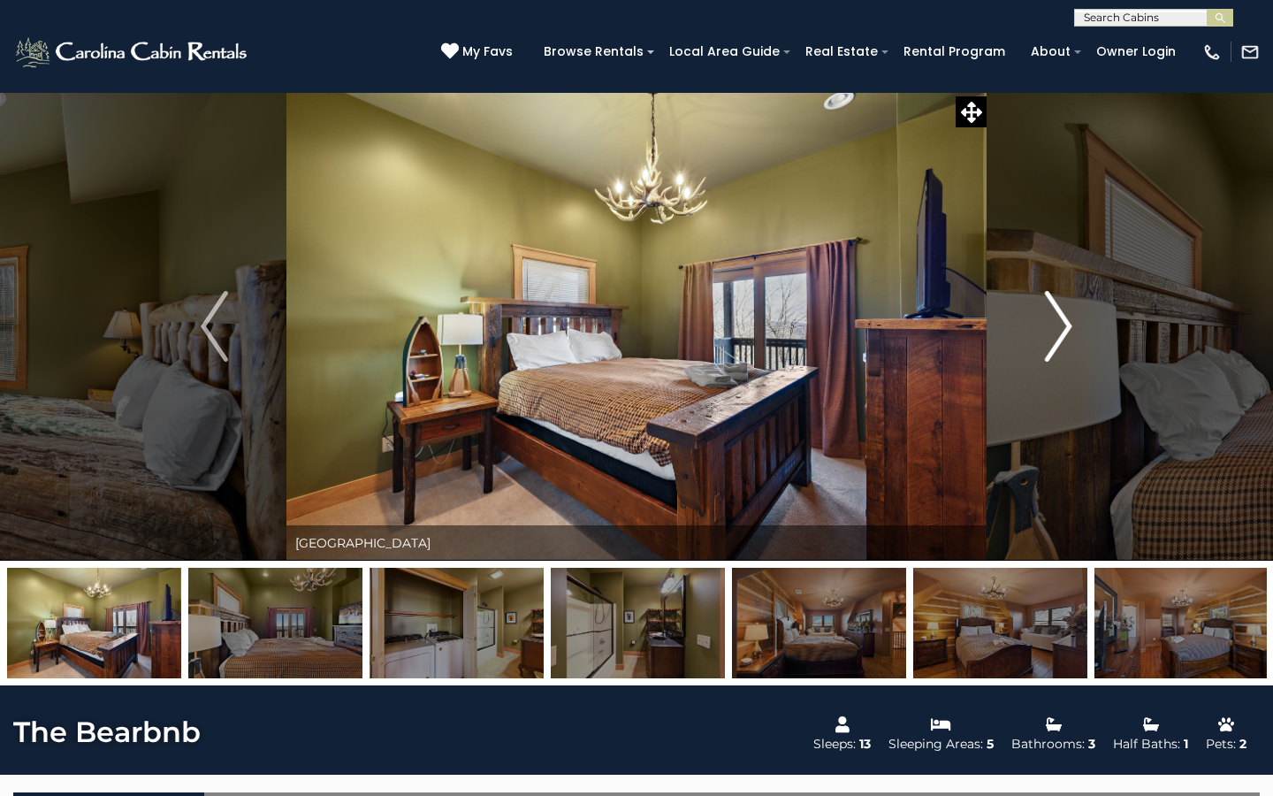
click at [1065, 316] on img "Next" at bounding box center [1058, 326] width 27 height 71
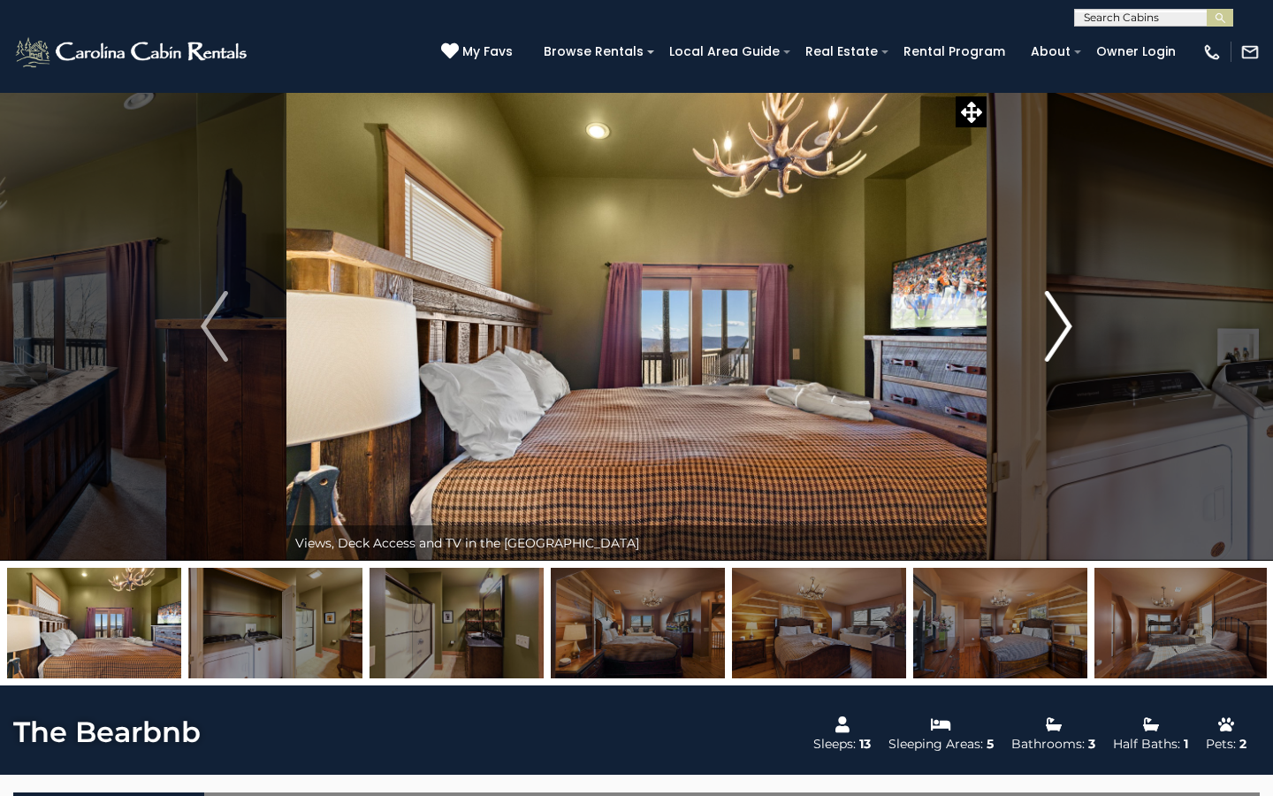
click at [1064, 324] on img "Next" at bounding box center [1058, 326] width 27 height 71
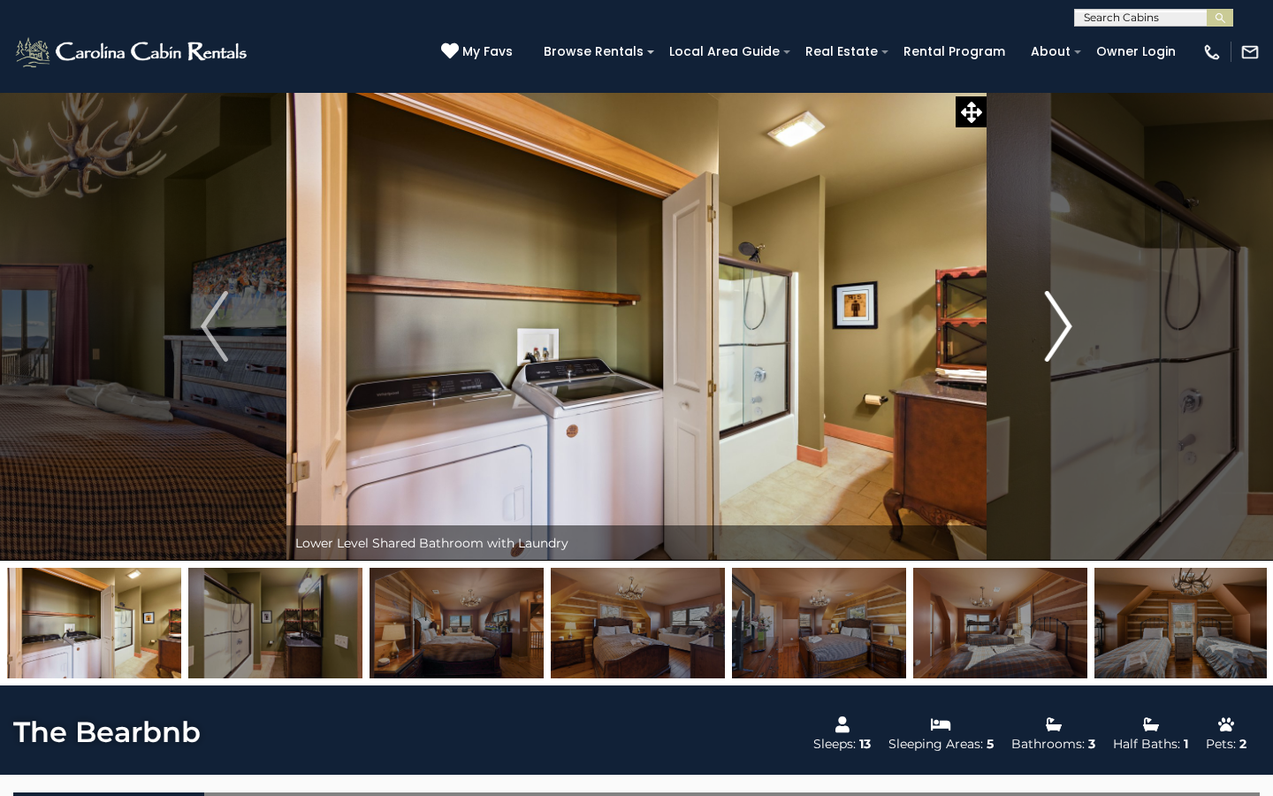
click at [1064, 324] on img "Next" at bounding box center [1058, 326] width 27 height 71
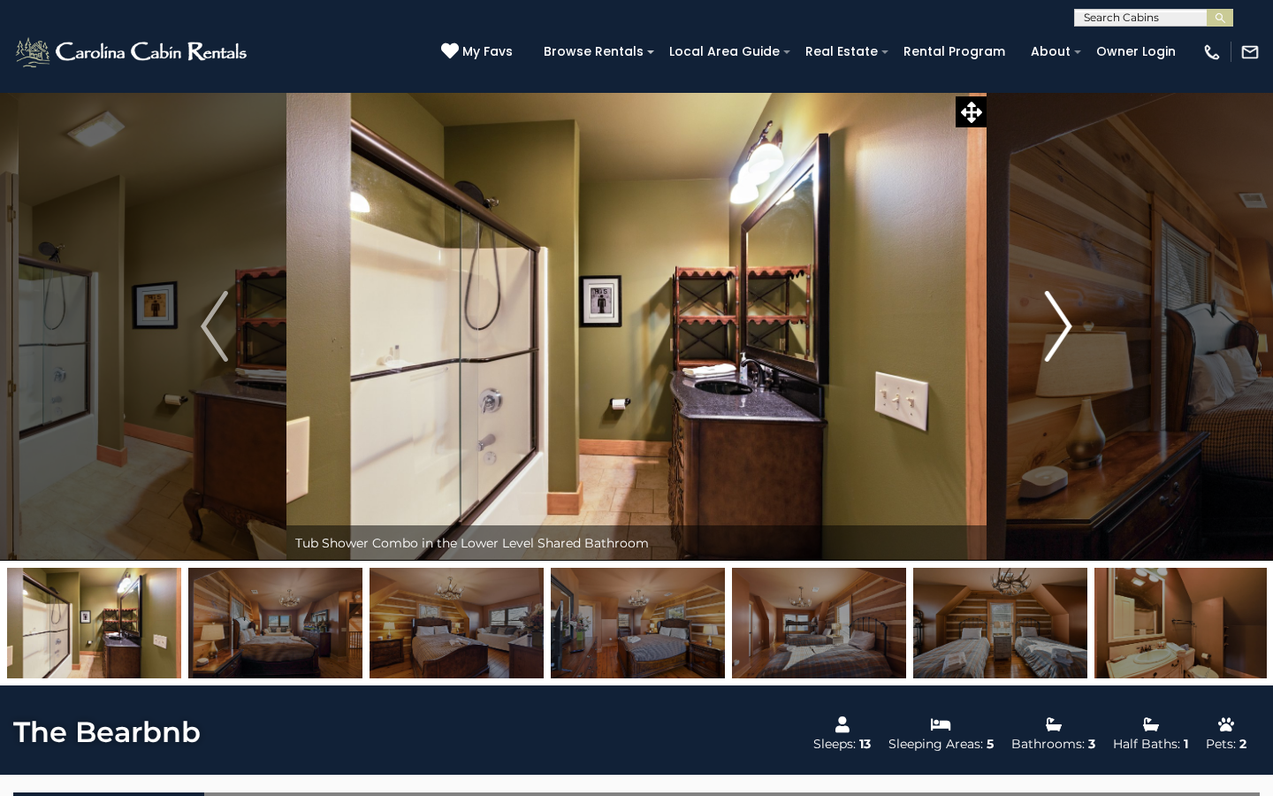
click at [1066, 323] on img "Next" at bounding box center [1058, 326] width 27 height 71
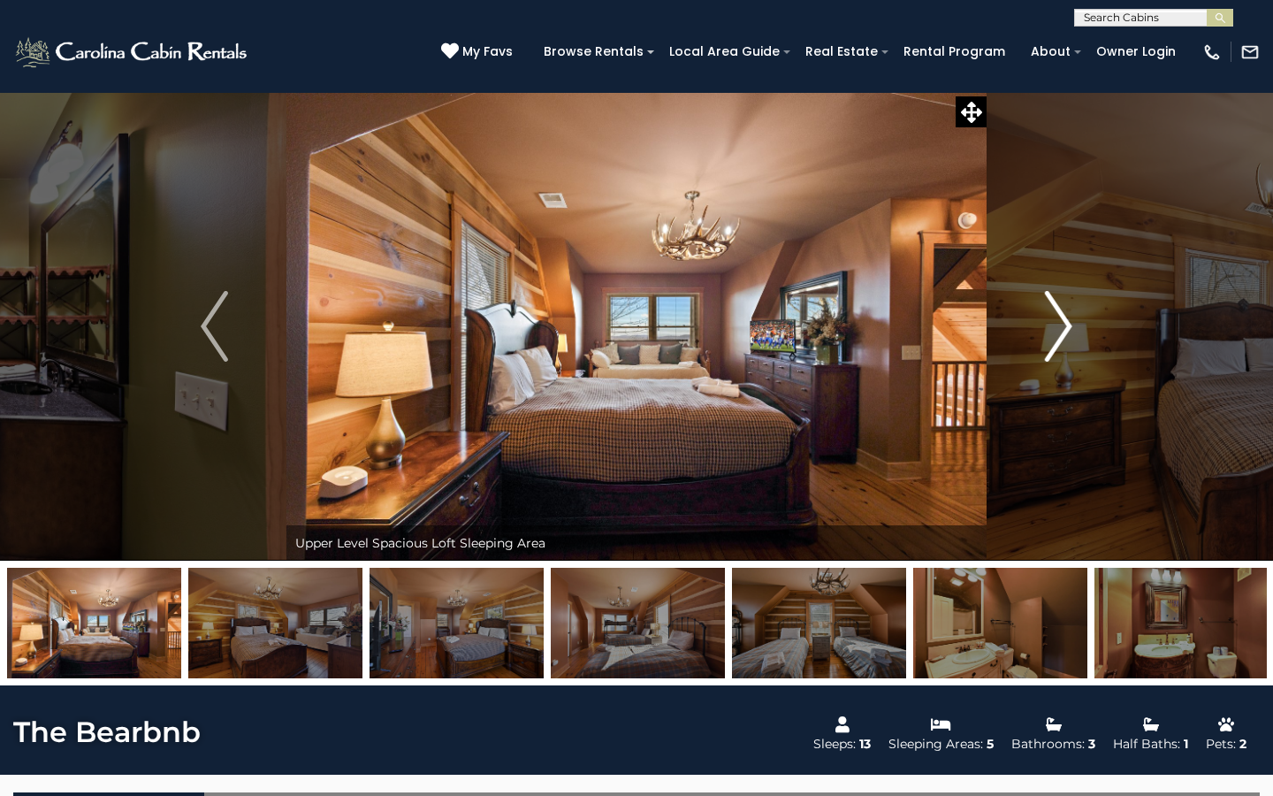
click at [1065, 323] on img "Next" at bounding box center [1058, 326] width 27 height 71
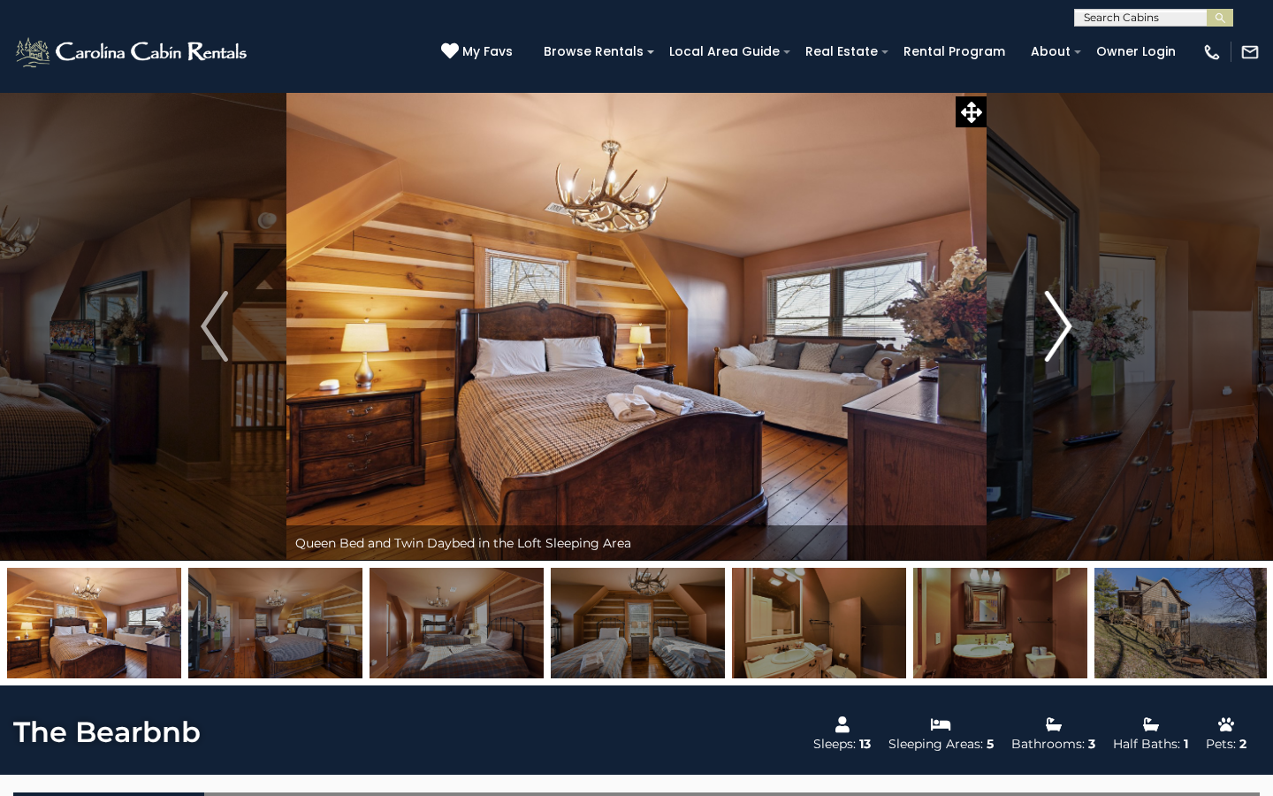
click at [1065, 323] on img "Next" at bounding box center [1058, 326] width 27 height 71
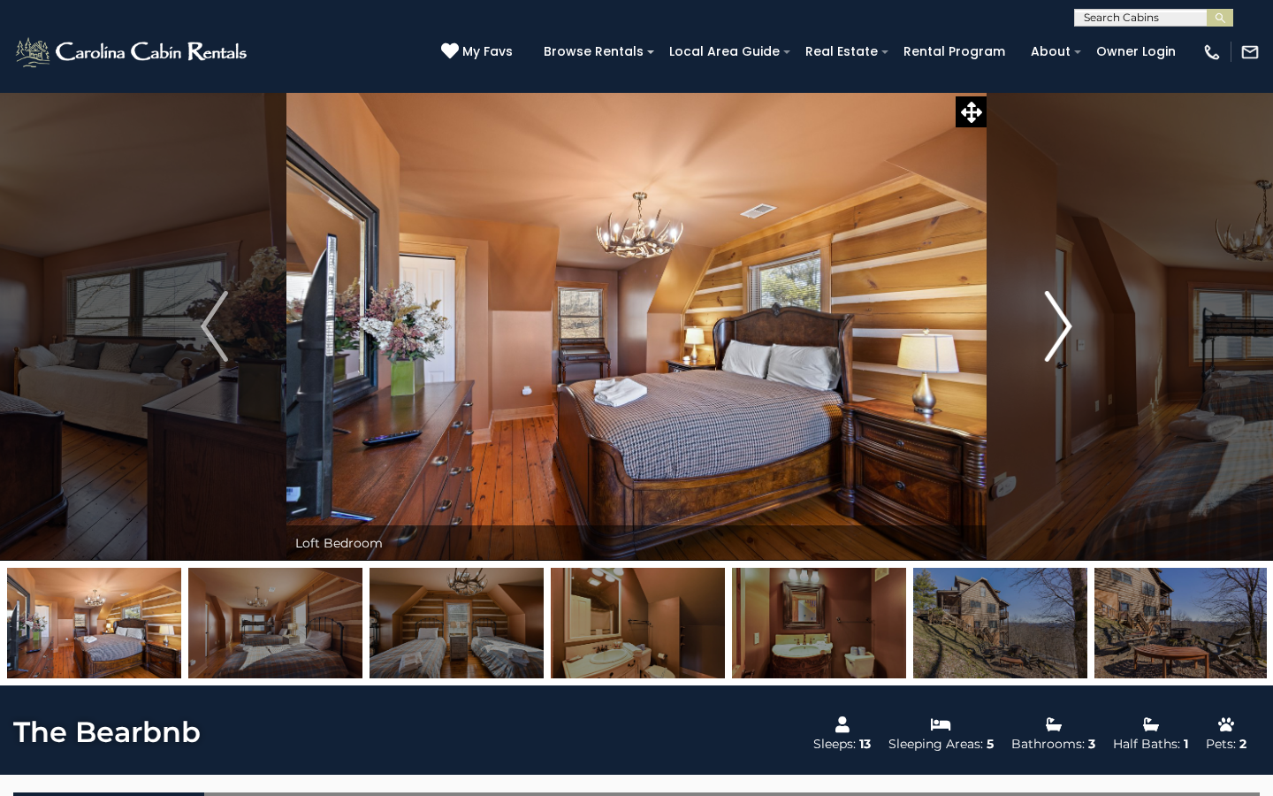
click at [1065, 323] on img "Next" at bounding box center [1058, 326] width 27 height 71
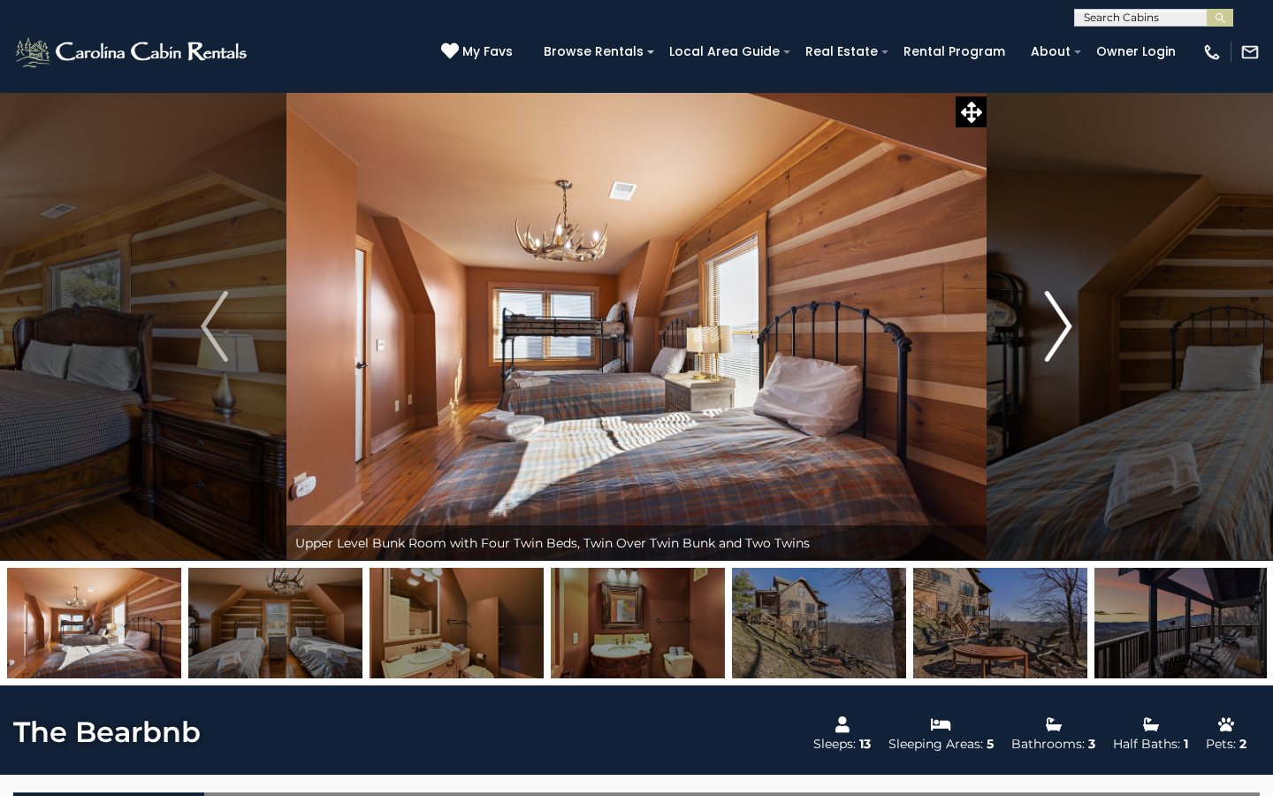
click at [1065, 323] on img "Next" at bounding box center [1058, 326] width 27 height 71
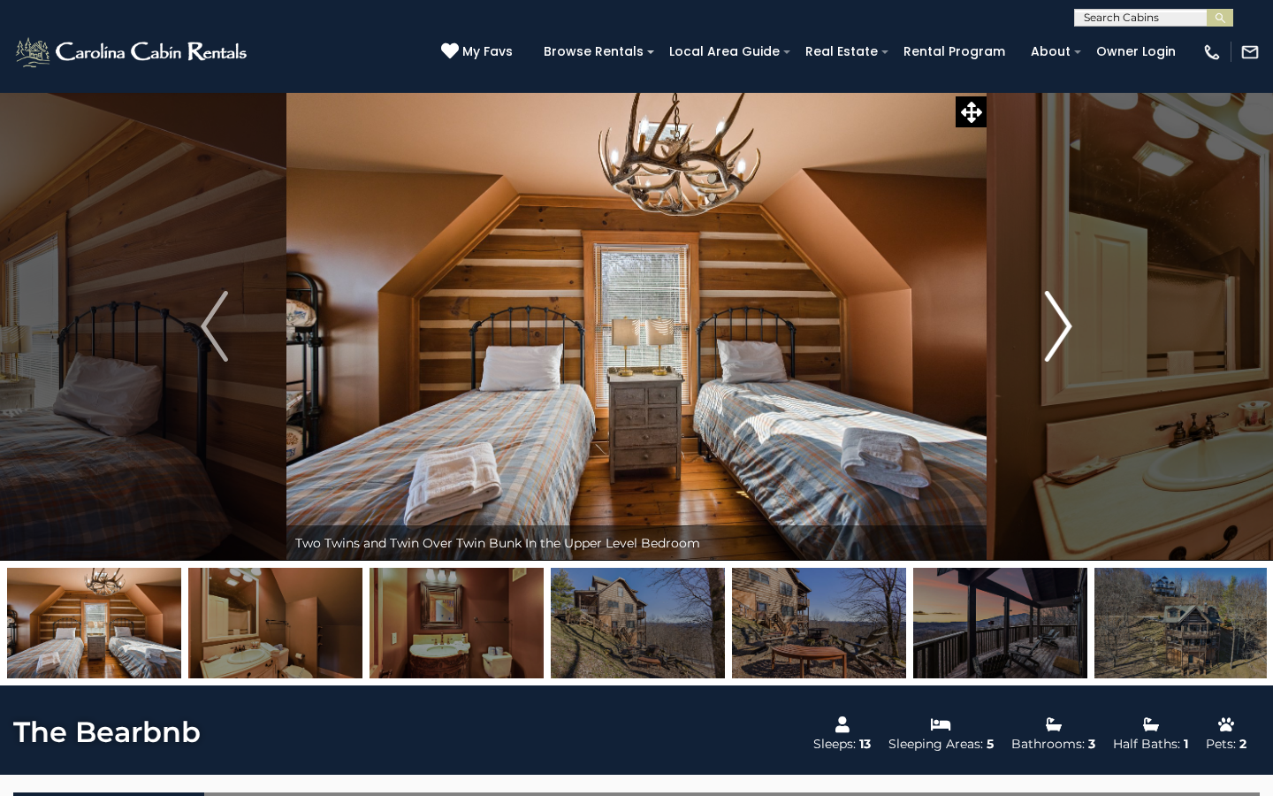
click at [1065, 323] on img "Next" at bounding box center [1058, 326] width 27 height 71
